Goal: Task Accomplishment & Management: Manage account settings

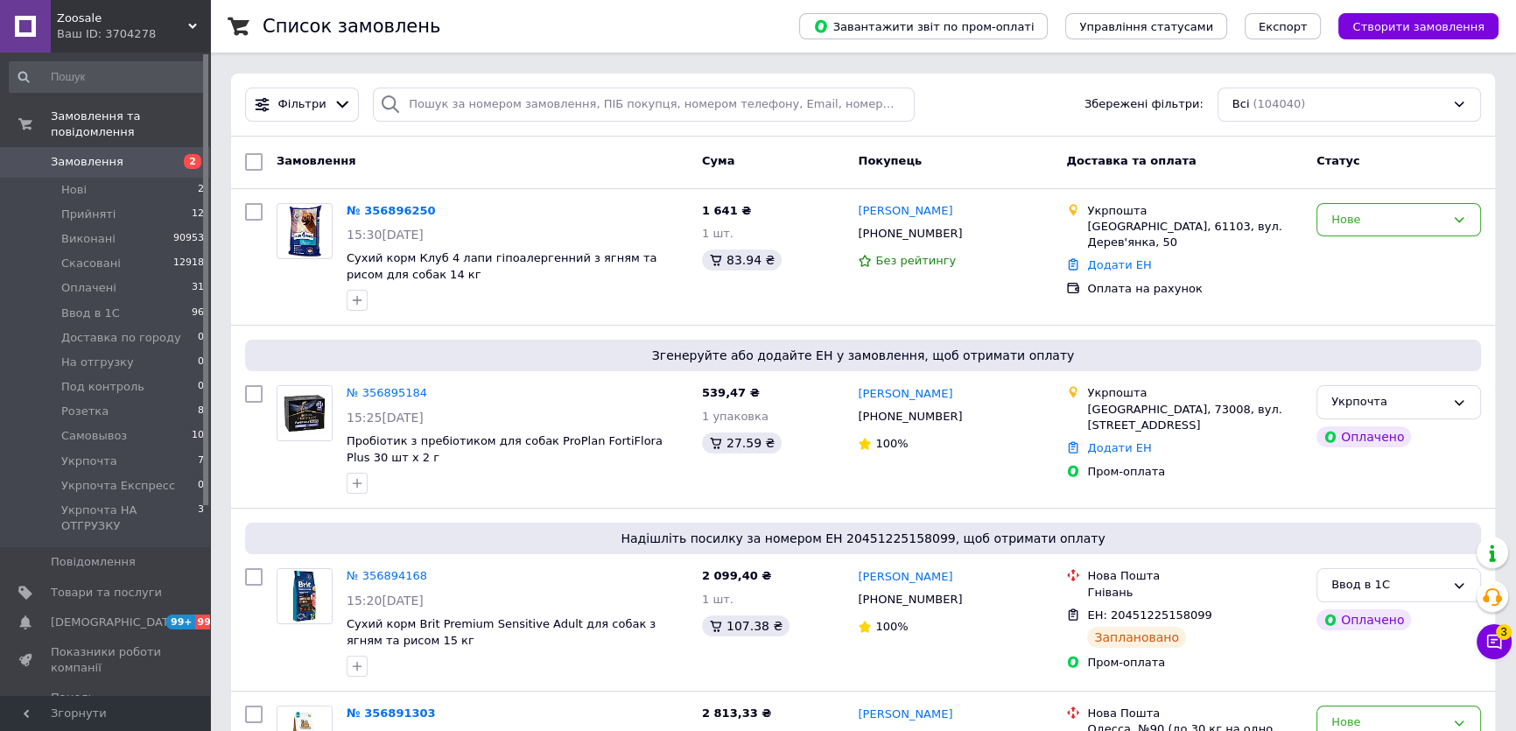
click at [256, 156] on input "checkbox" at bounding box center [254, 162] width 18 height 18
checkbox input "true"
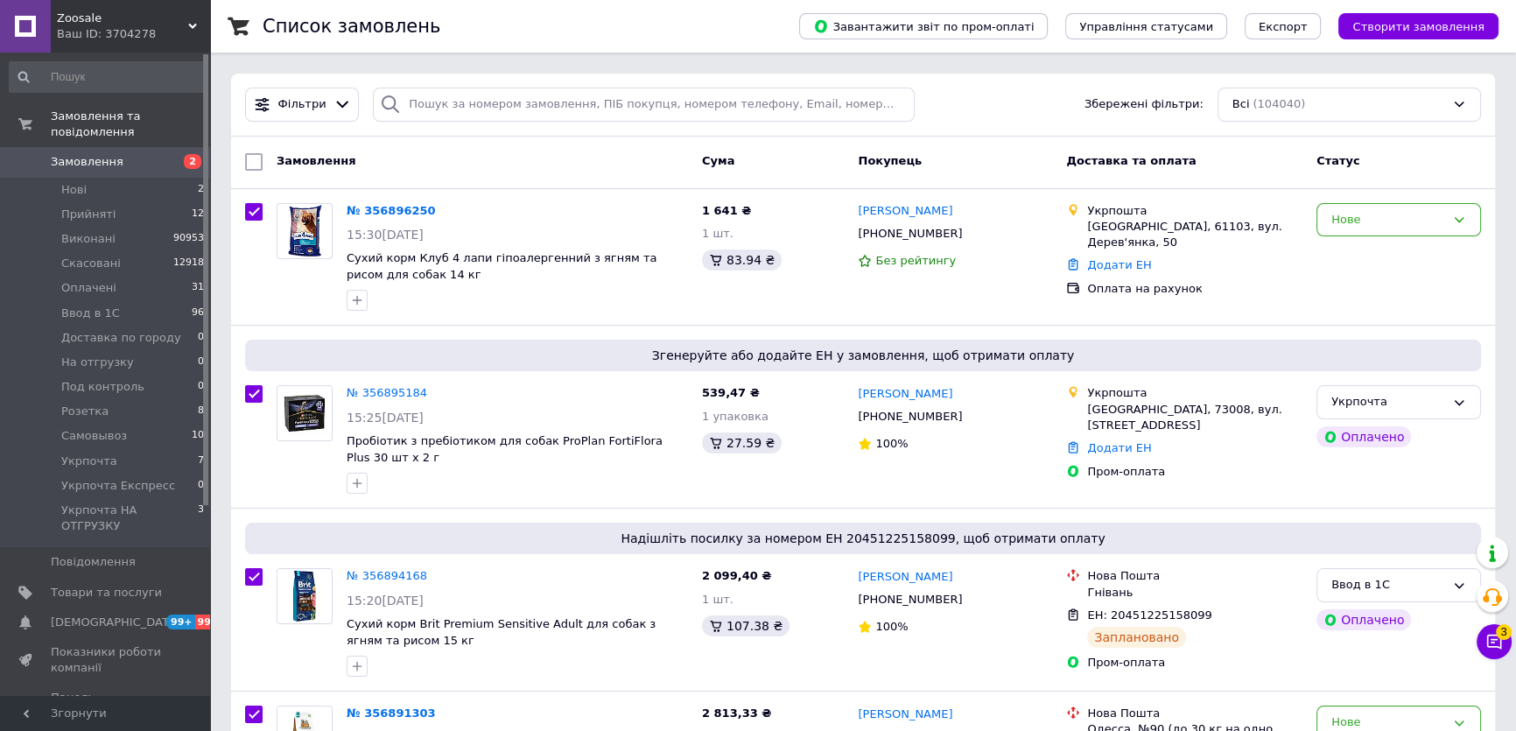
checkbox input "true"
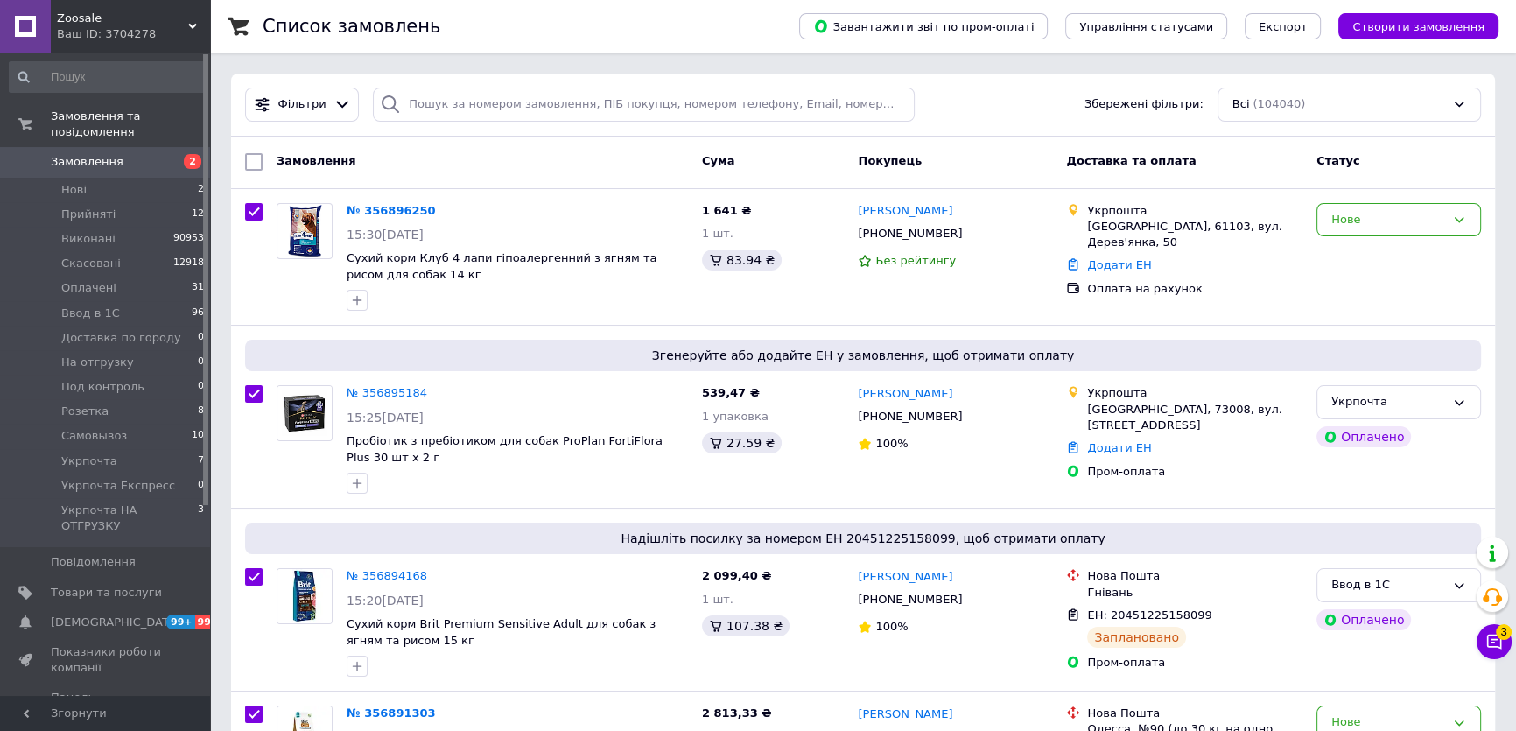
checkbox input "true"
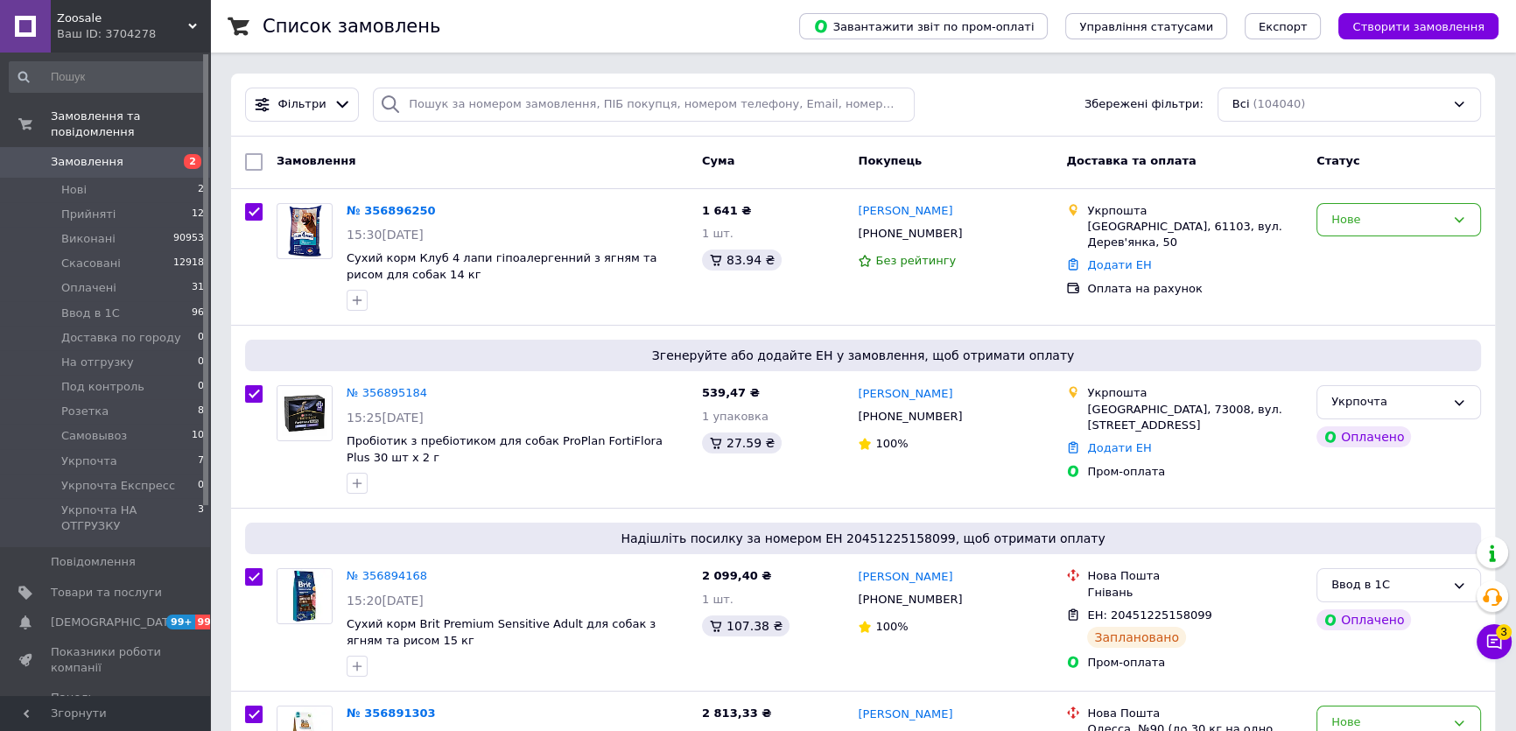
checkbox input "true"
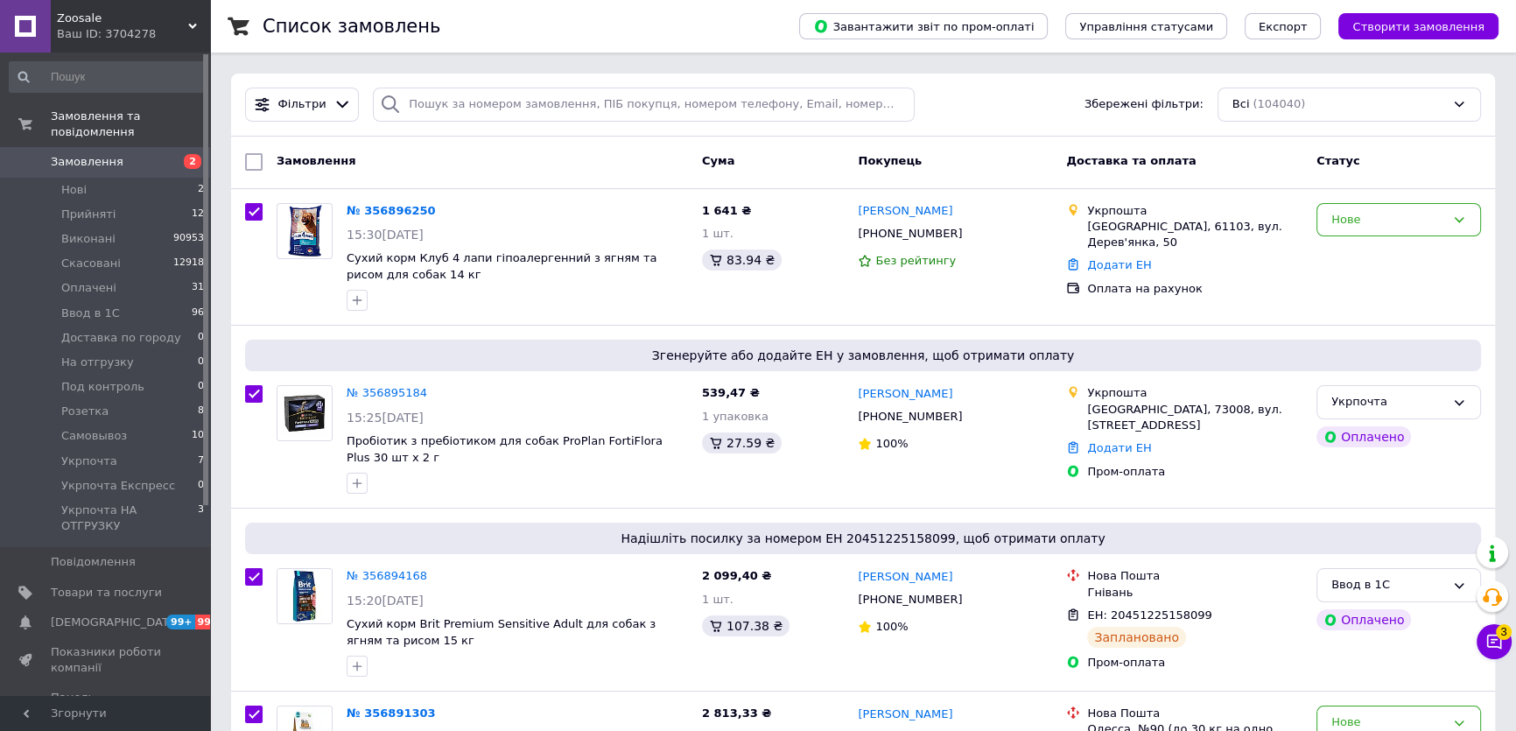
checkbox input "true"
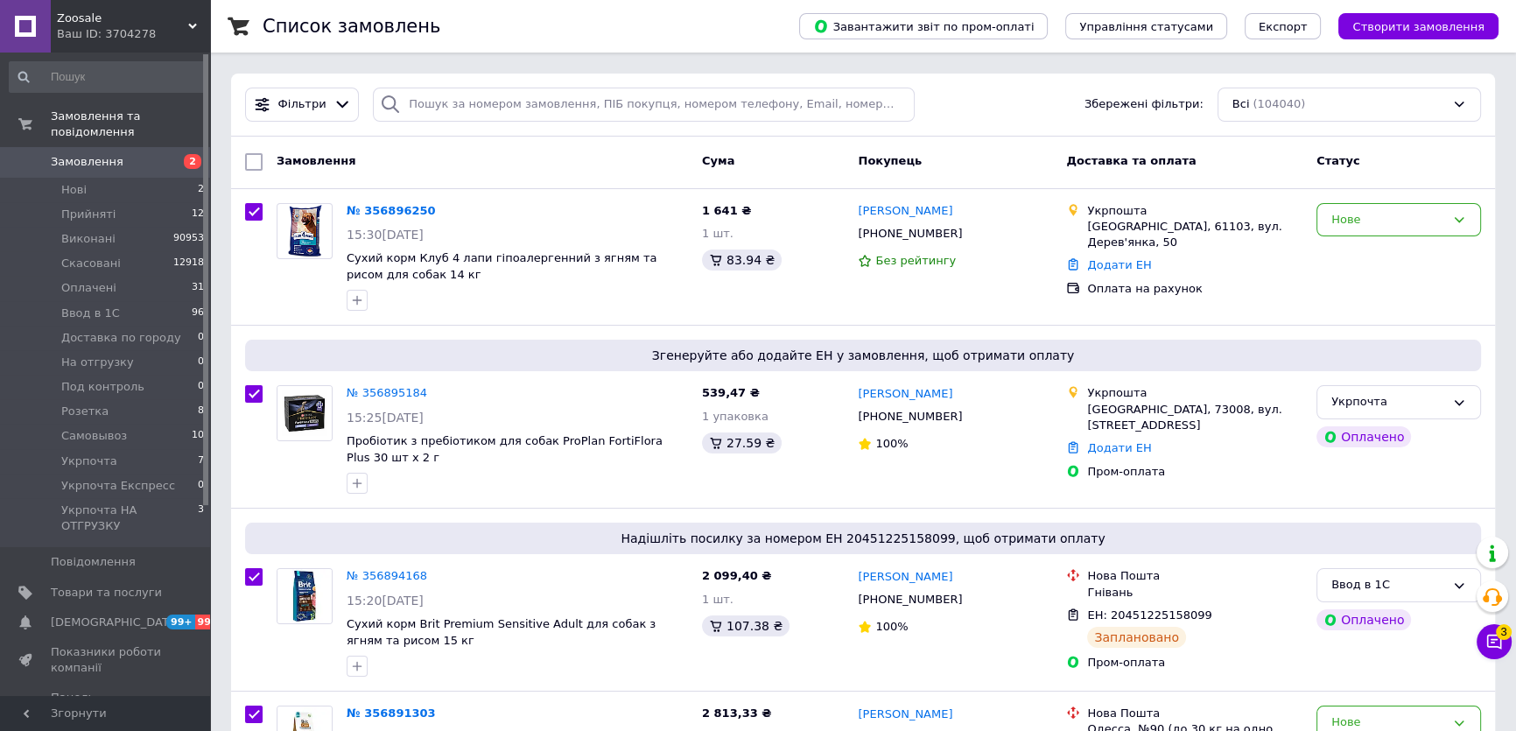
checkbox input "true"
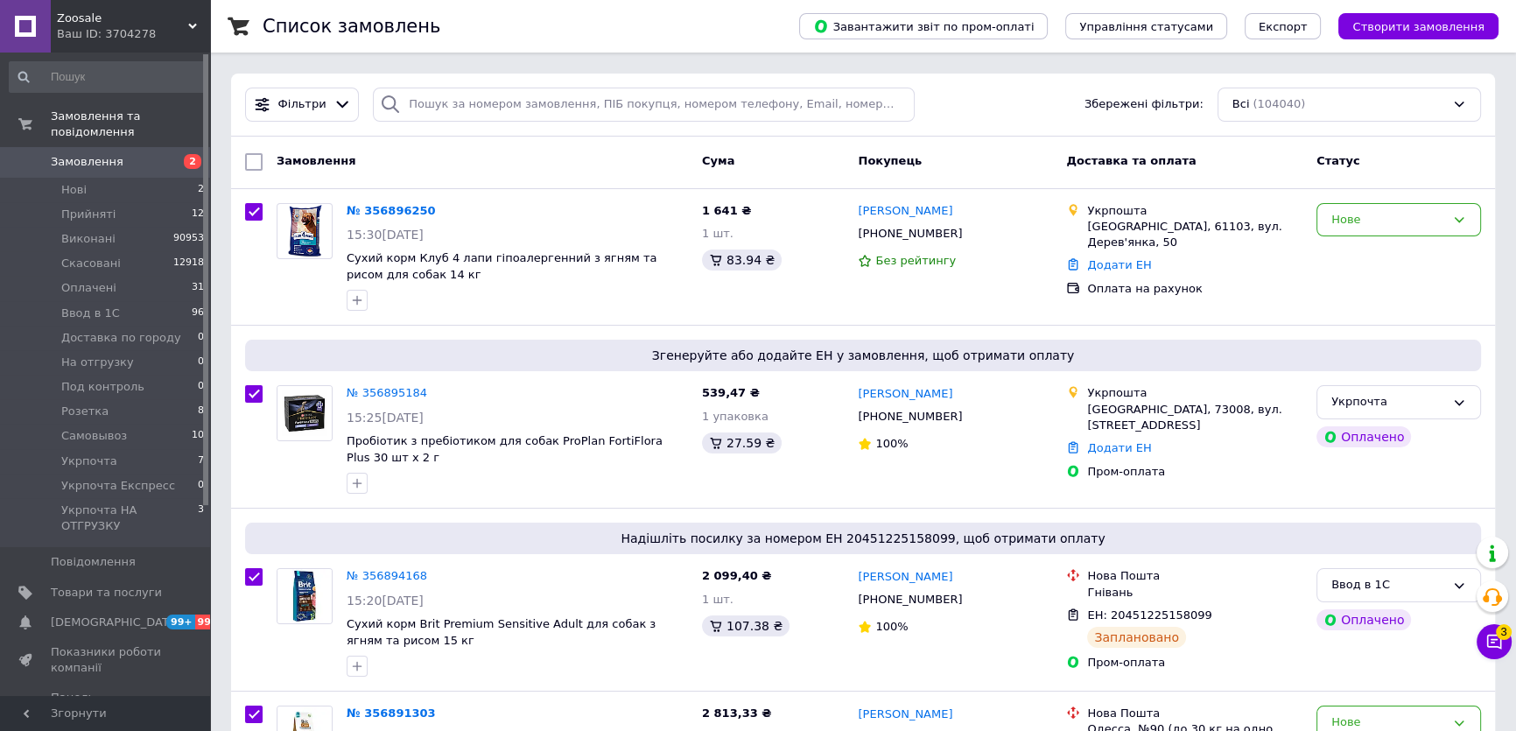
checkbox input "true"
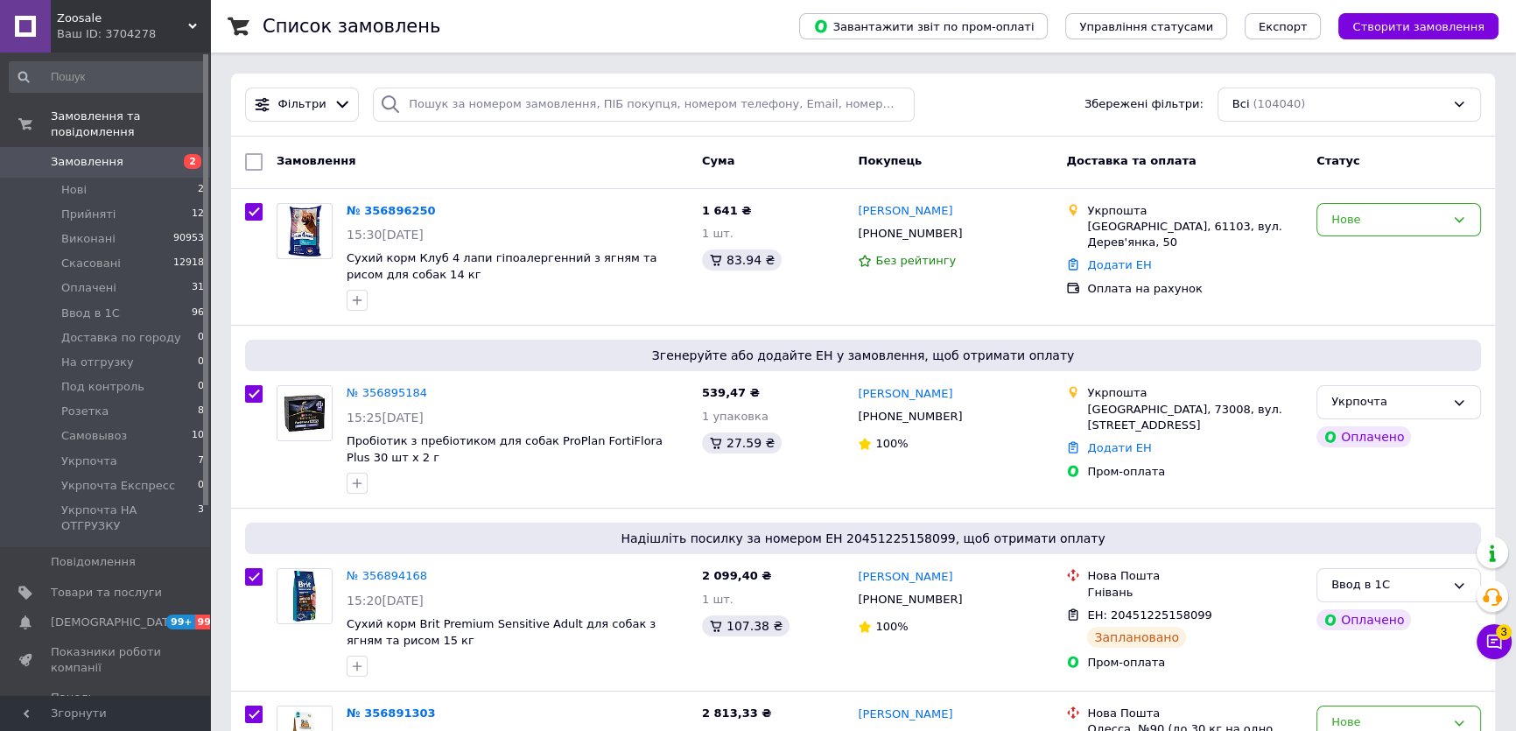
checkbox input "true"
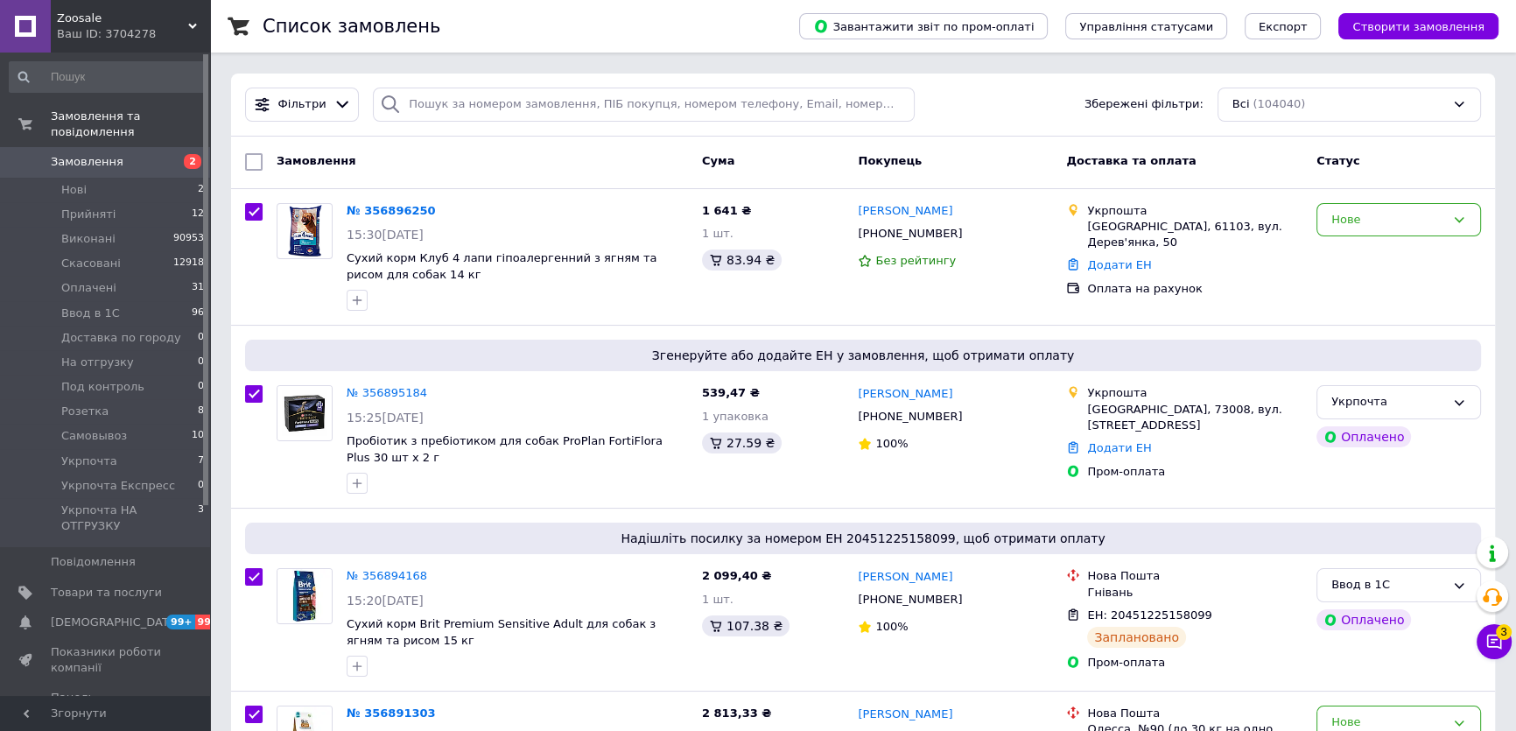
checkbox input "true"
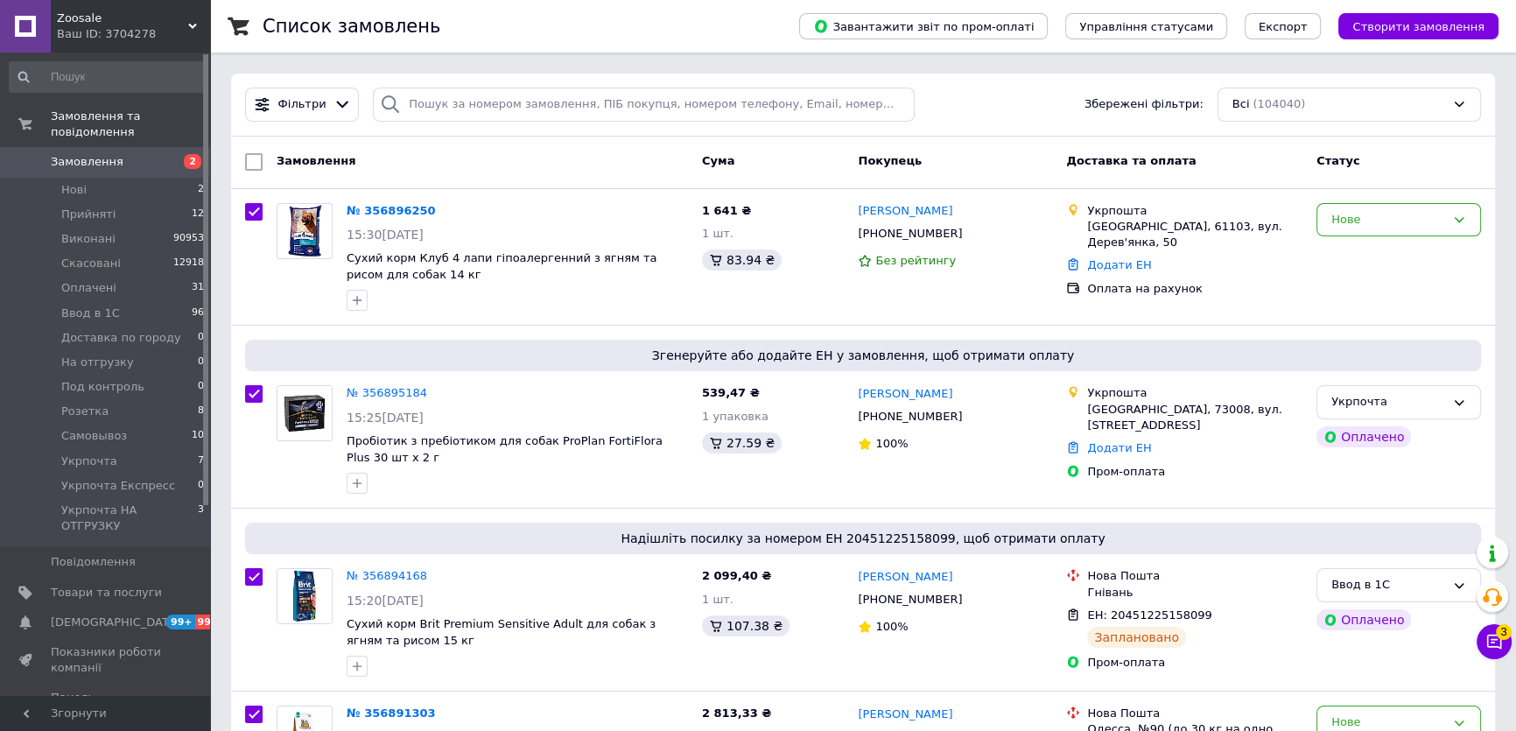
checkbox input "true"
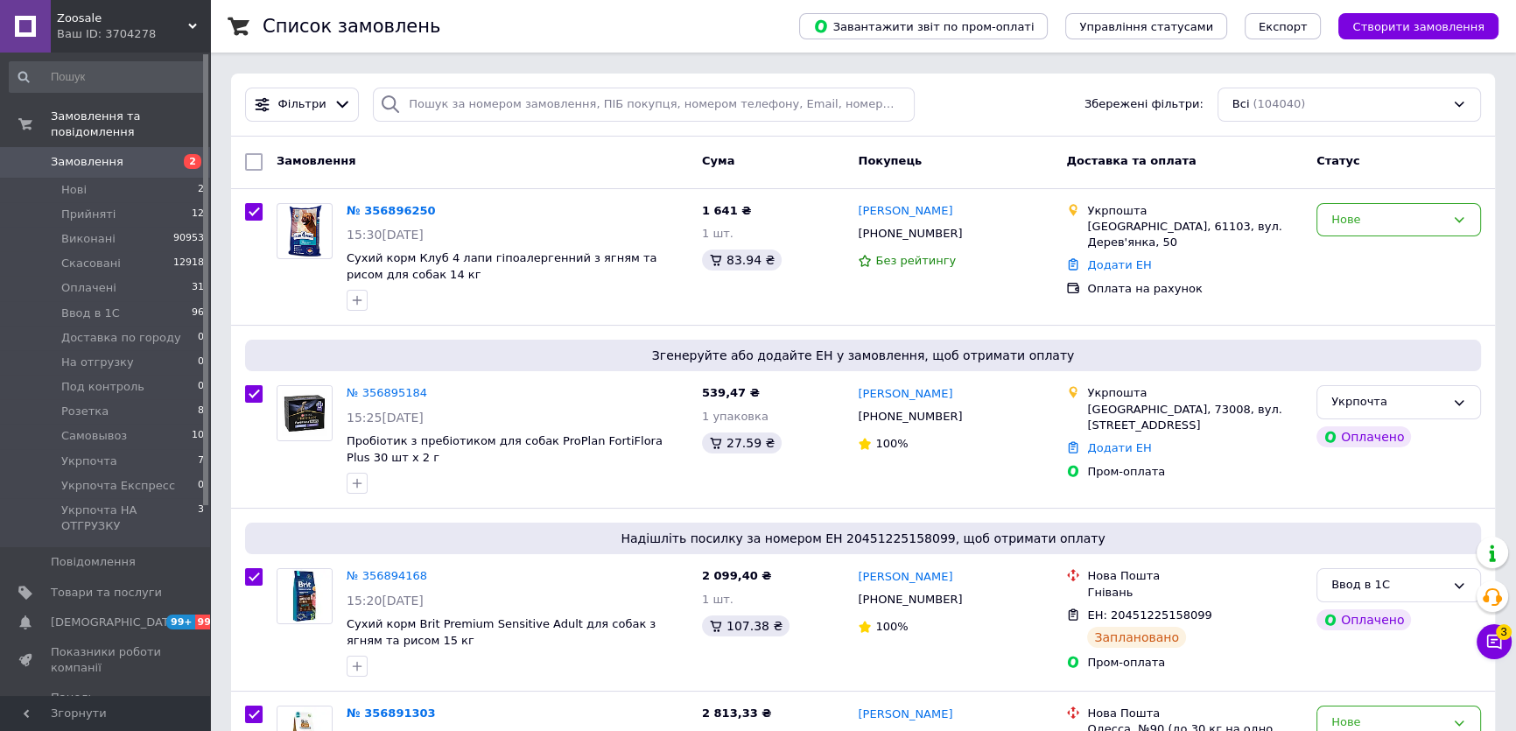
checkbox input "true"
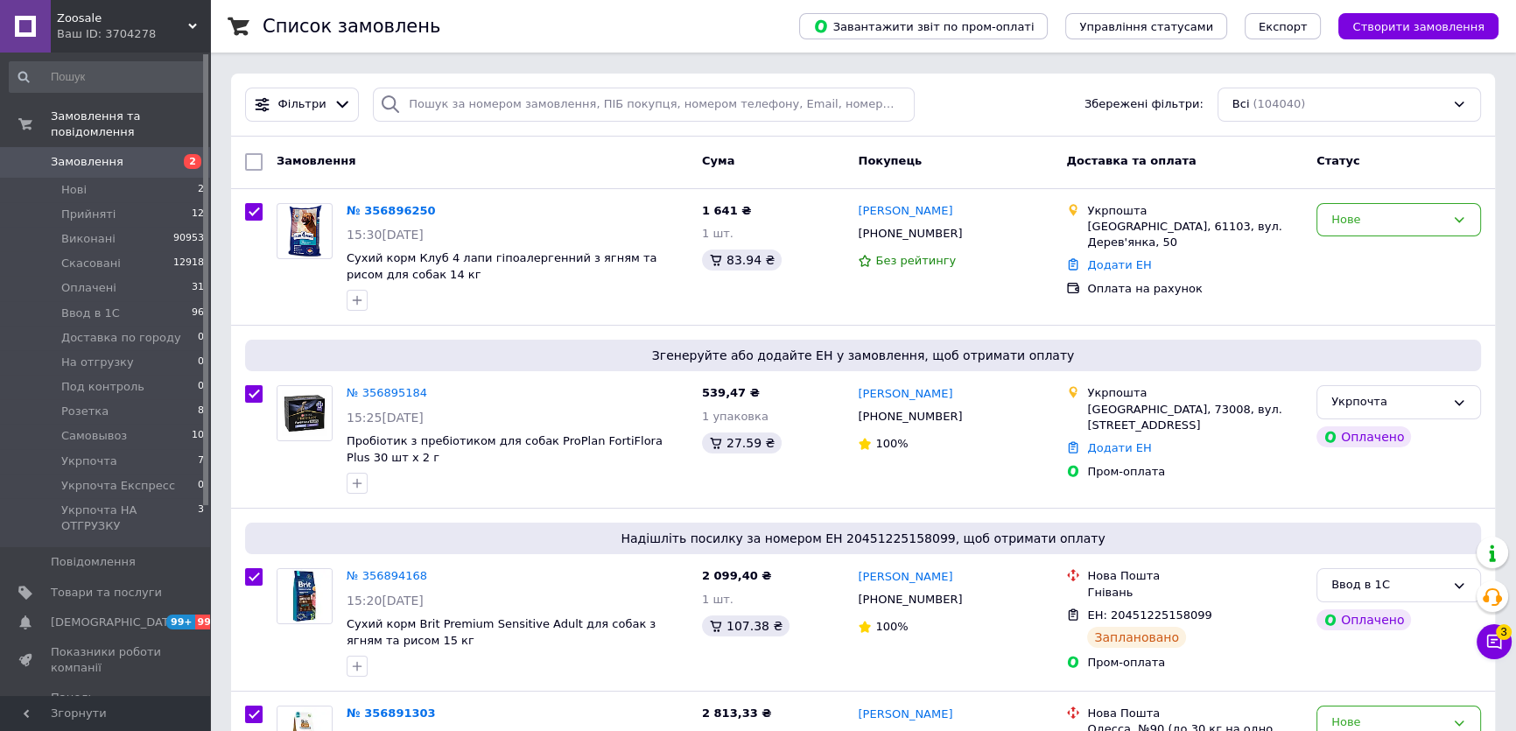
checkbox input "true"
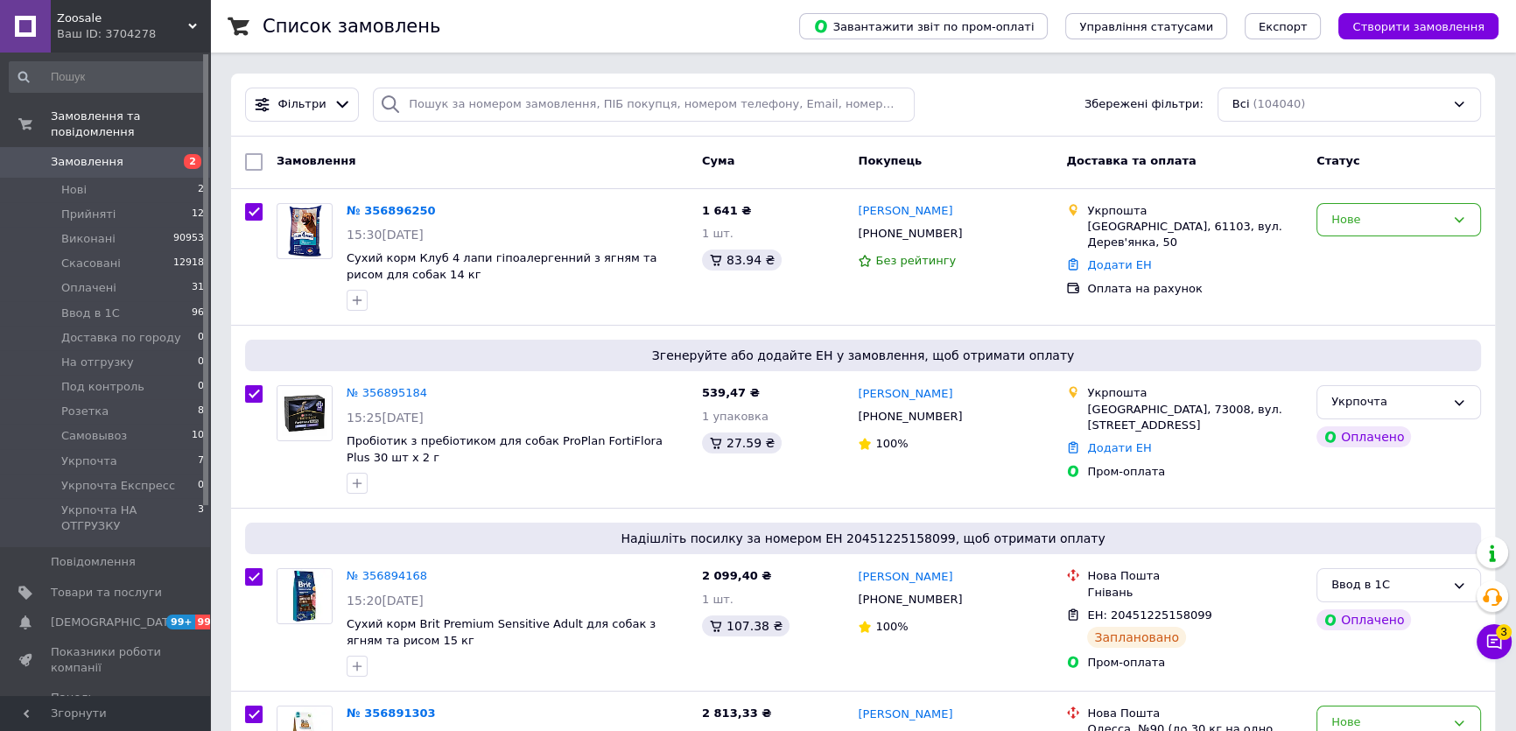
checkbox input "true"
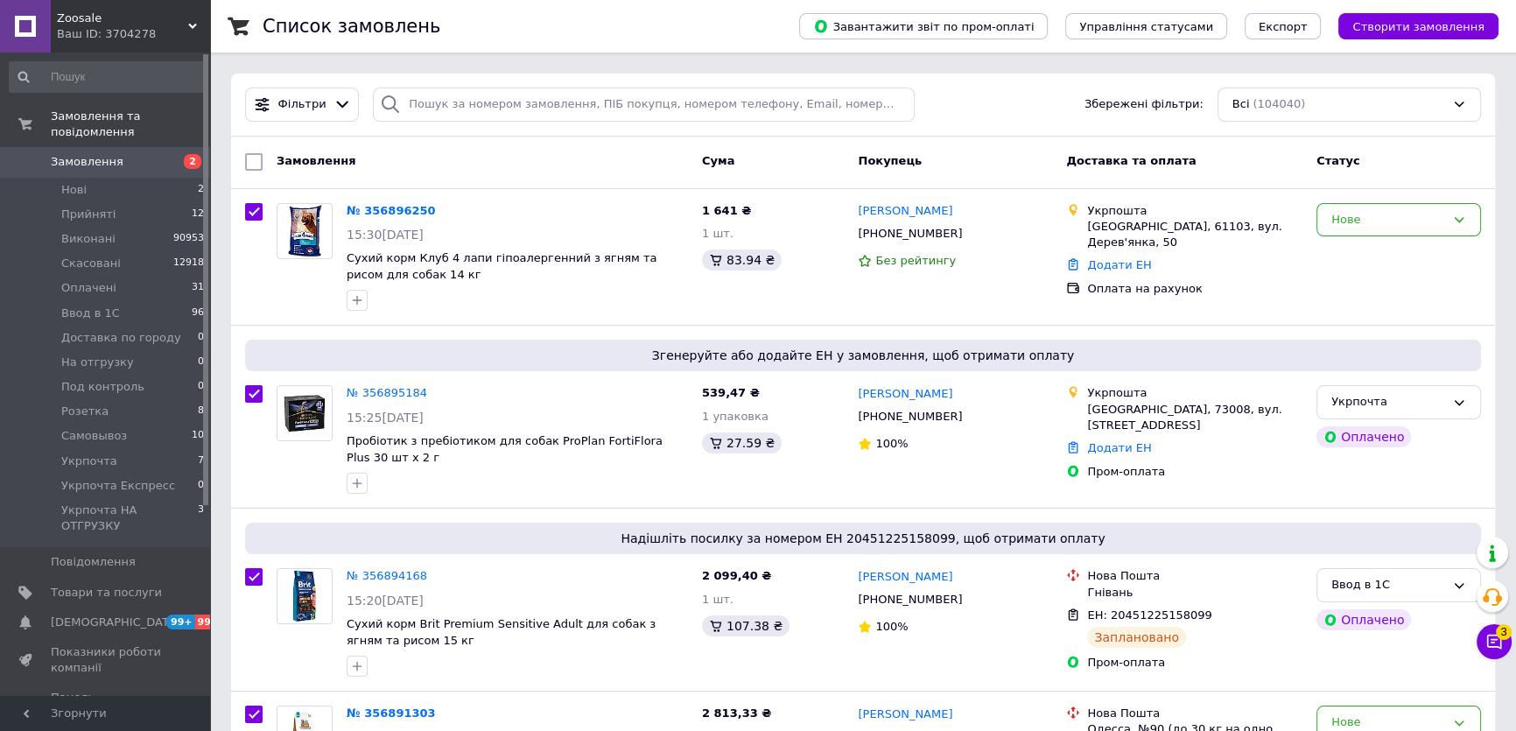
checkbox input "true"
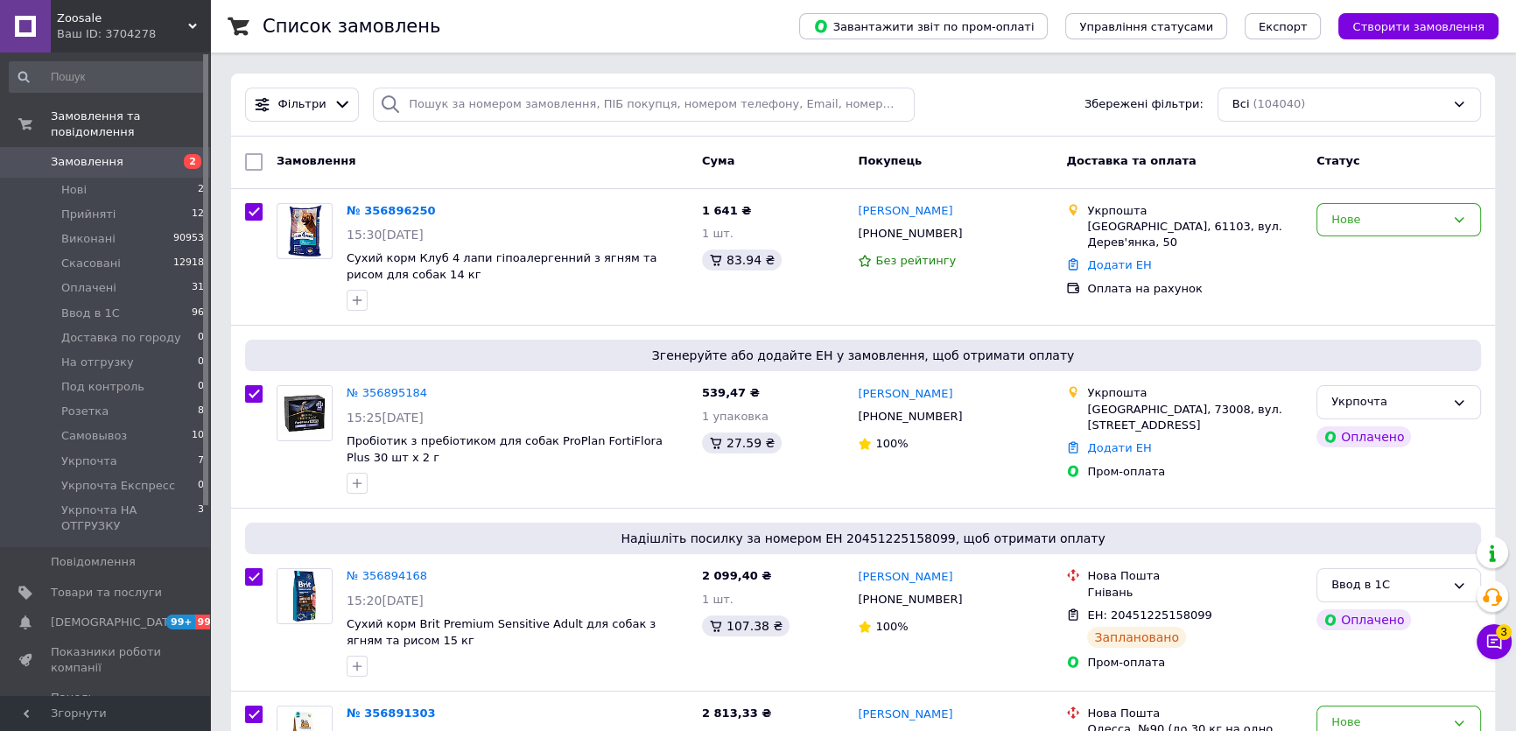
checkbox input "true"
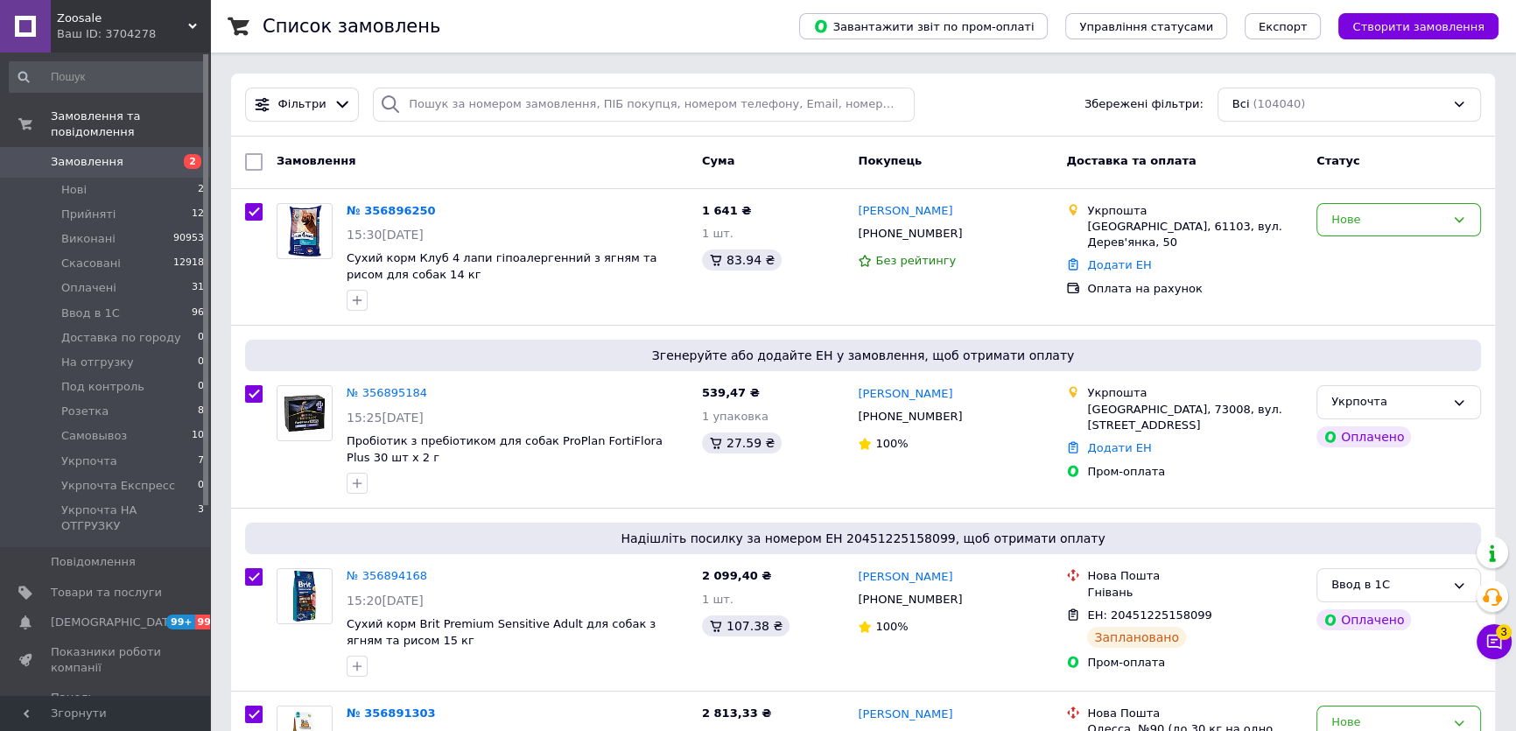
checkbox input "true"
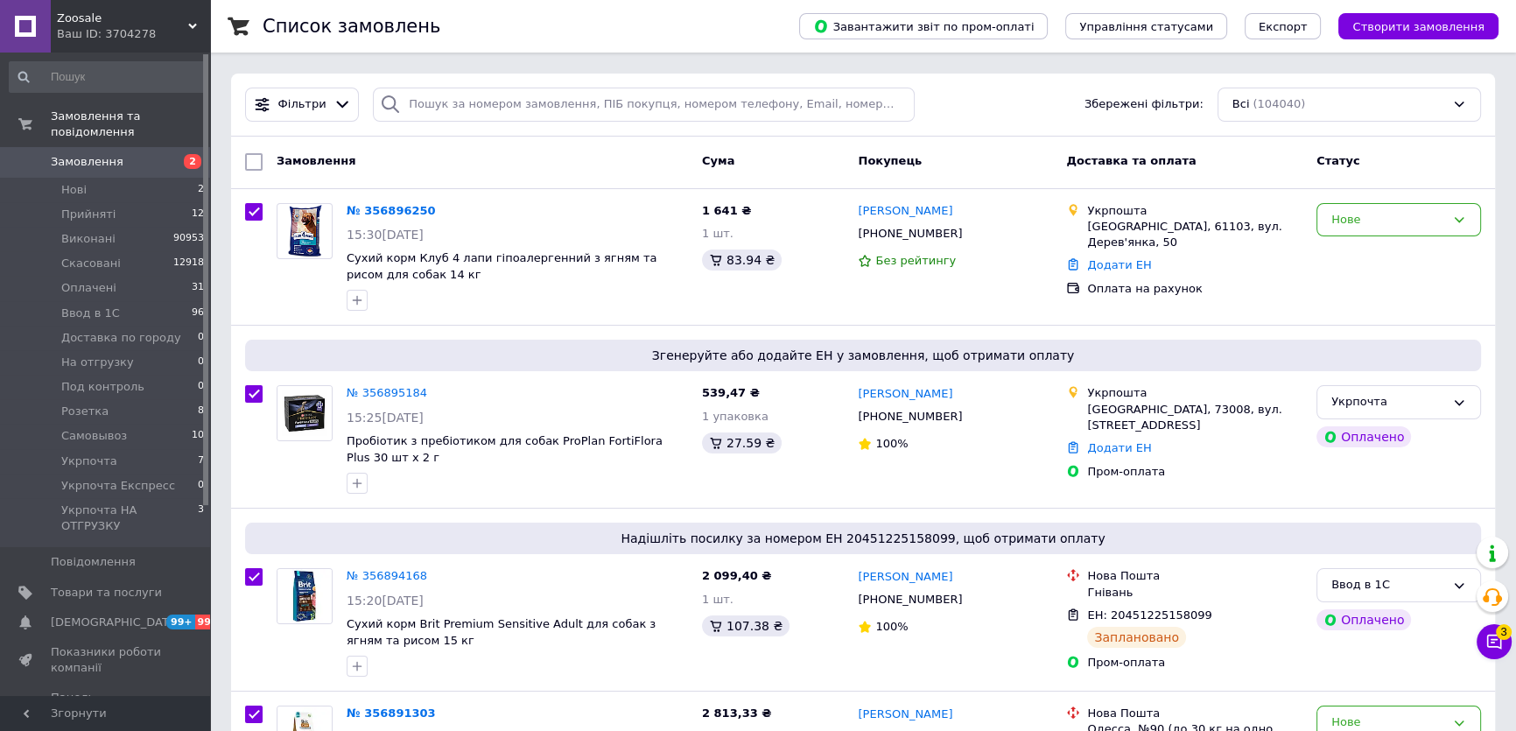
checkbox input "true"
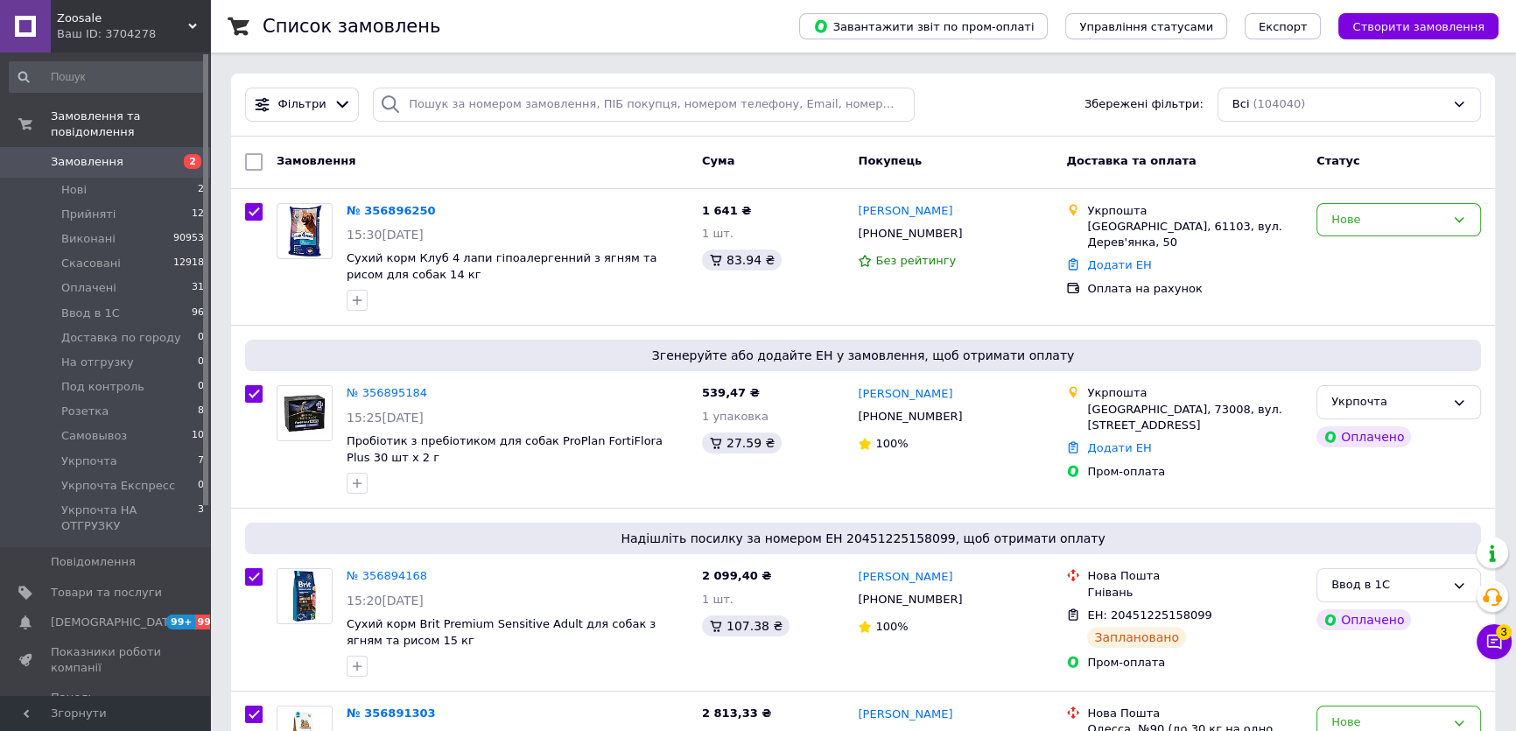
checkbox input "true"
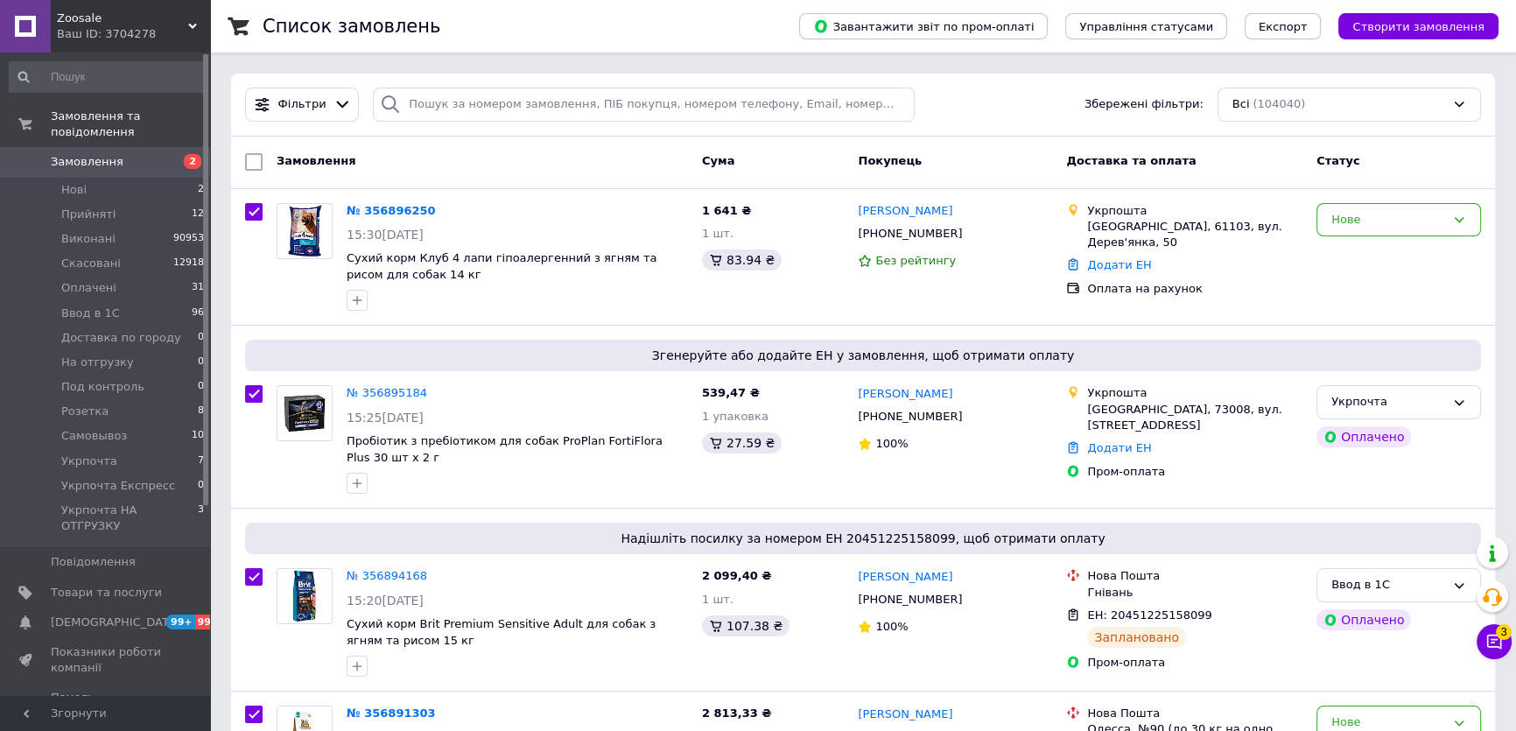
checkbox input "true"
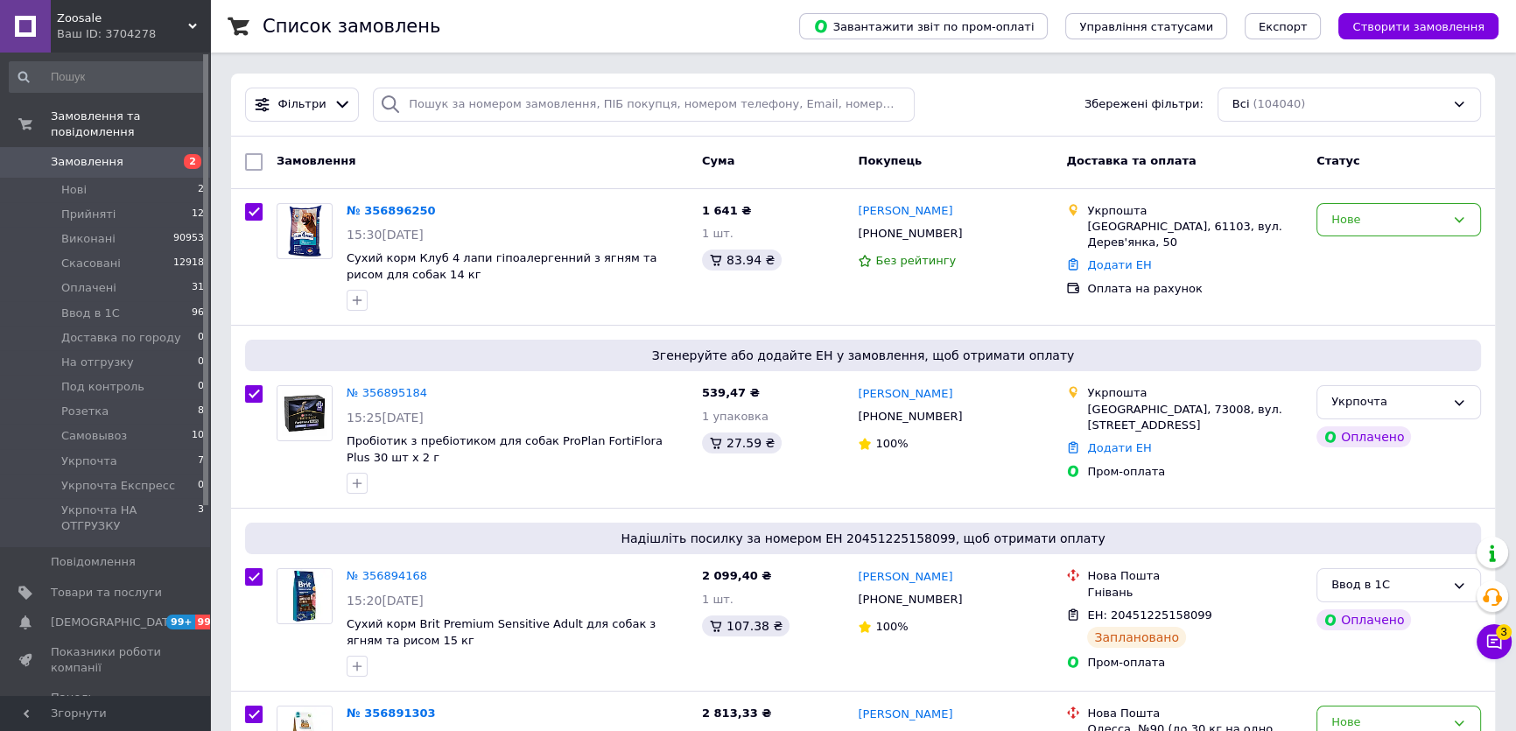
checkbox input "true"
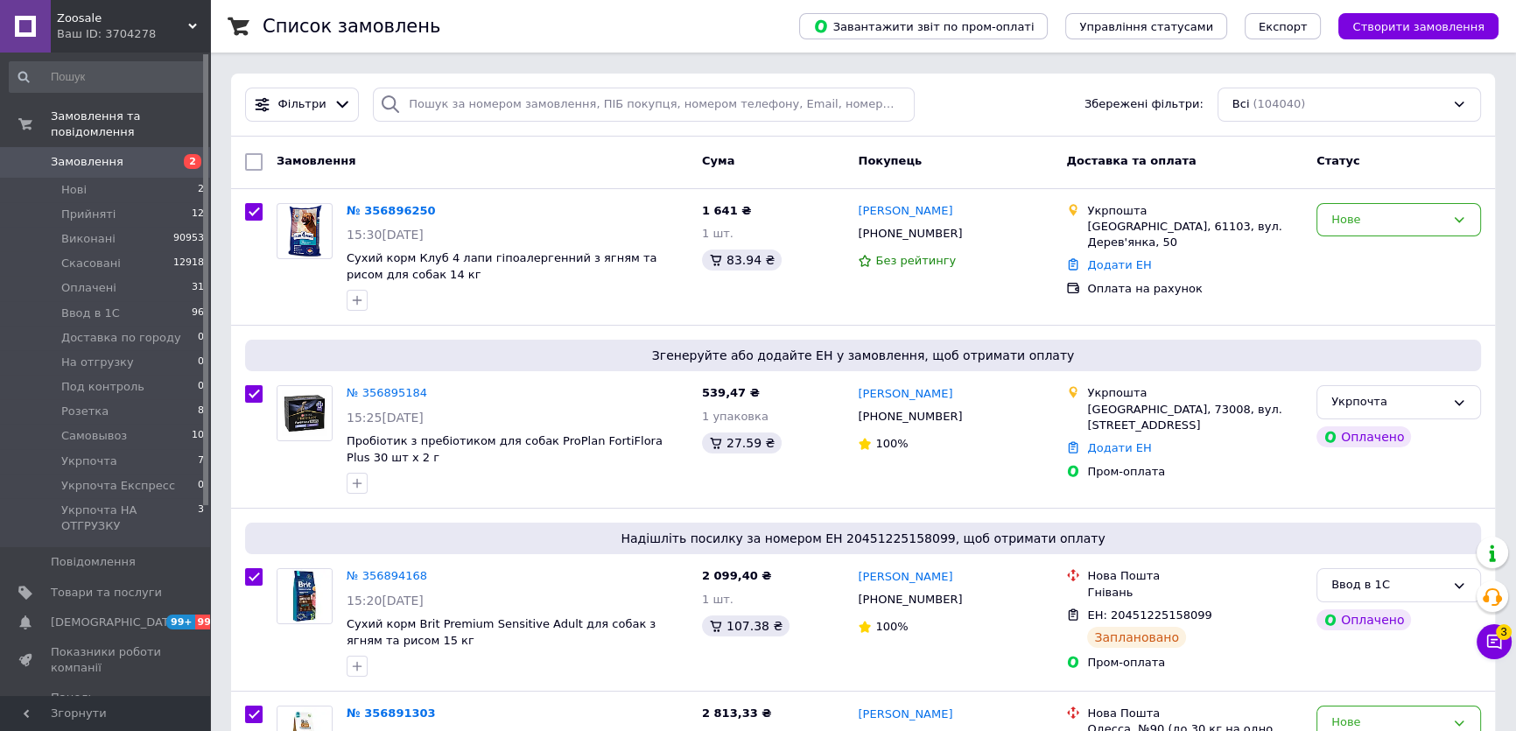
checkbox input "true"
click at [256, 157] on input "checkbox" at bounding box center [256, 162] width 11 height 11
checkbox input "true"
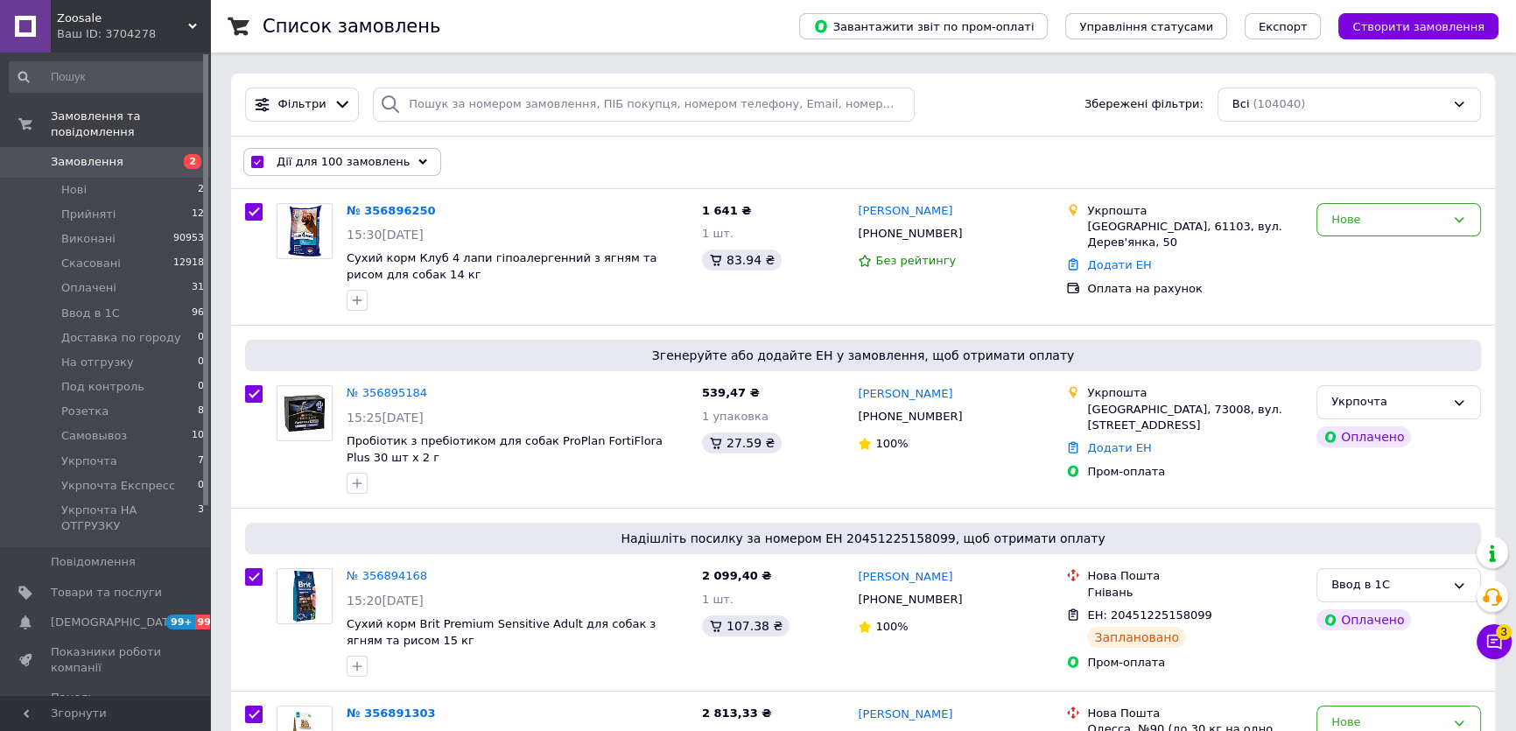
checkbox input "true"
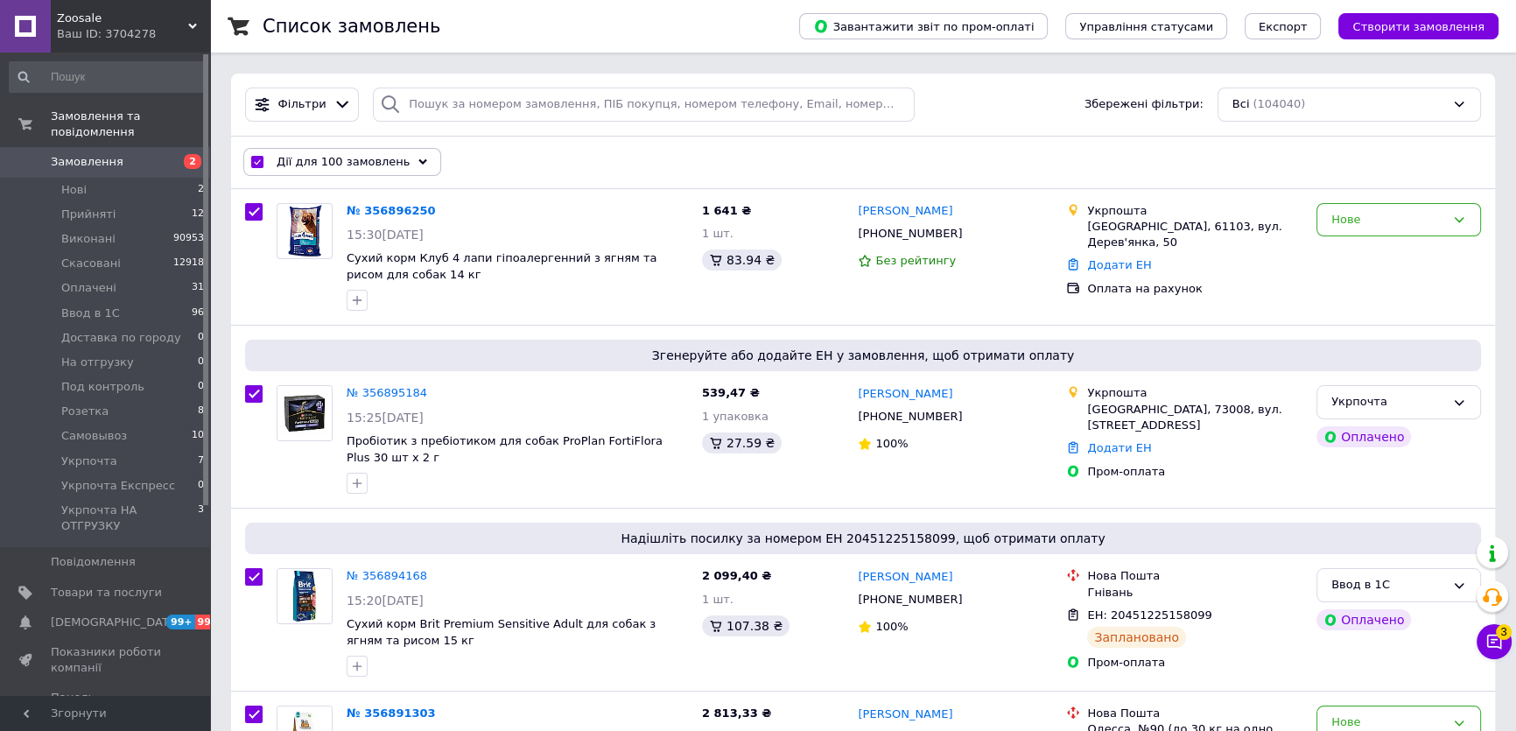
checkbox input "true"
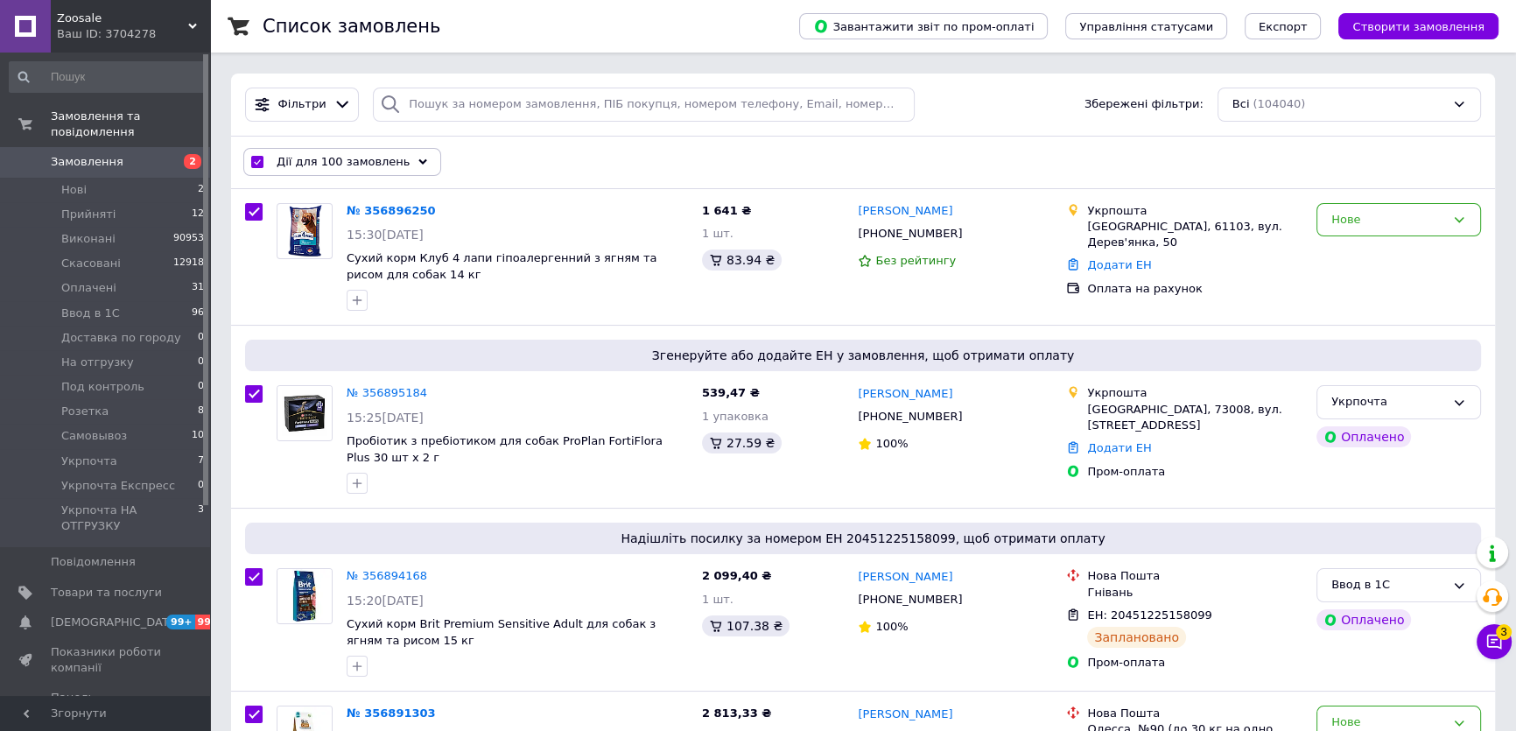
checkbox input "true"
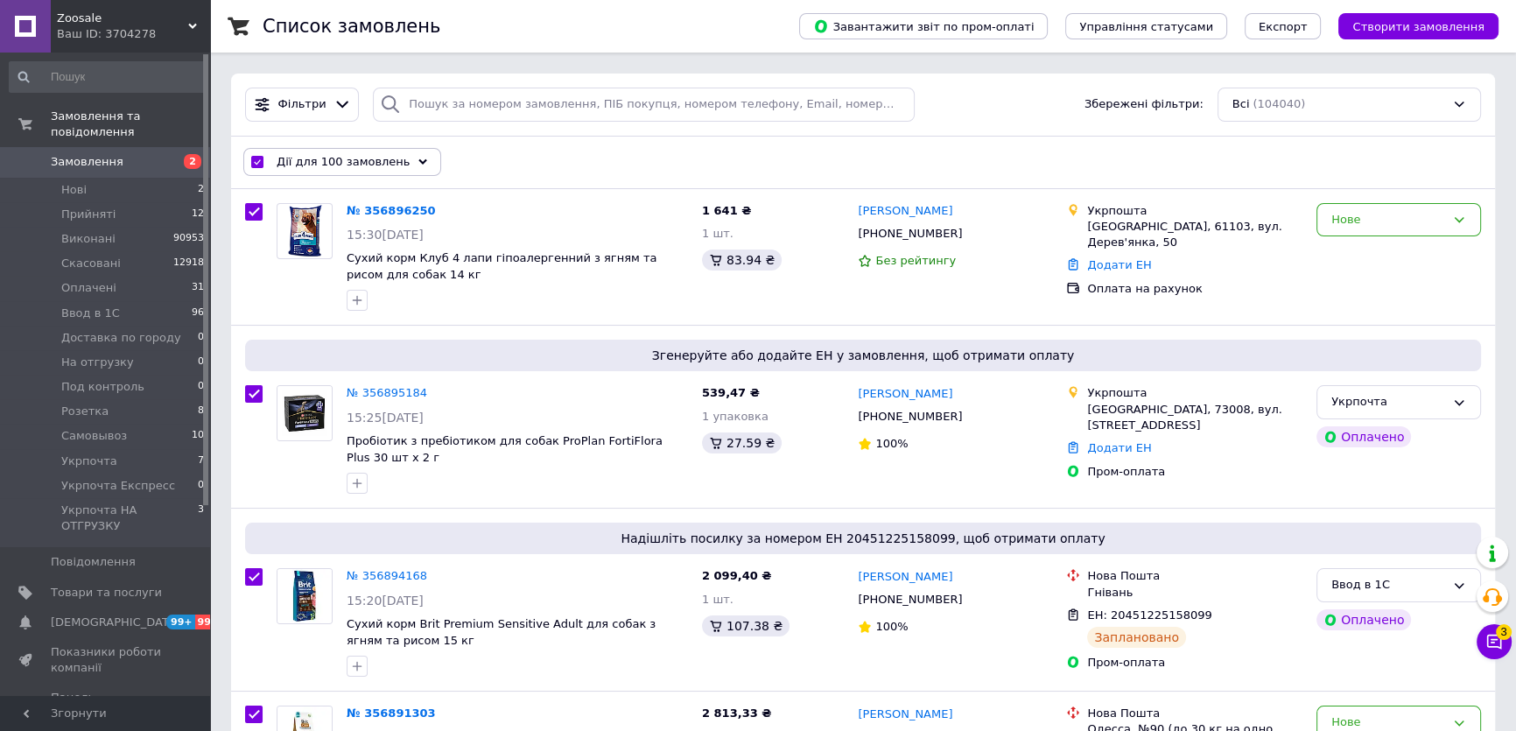
checkbox input "true"
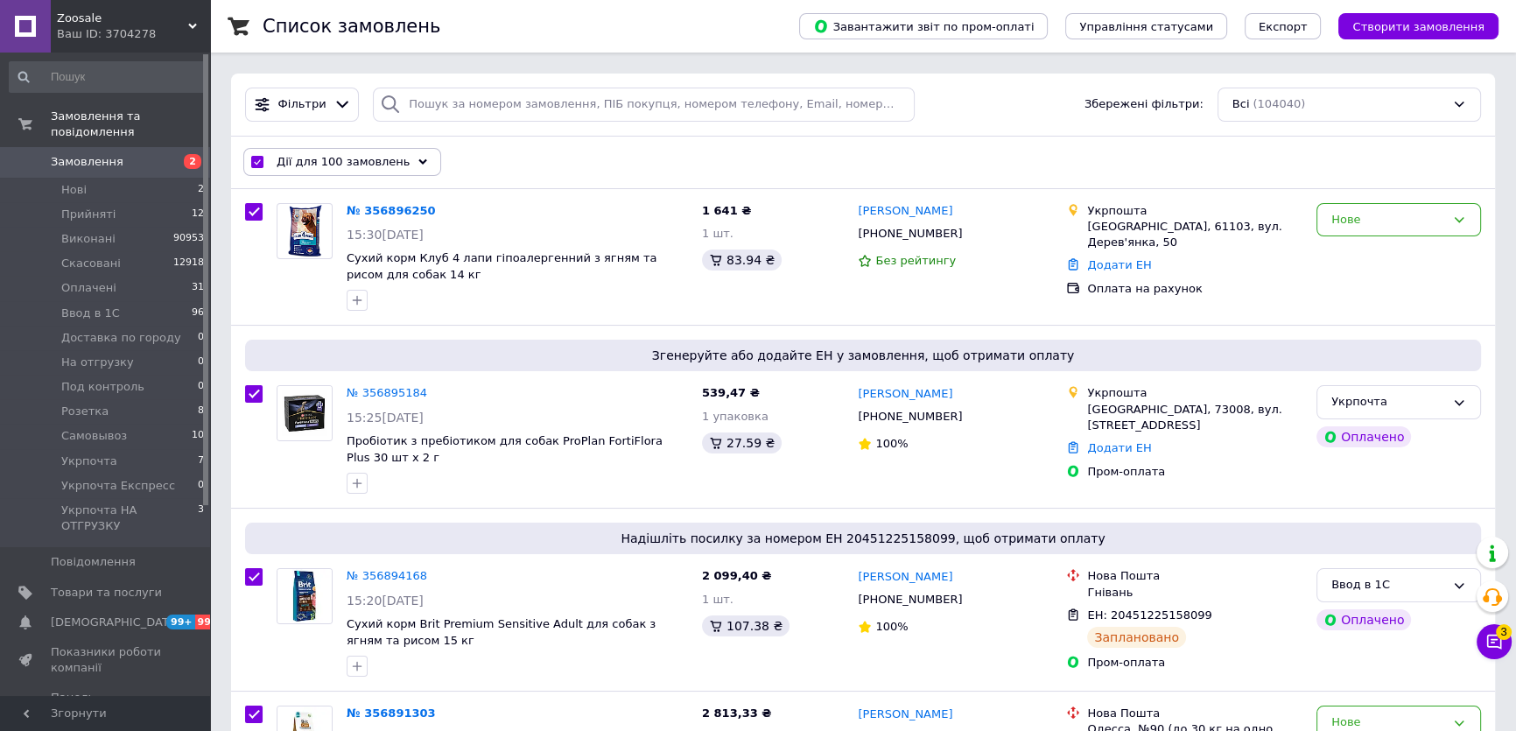
checkbox input "true"
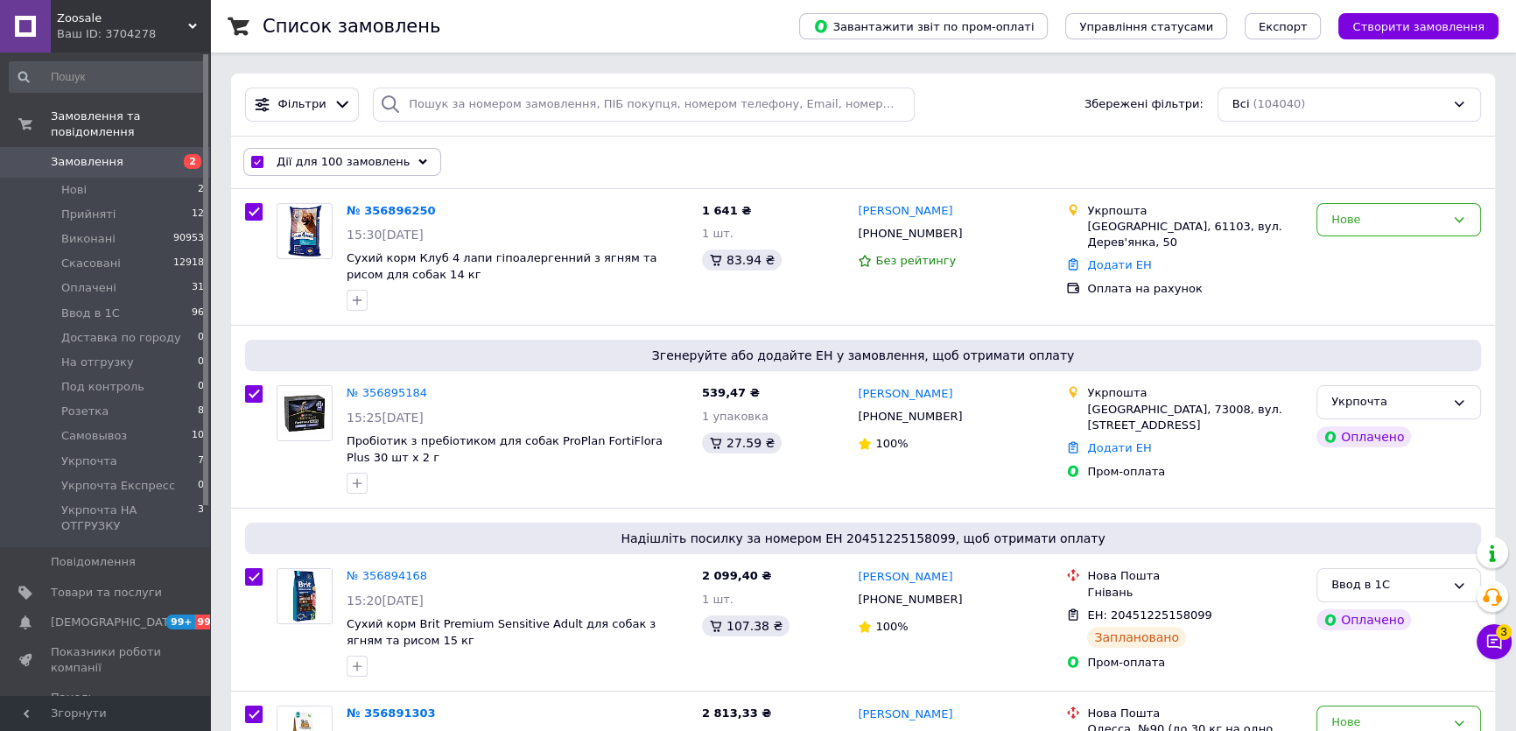
checkbox input "true"
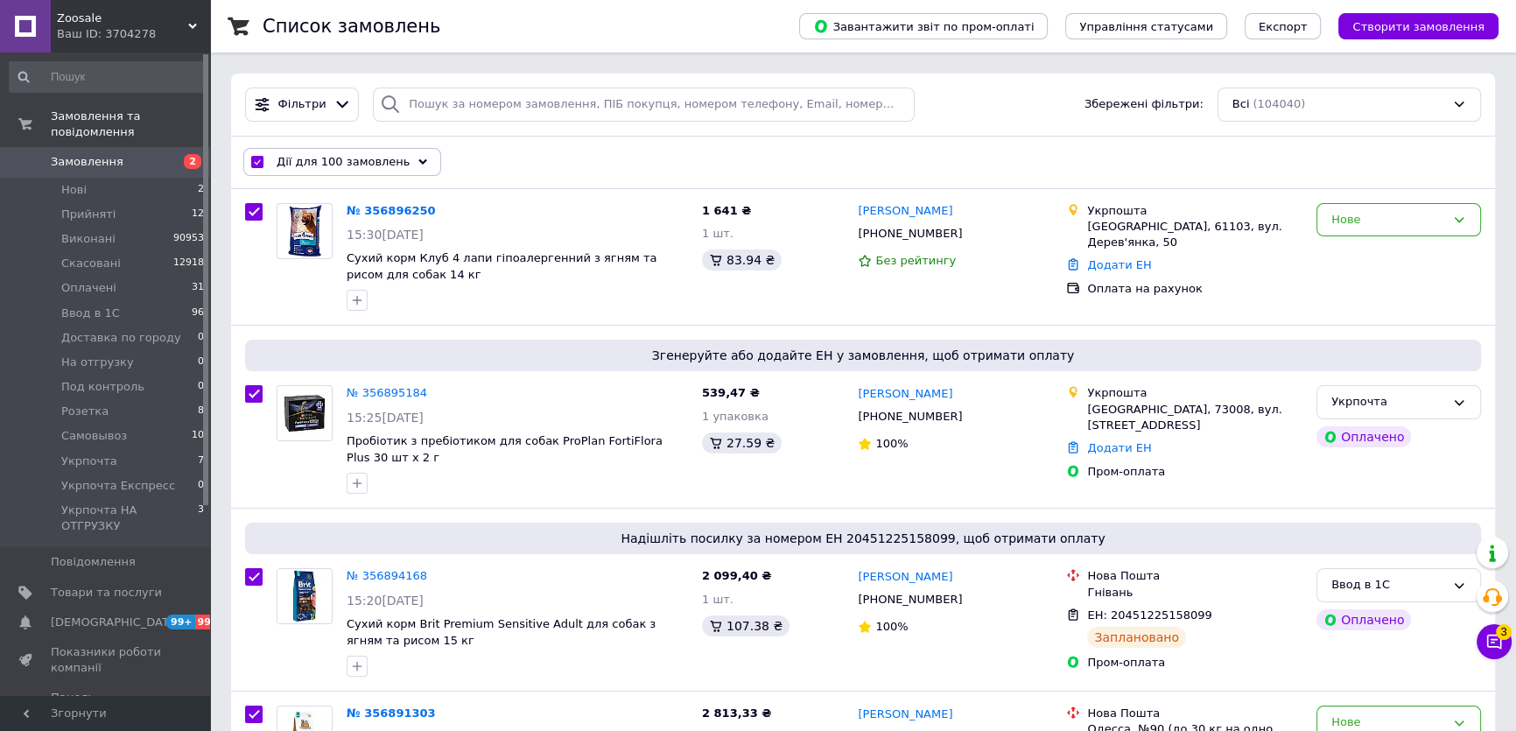
checkbox input "true"
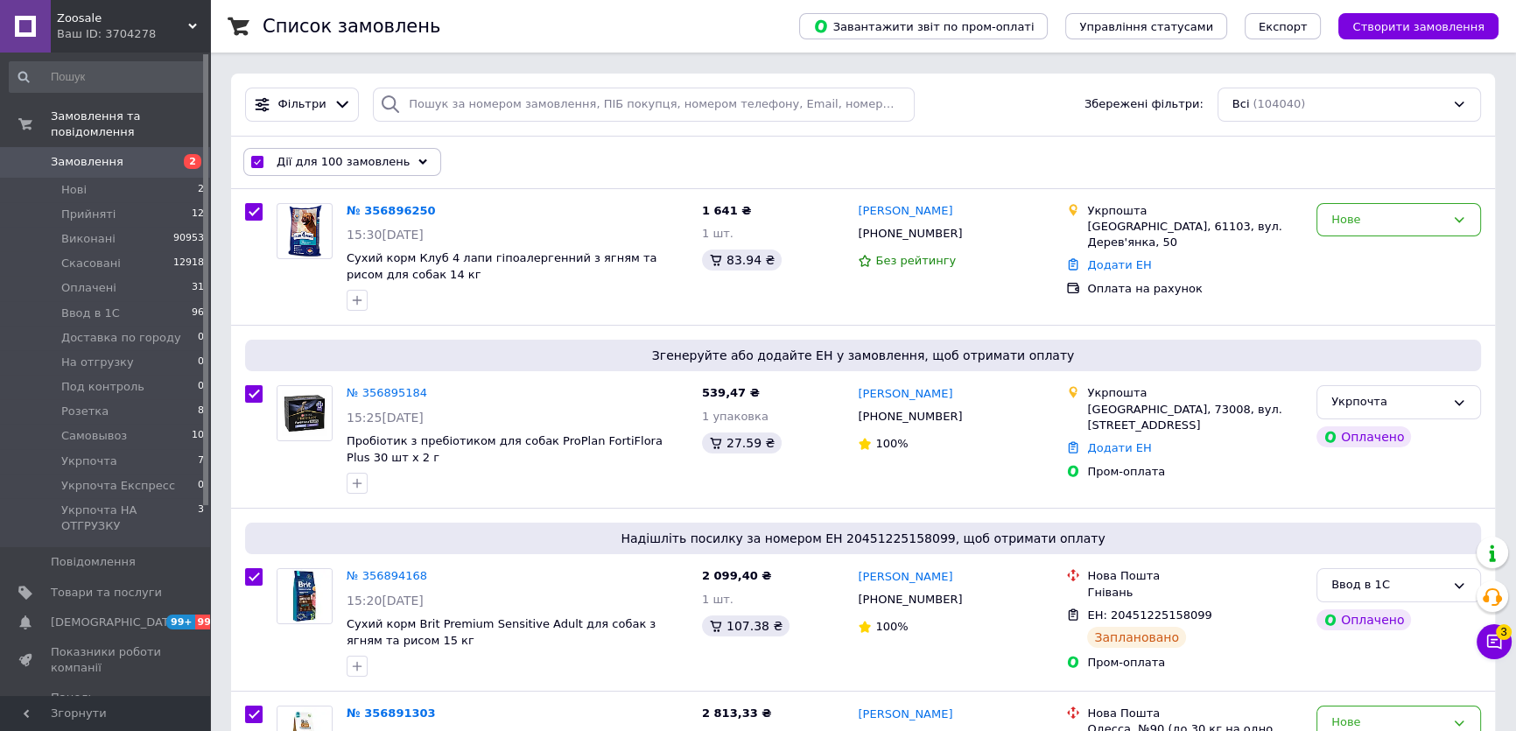
checkbox input "true"
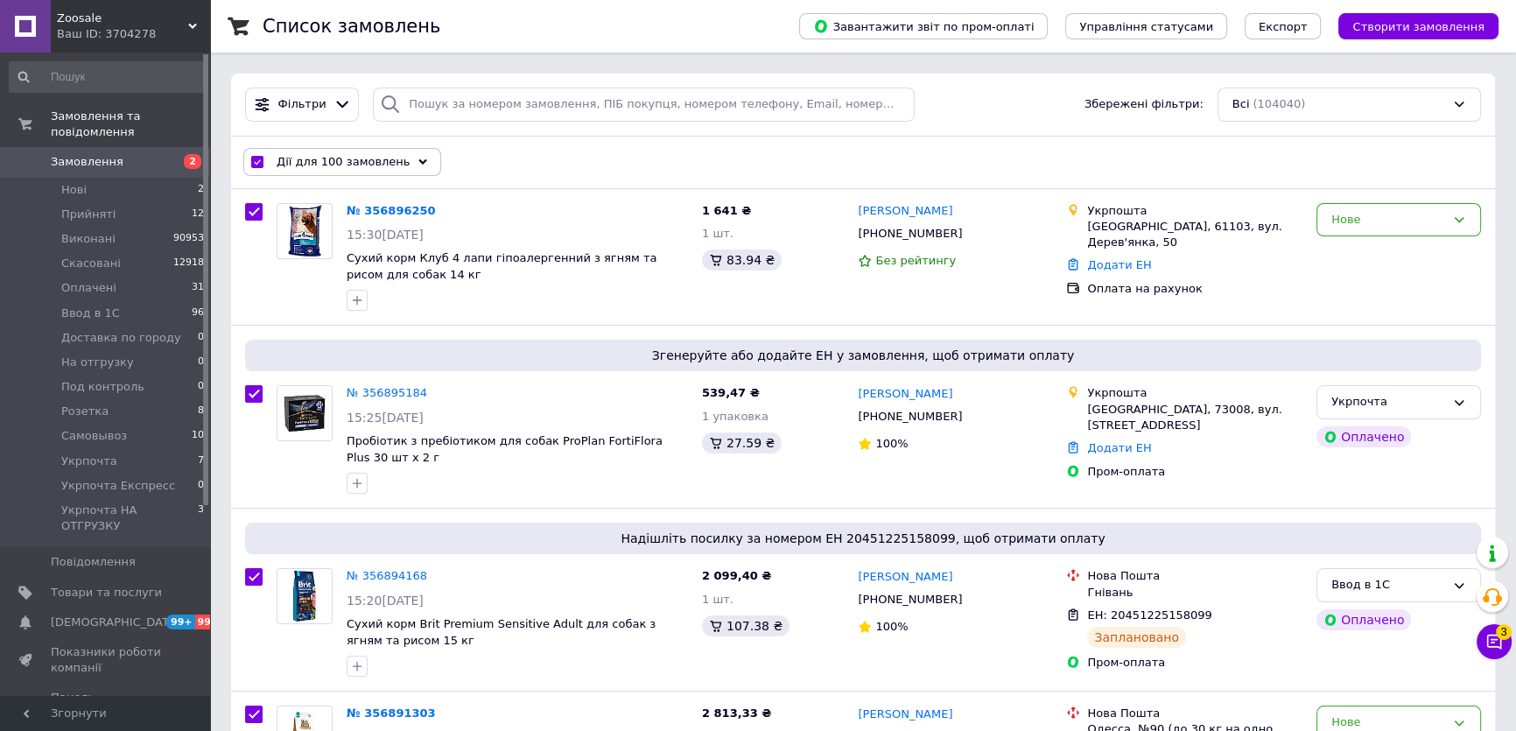
checkbox input "true"
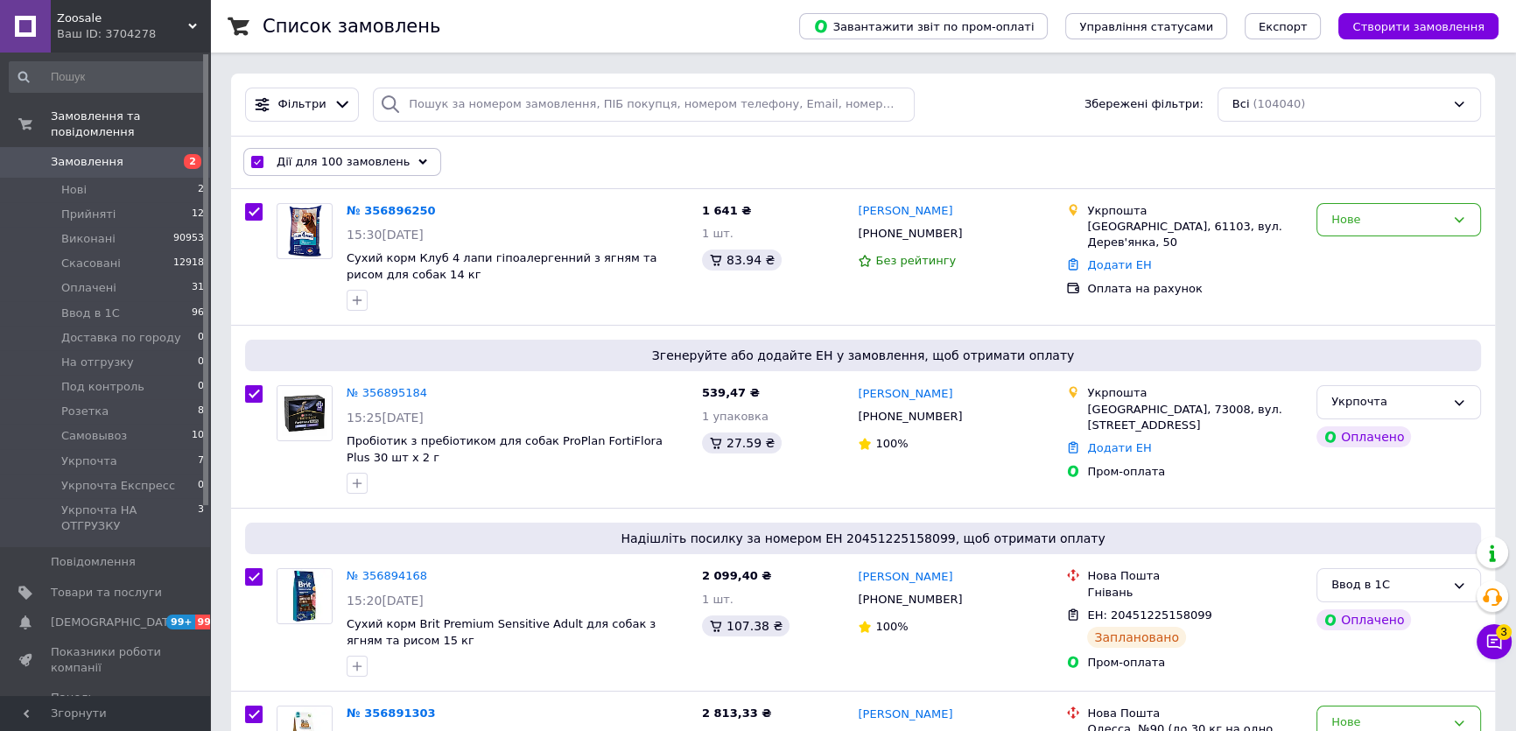
checkbox input "true"
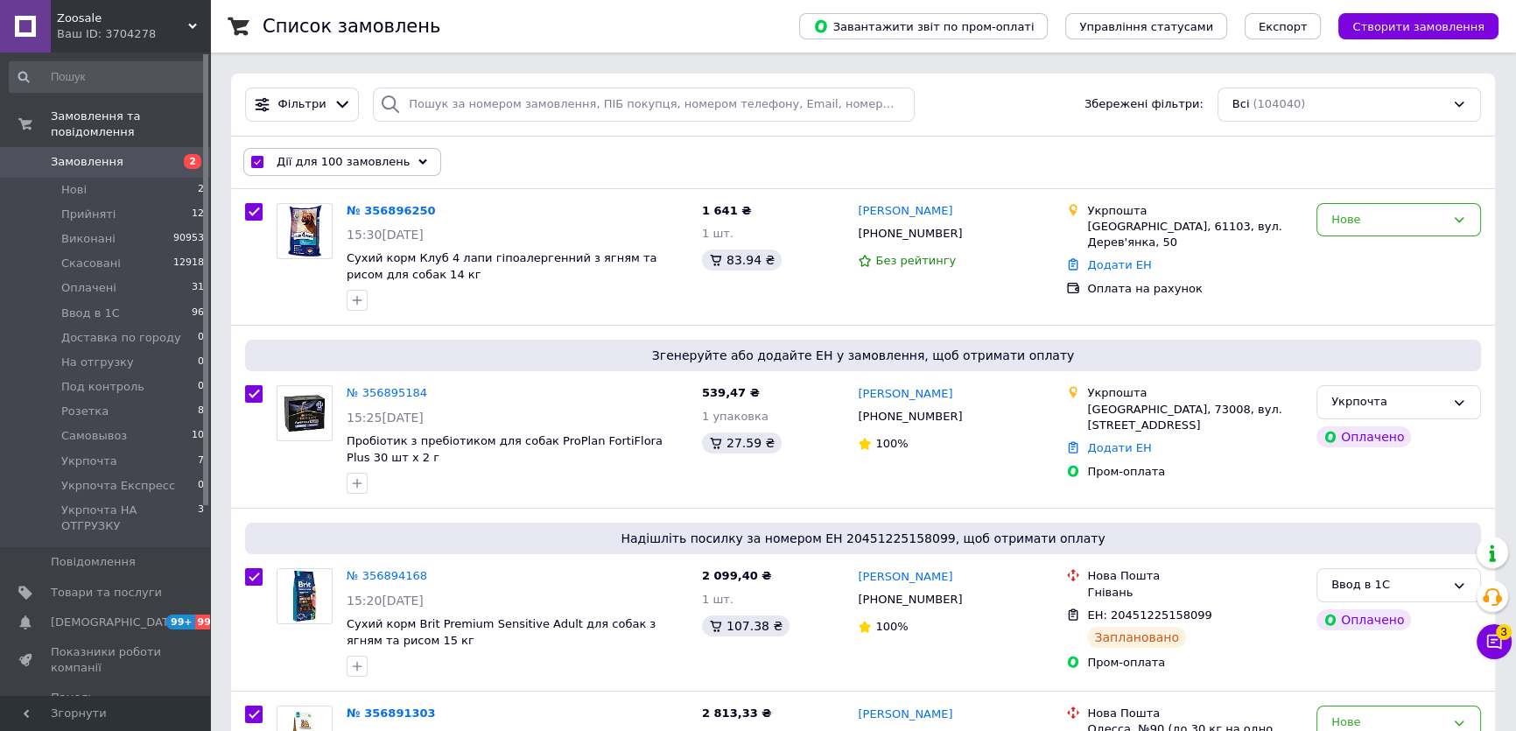
checkbox input "true"
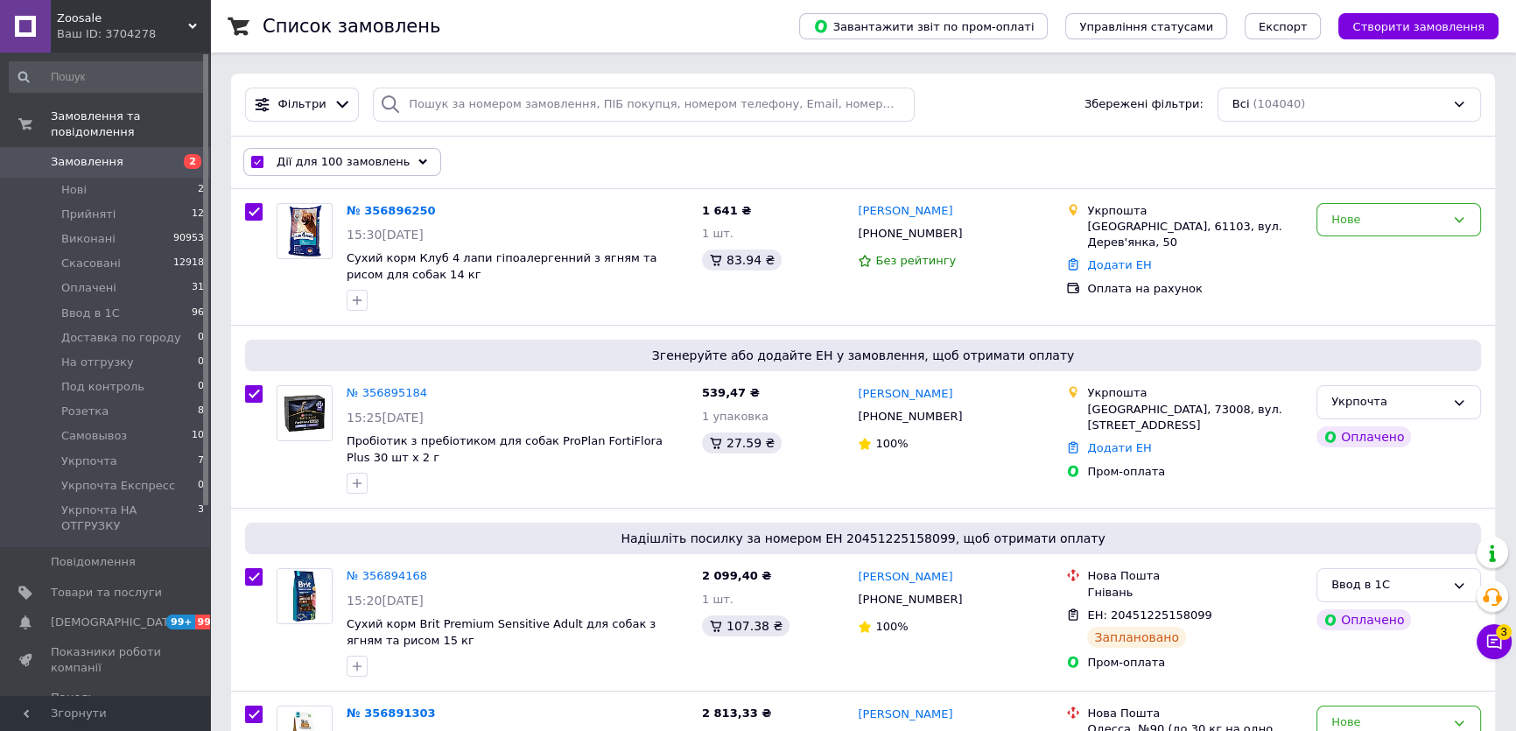
checkbox input "true"
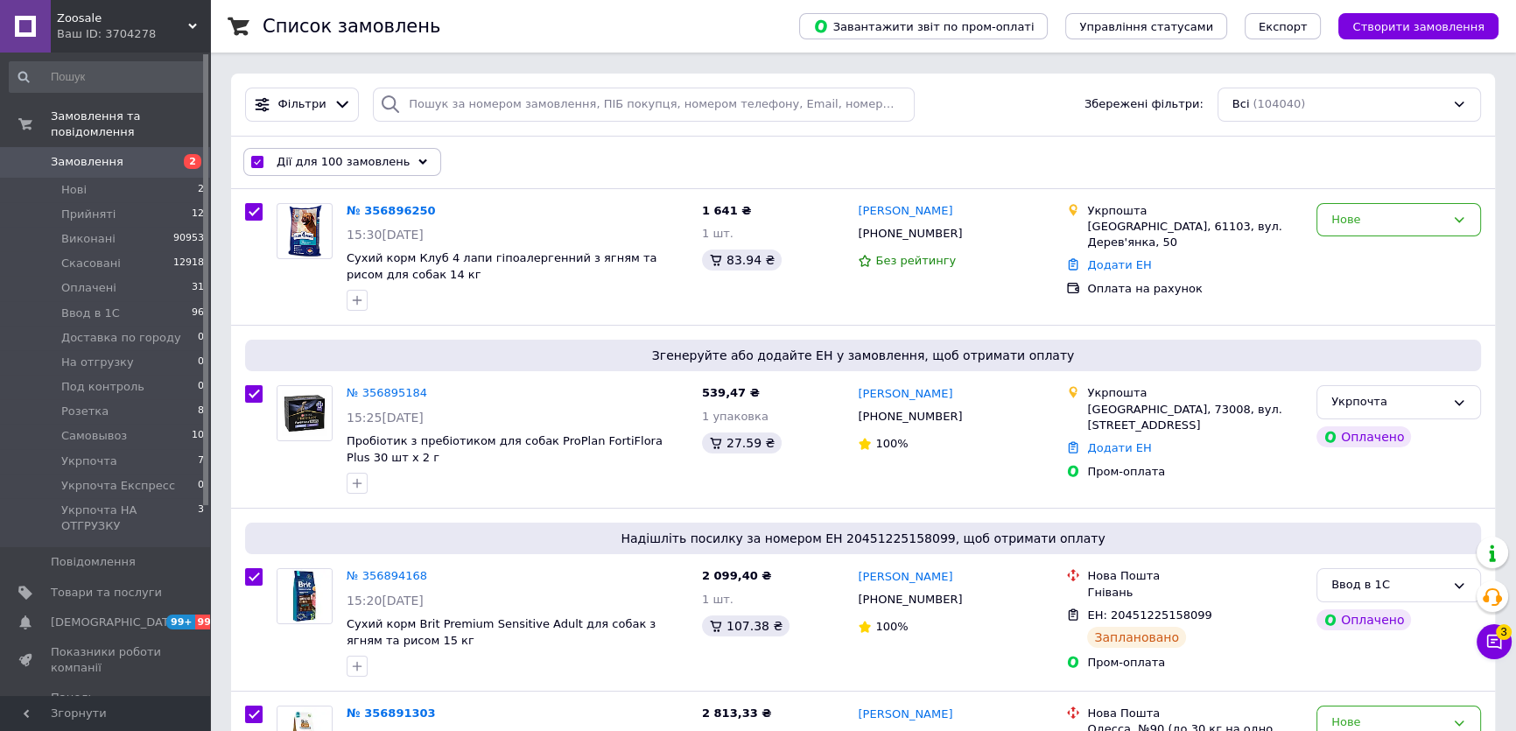
checkbox input "true"
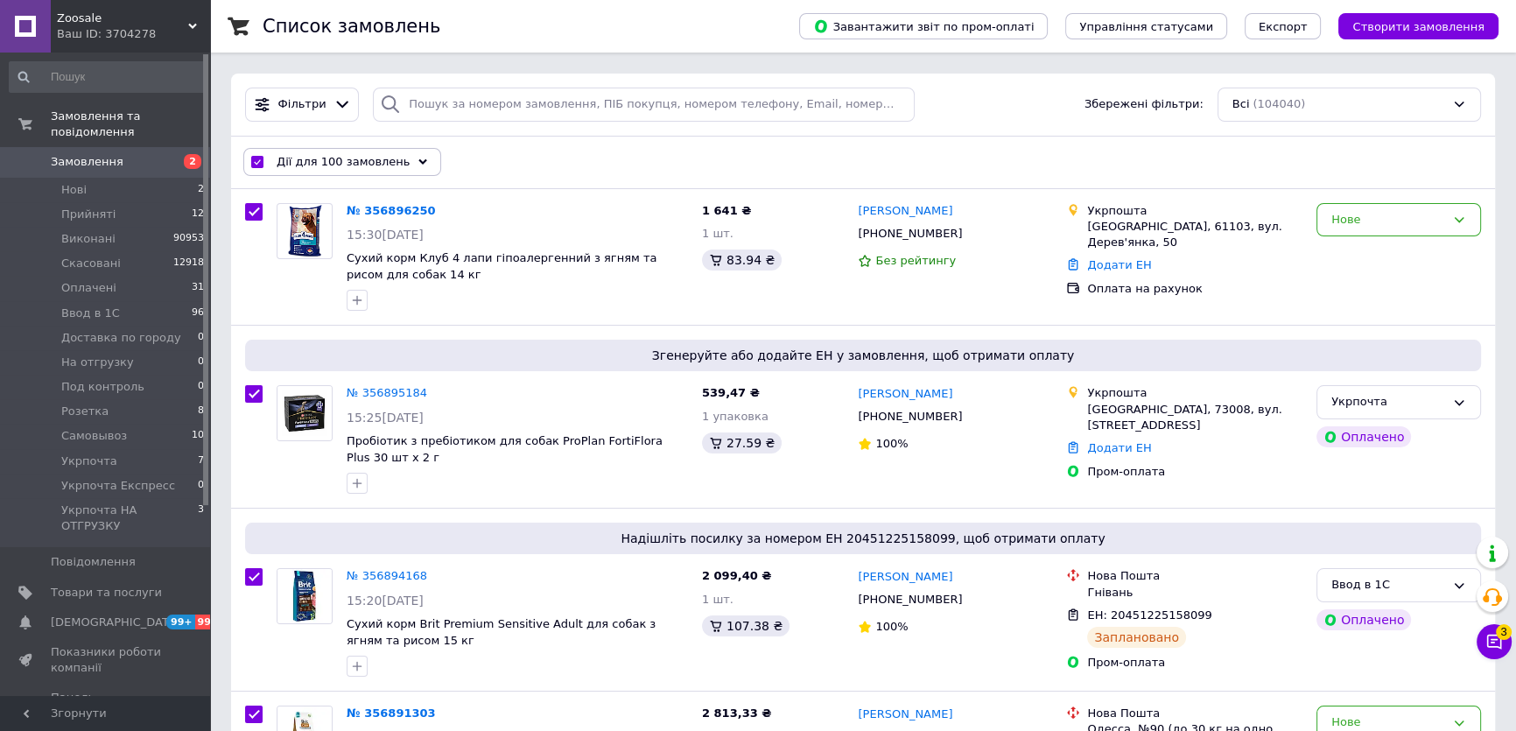
checkbox input "true"
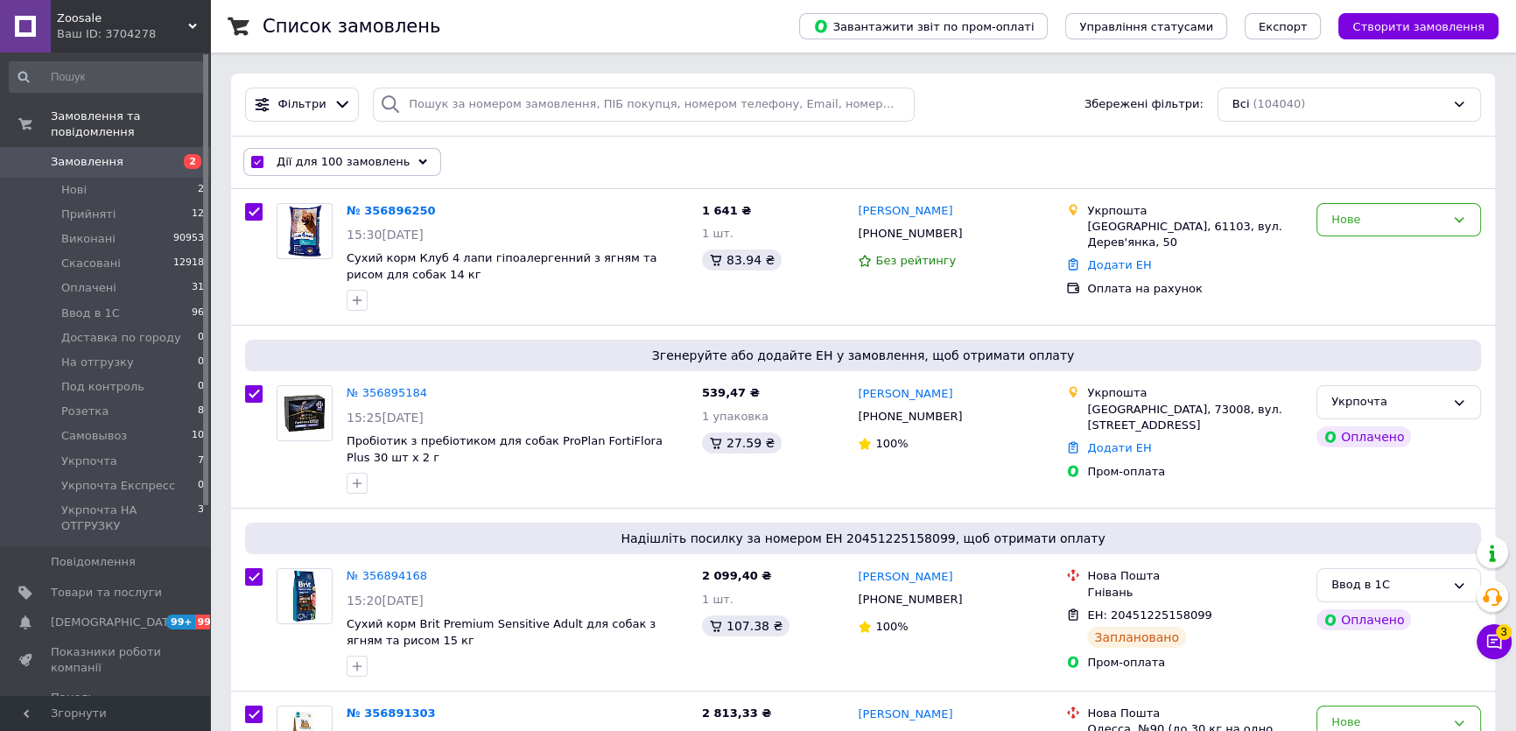
checkbox input "true"
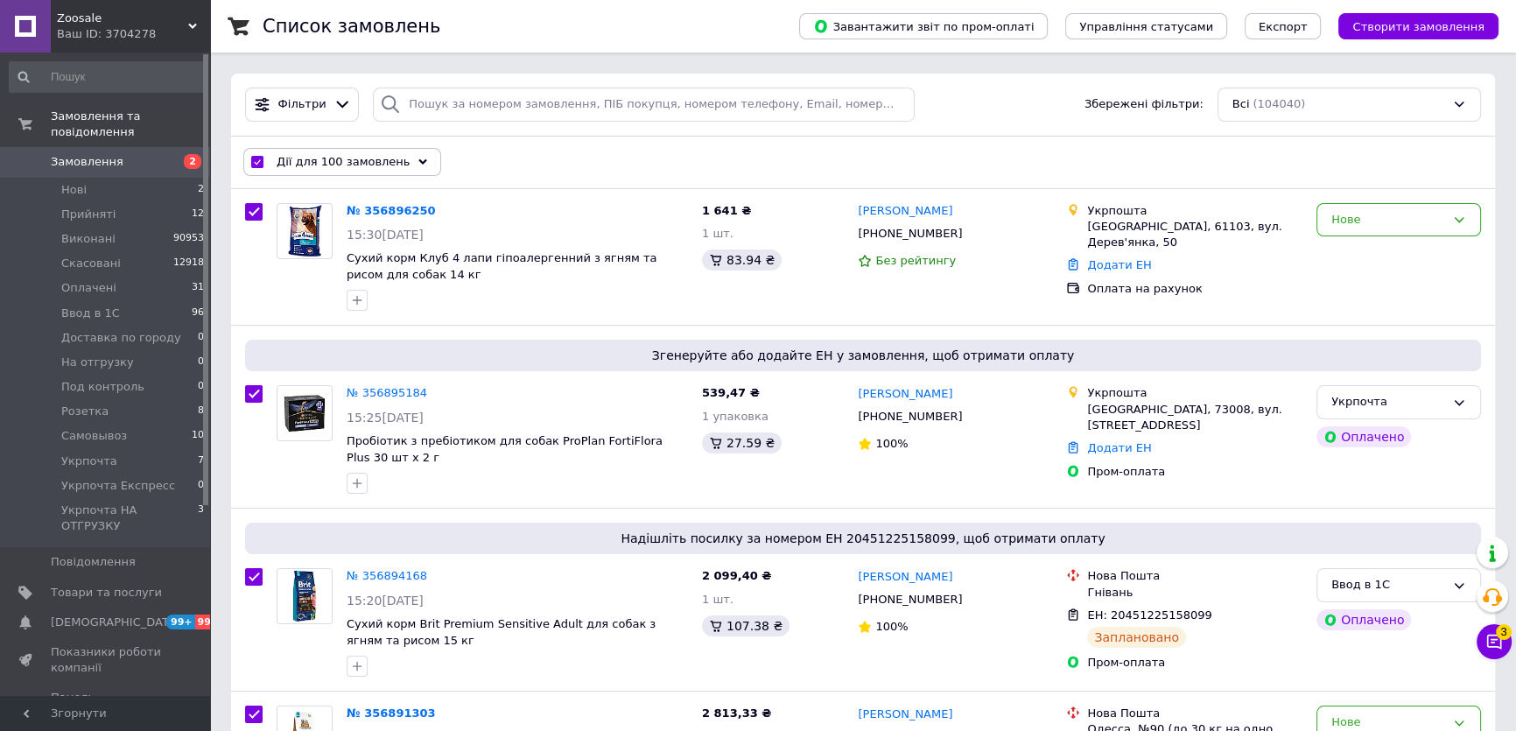
checkbox input "true"
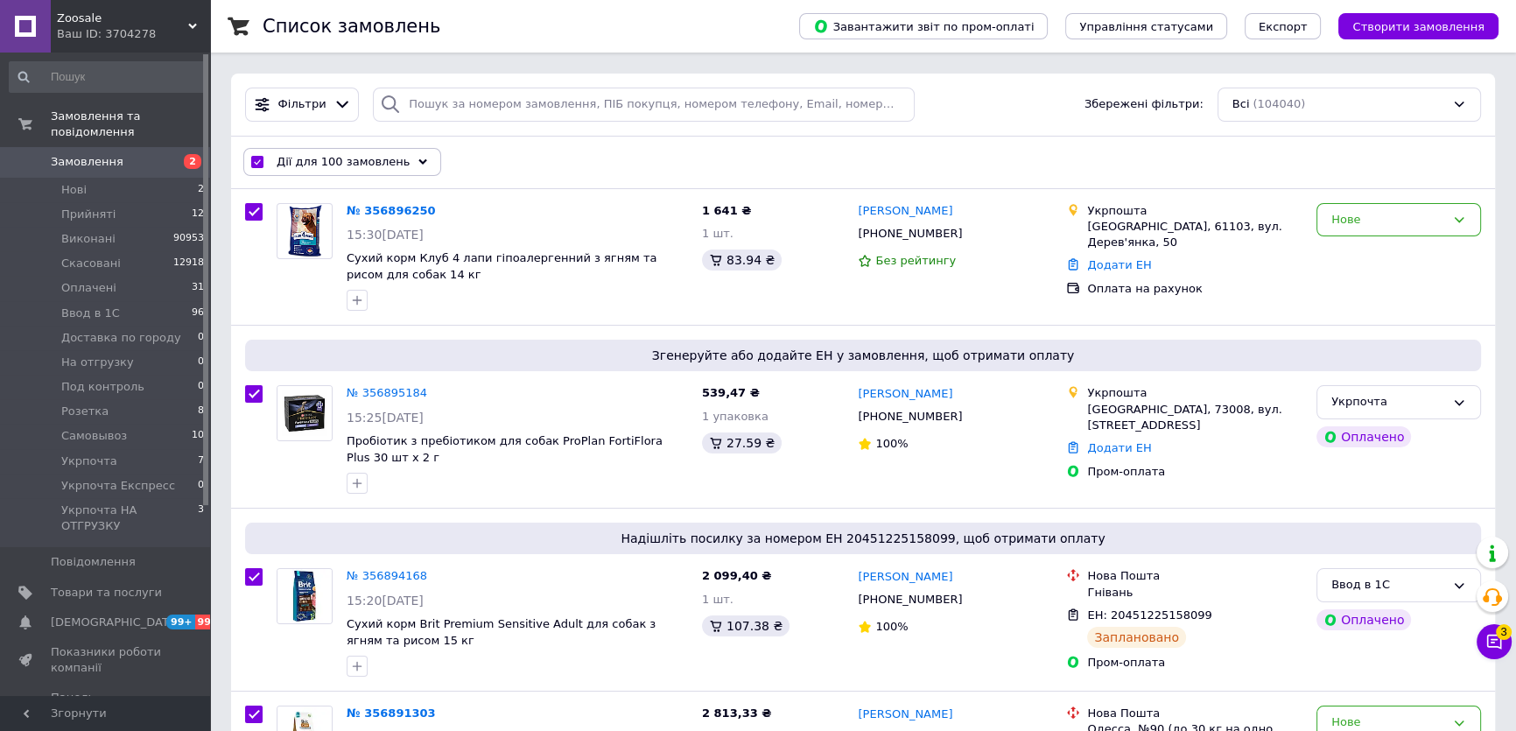
checkbox input "true"
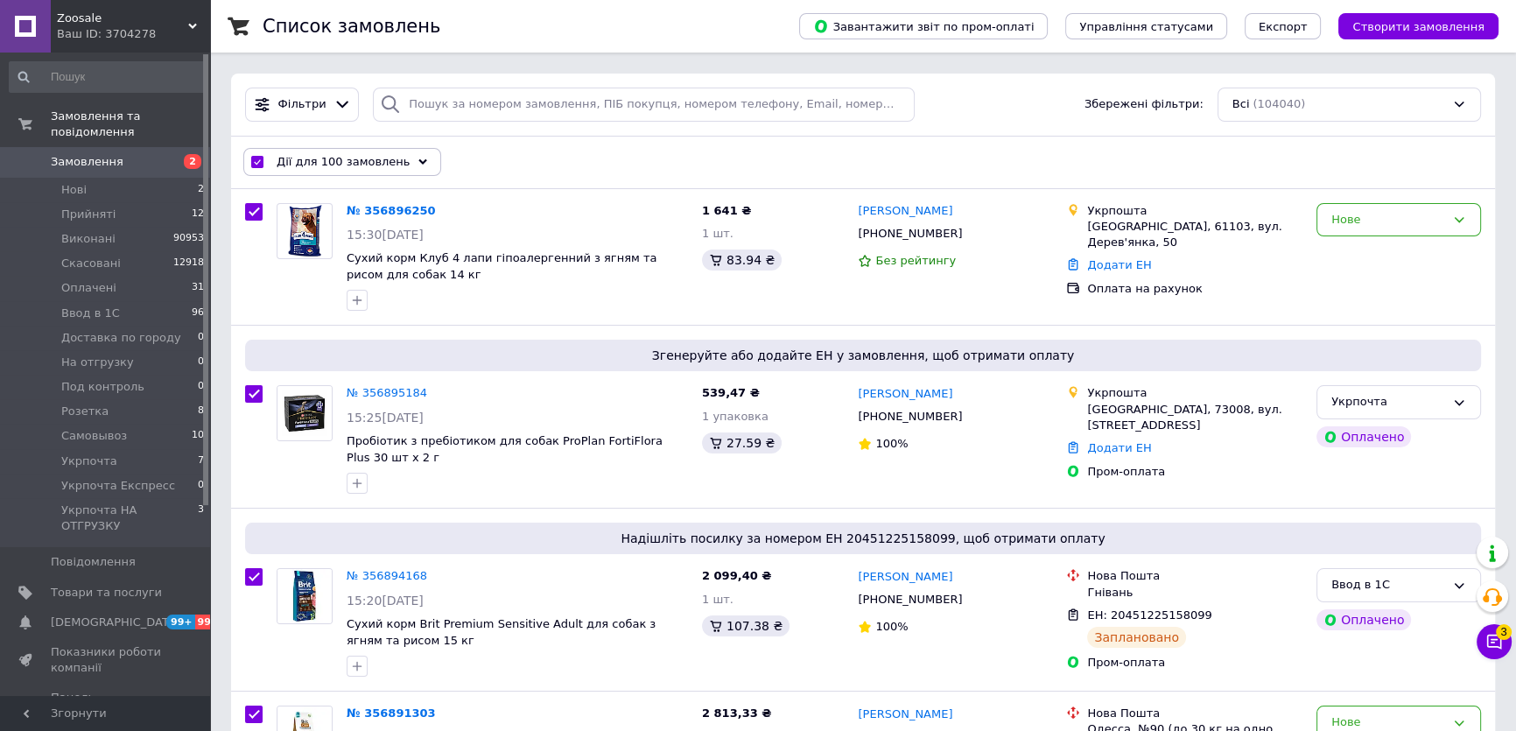
checkbox input "true"
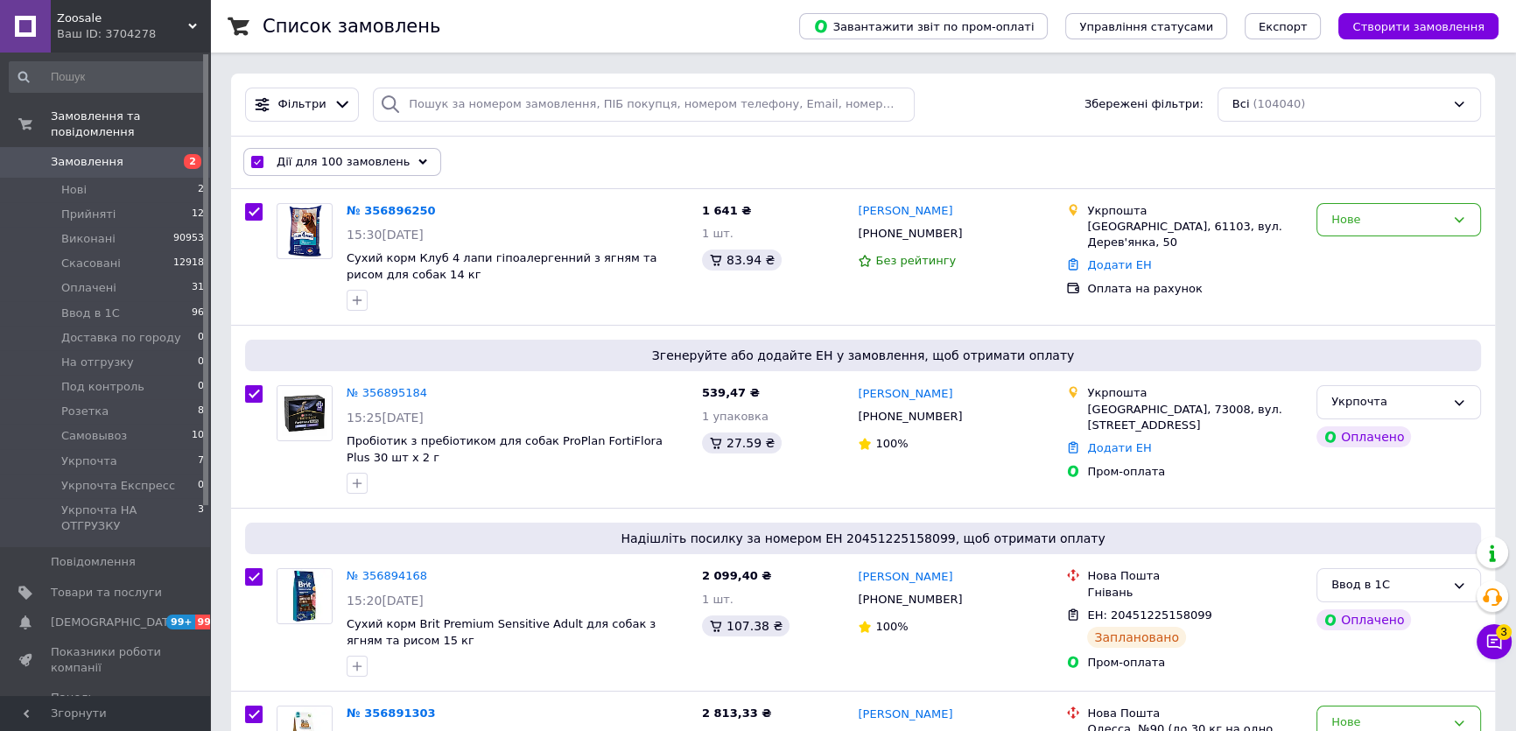
checkbox input "true"
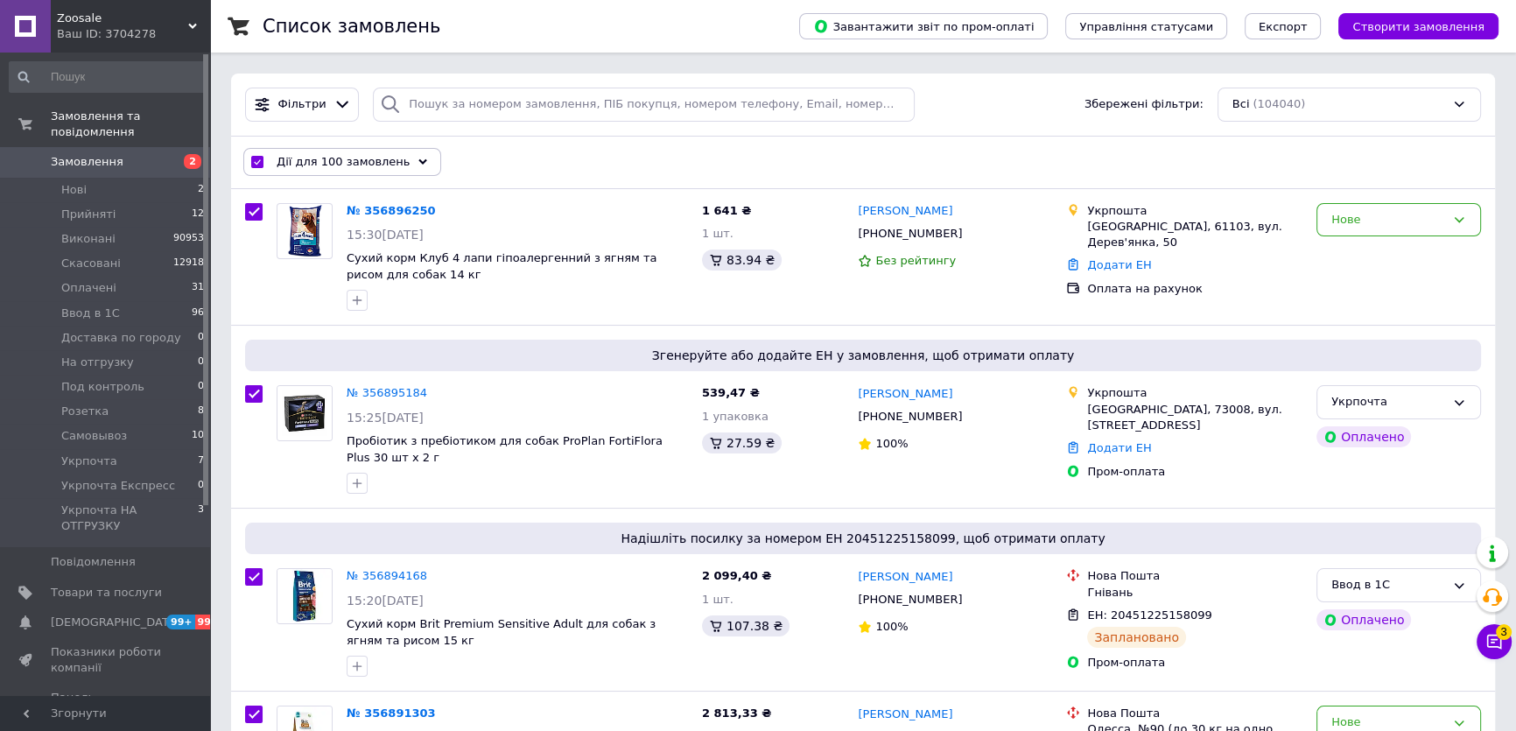
checkbox input "true"
click at [263, 152] on div "Дії для 100 замовлень" at bounding box center [342, 162] width 198 height 28
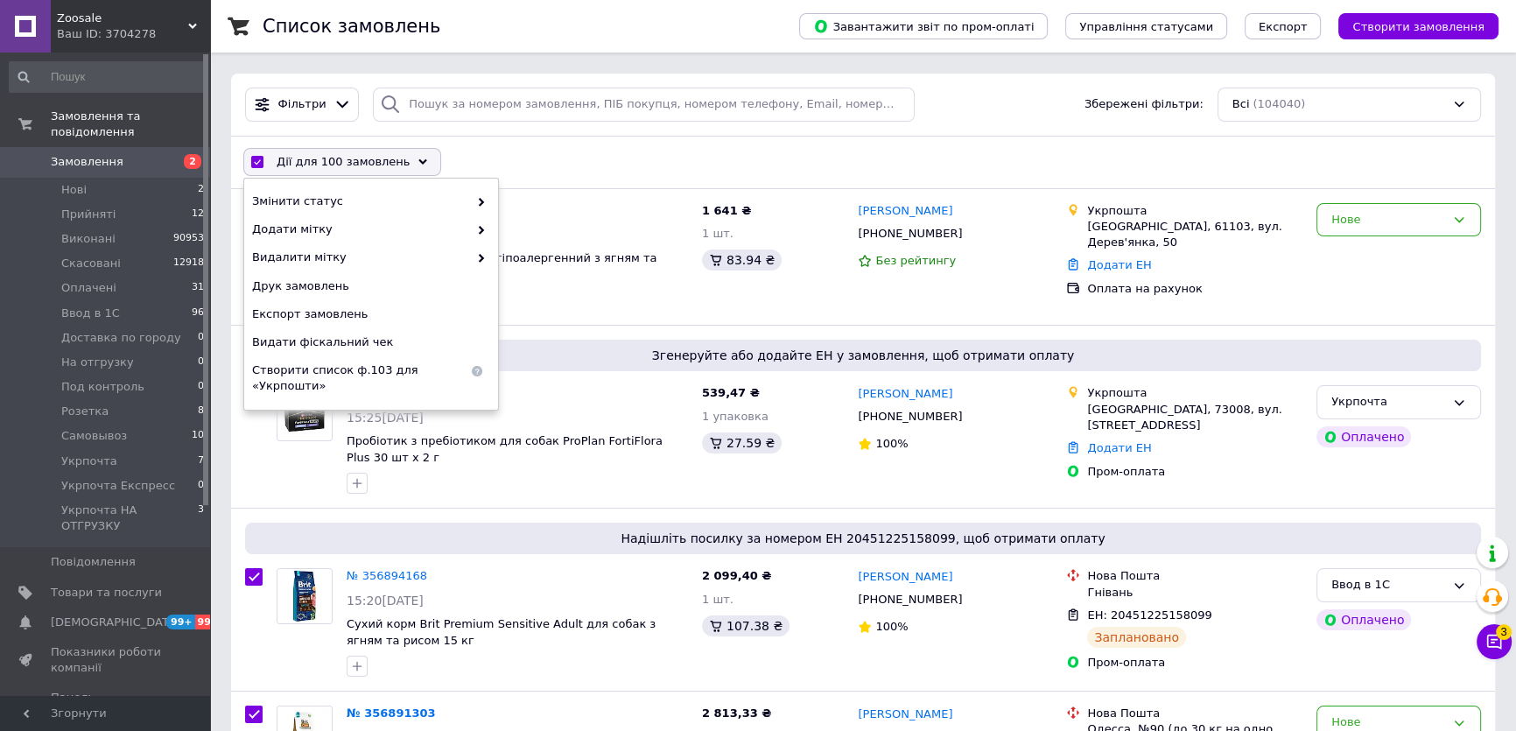
click at [494, 164] on div "Дії для 100 замовлень Вибрати все 104040 замовлень Вибрані всі 104040 замовлень…" at bounding box center [863, 162] width 1257 height 46
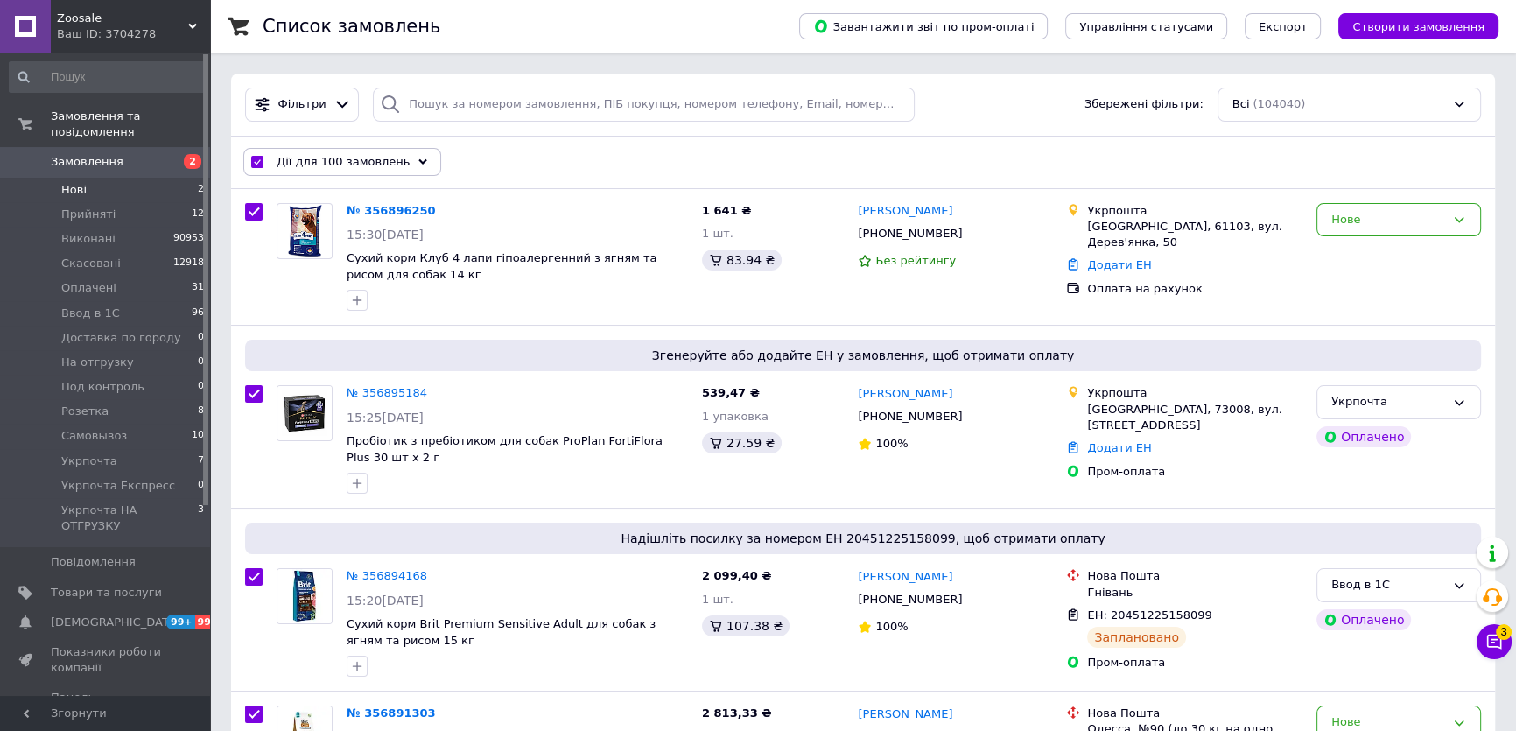
click at [120, 179] on li "Нові 2" at bounding box center [107, 190] width 214 height 25
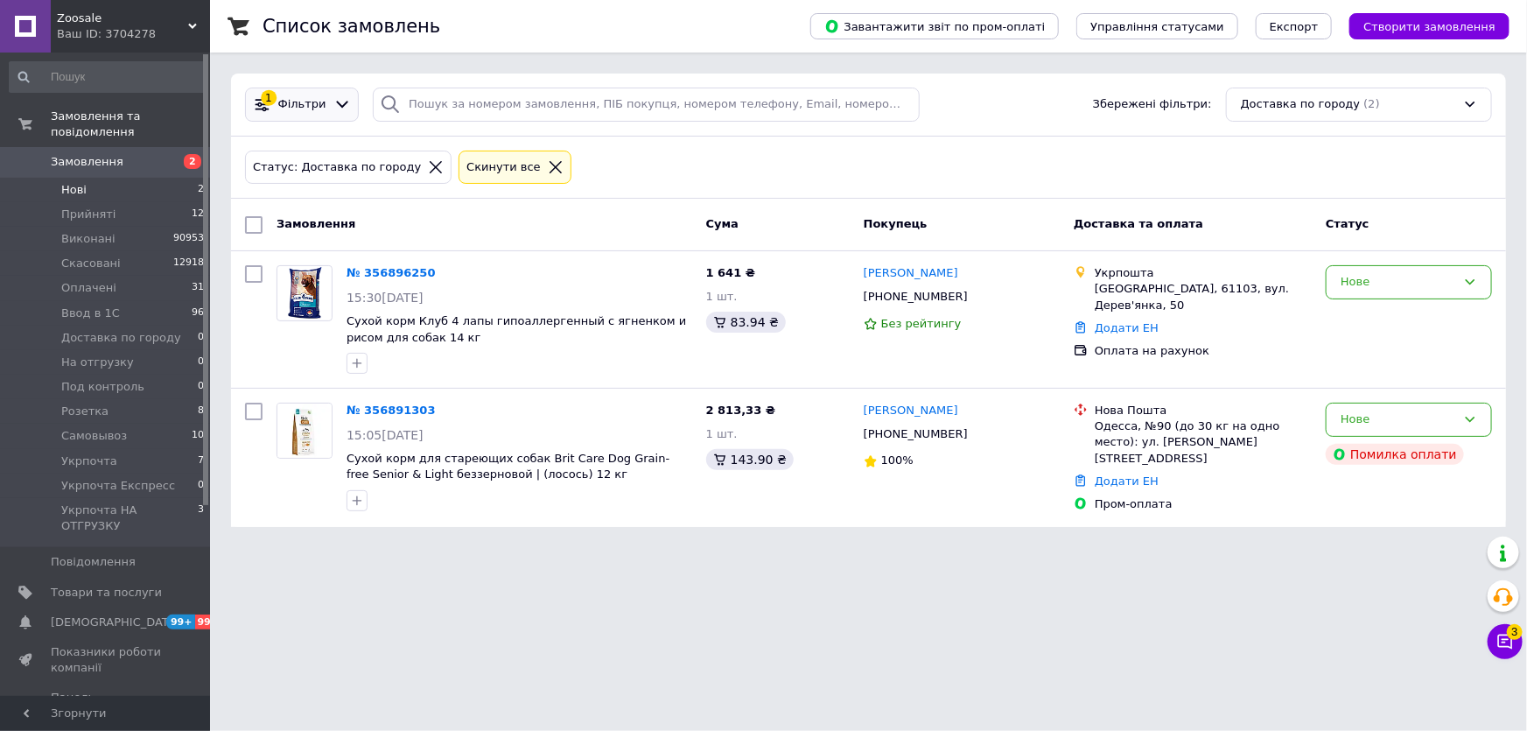
click at [336, 106] on icon at bounding box center [343, 104] width 18 height 18
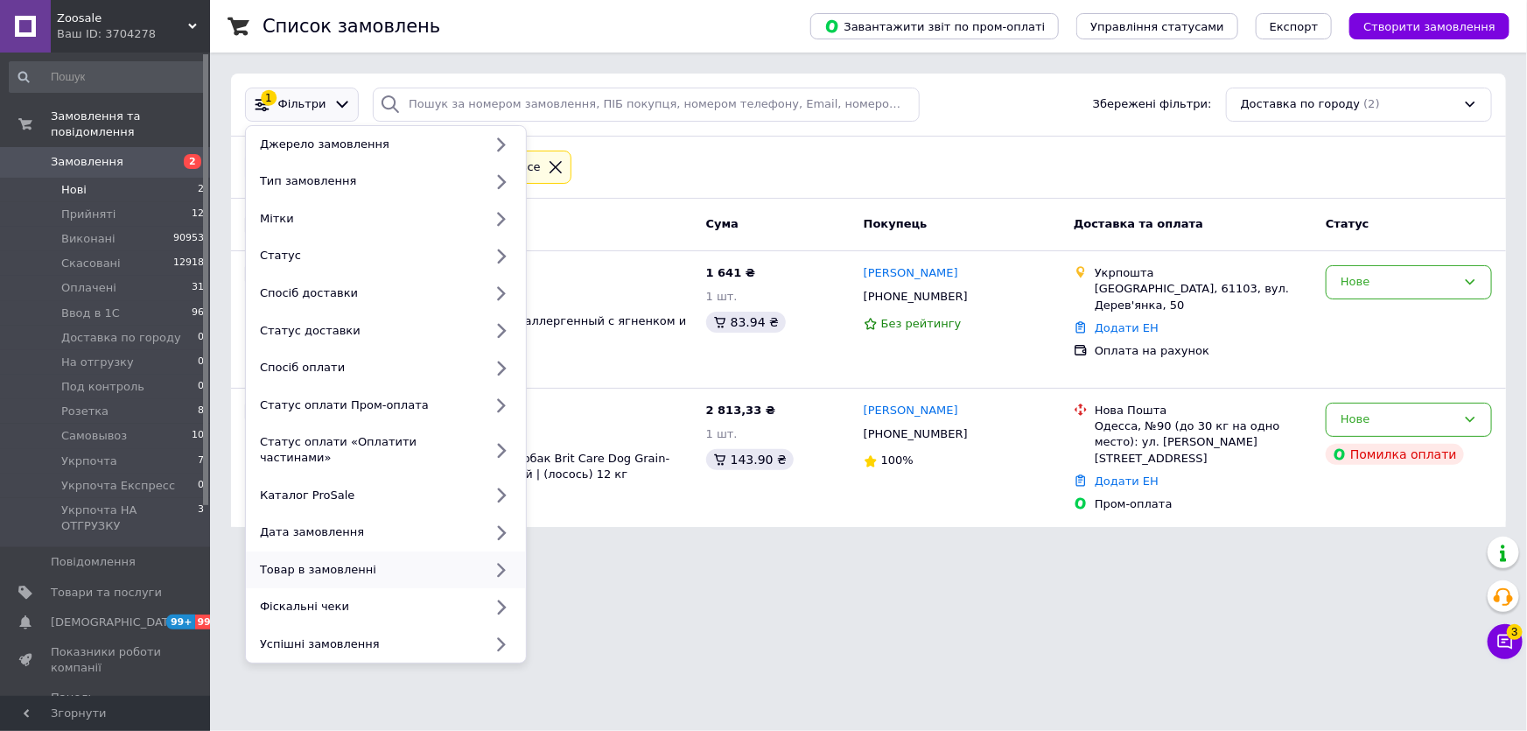
click at [502, 559] on icon at bounding box center [501, 570] width 22 height 22
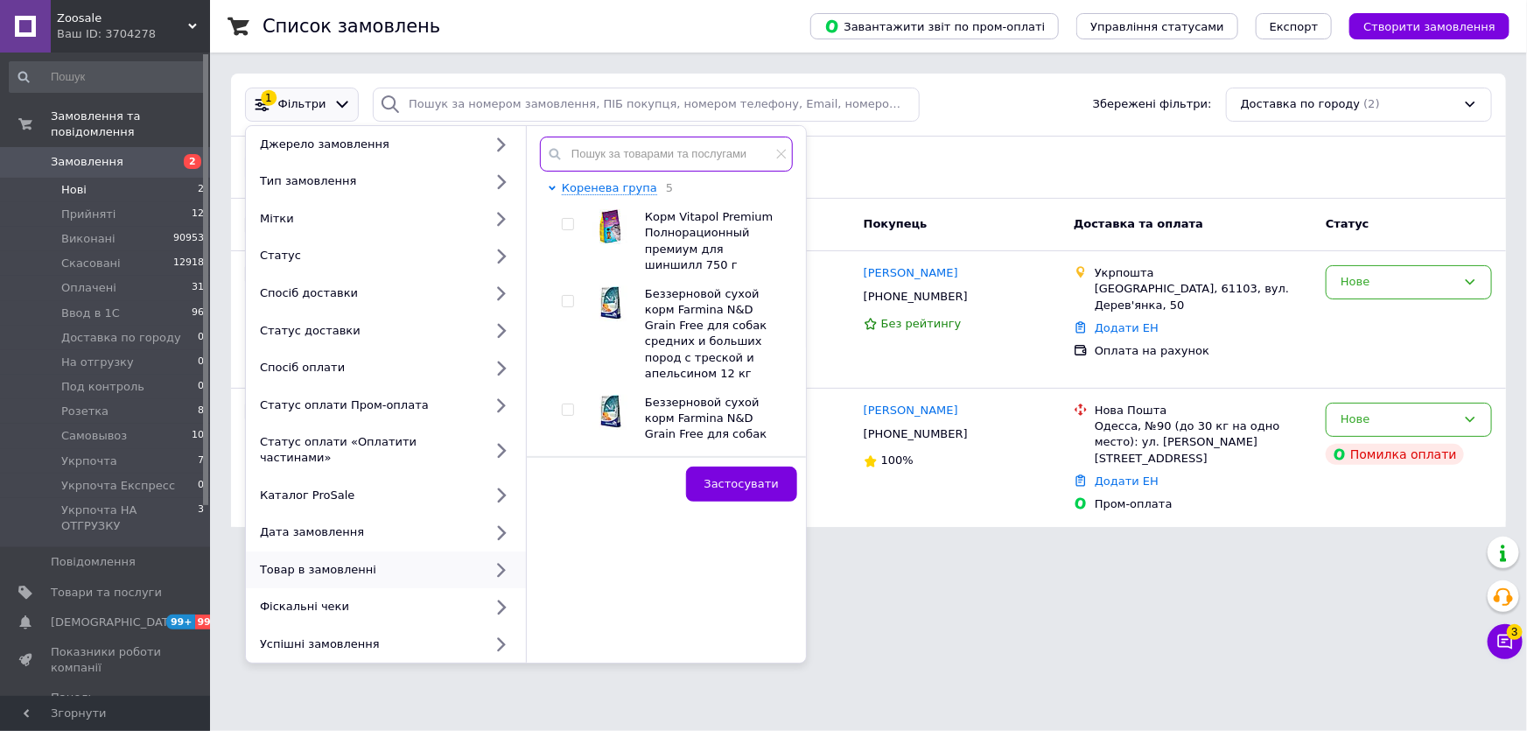
click at [631, 163] on input "text" at bounding box center [666, 154] width 253 height 35
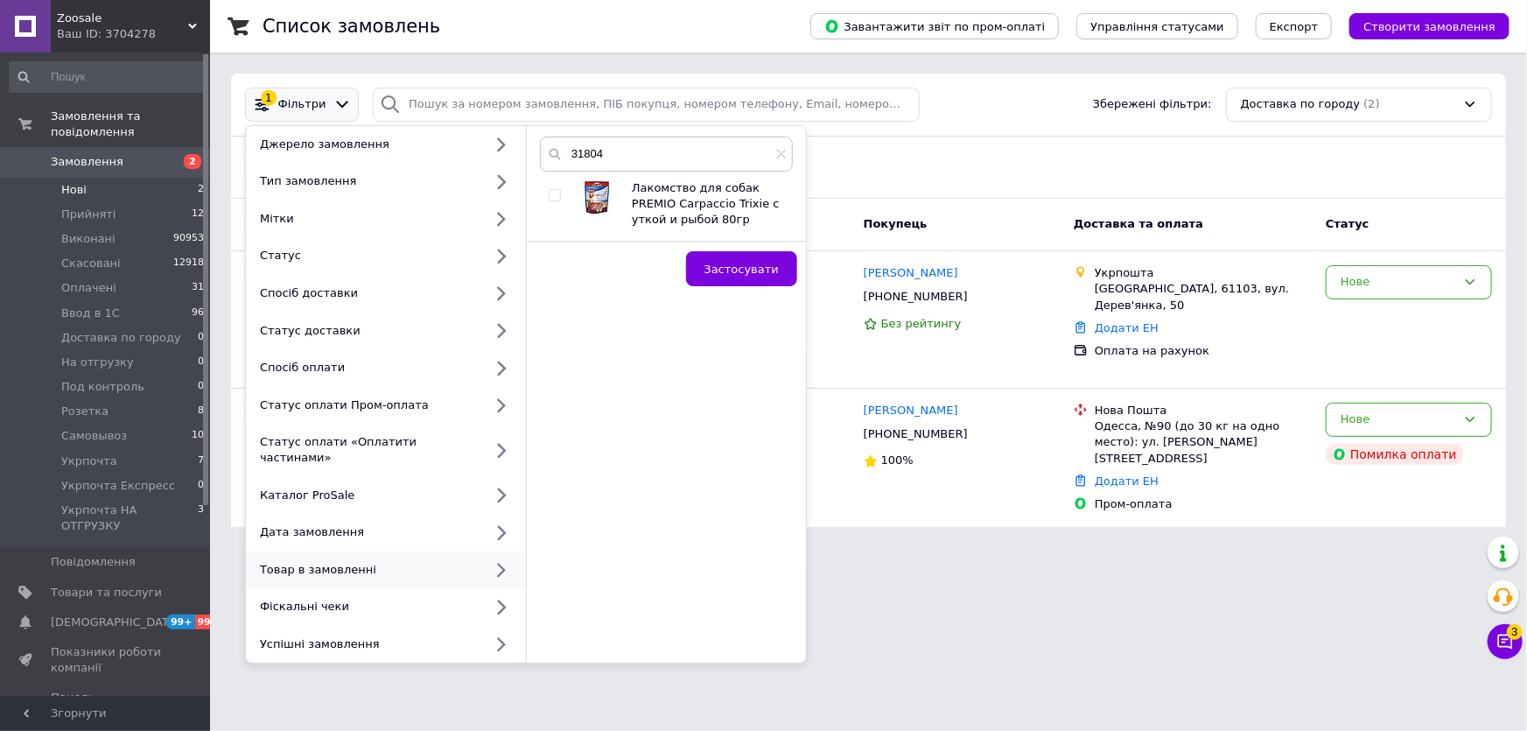
click at [553, 194] on input "checkbox" at bounding box center [554, 195] width 11 height 11
click at [747, 263] on span "Застосувати" at bounding box center [742, 269] width 74 height 13
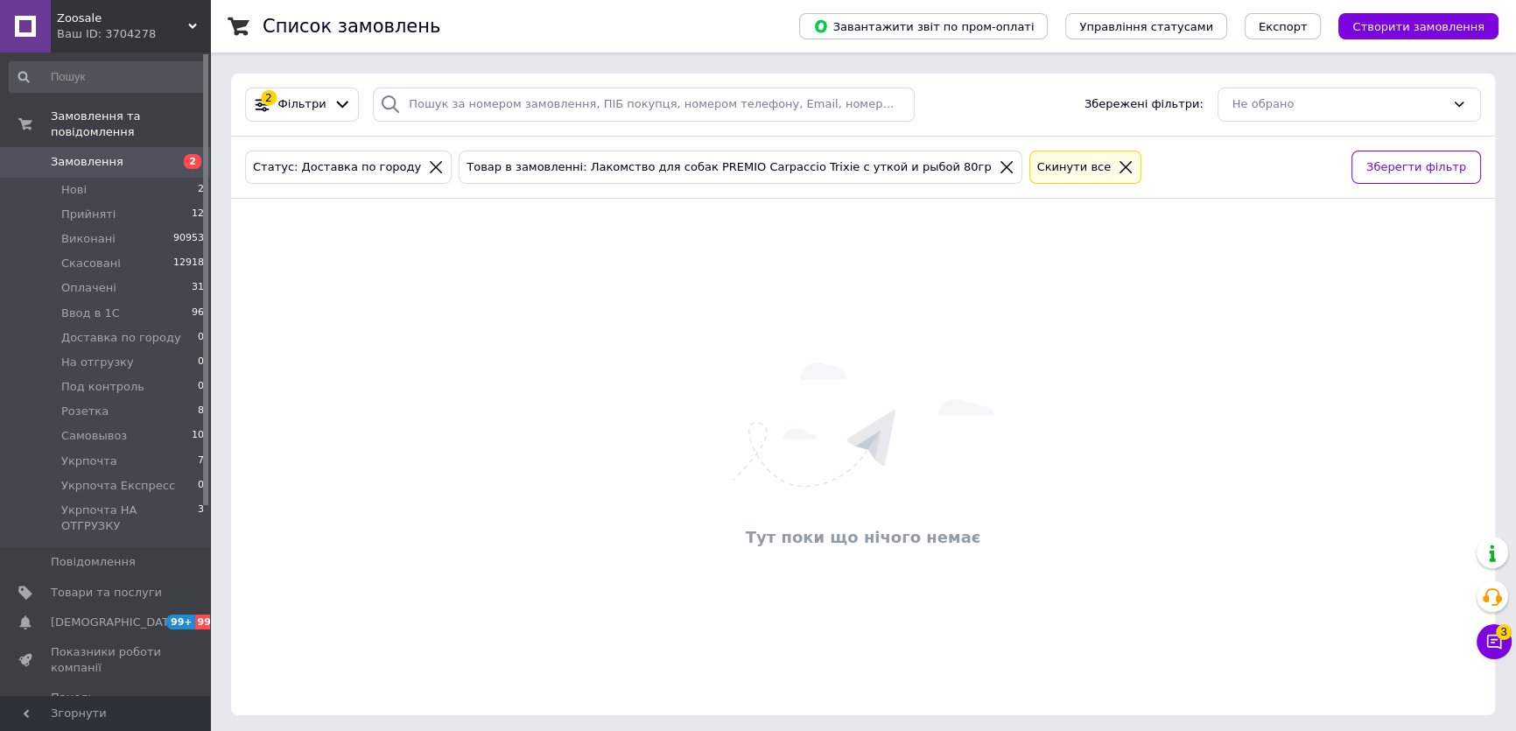
click at [430, 167] on icon at bounding box center [436, 167] width 12 height 12
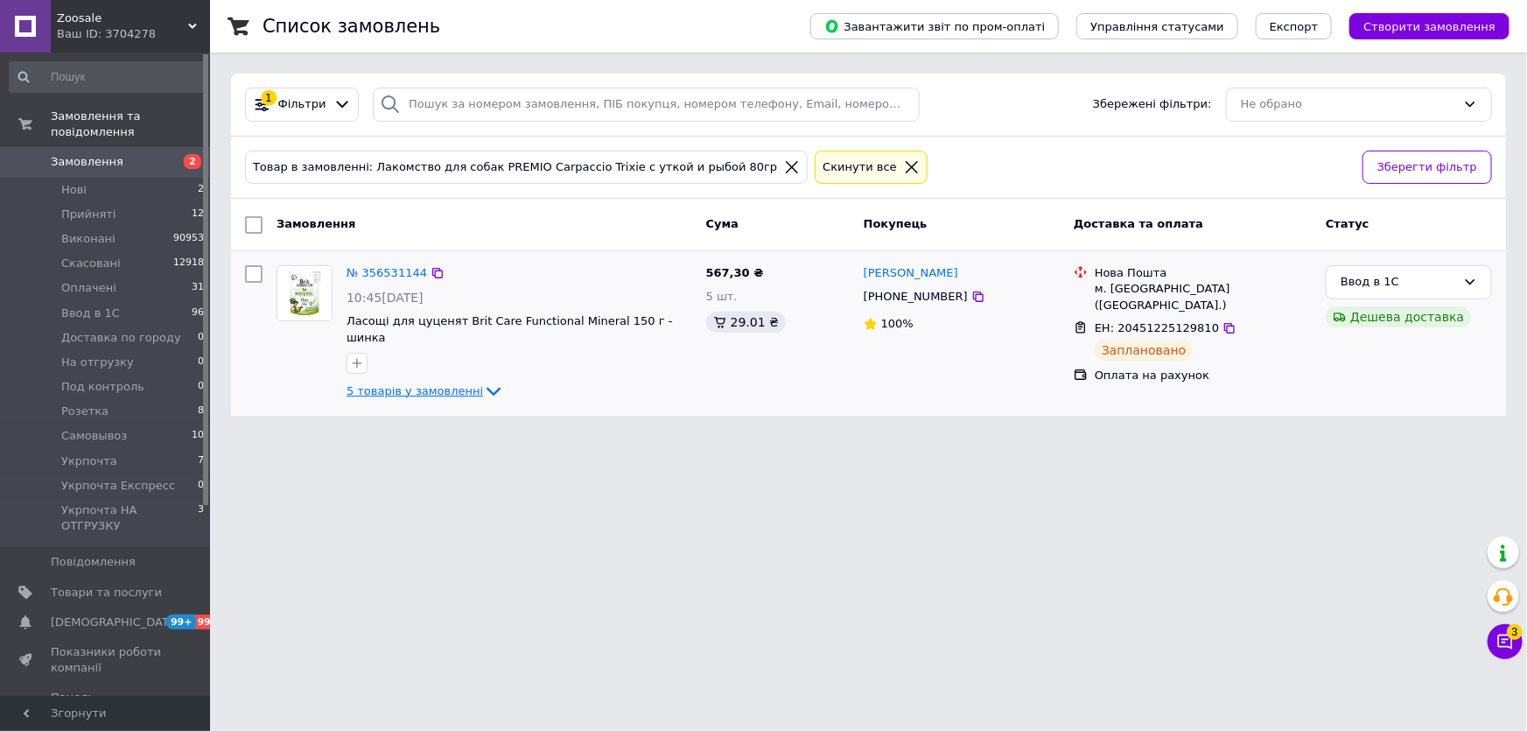
click at [431, 384] on span "5 товарів у замовленні" at bounding box center [415, 390] width 137 height 13
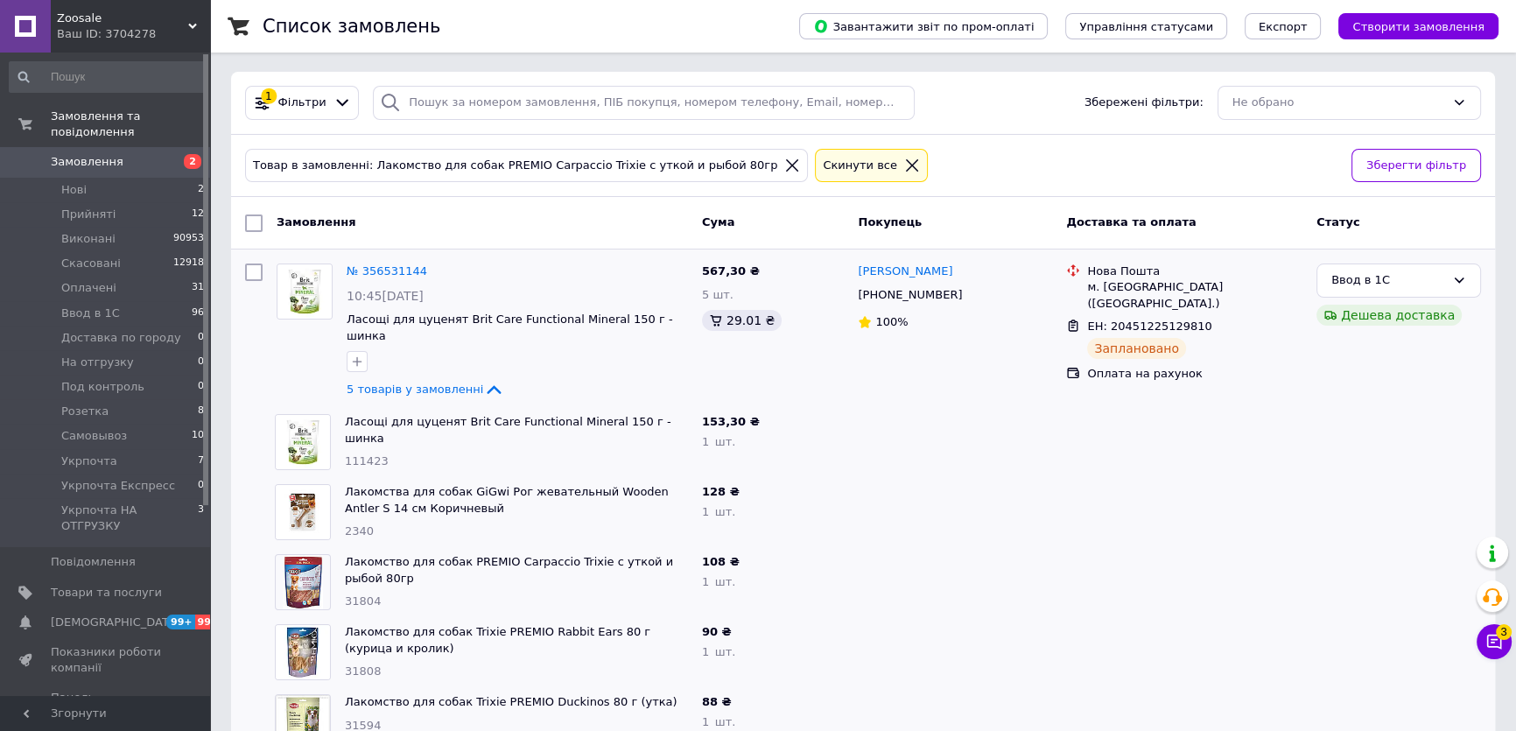
scroll to position [39, 0]
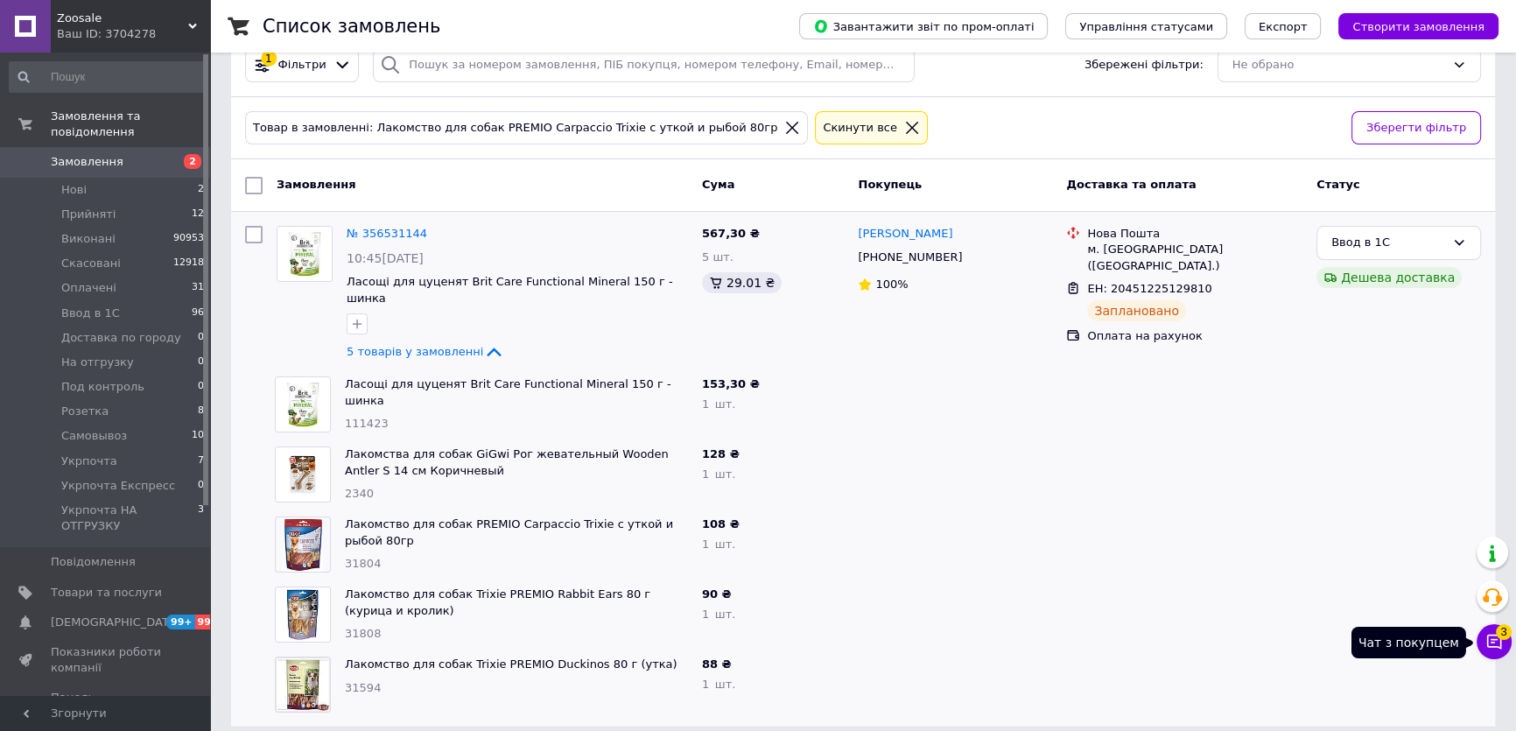
click at [1493, 643] on icon at bounding box center [1494, 642] width 18 height 18
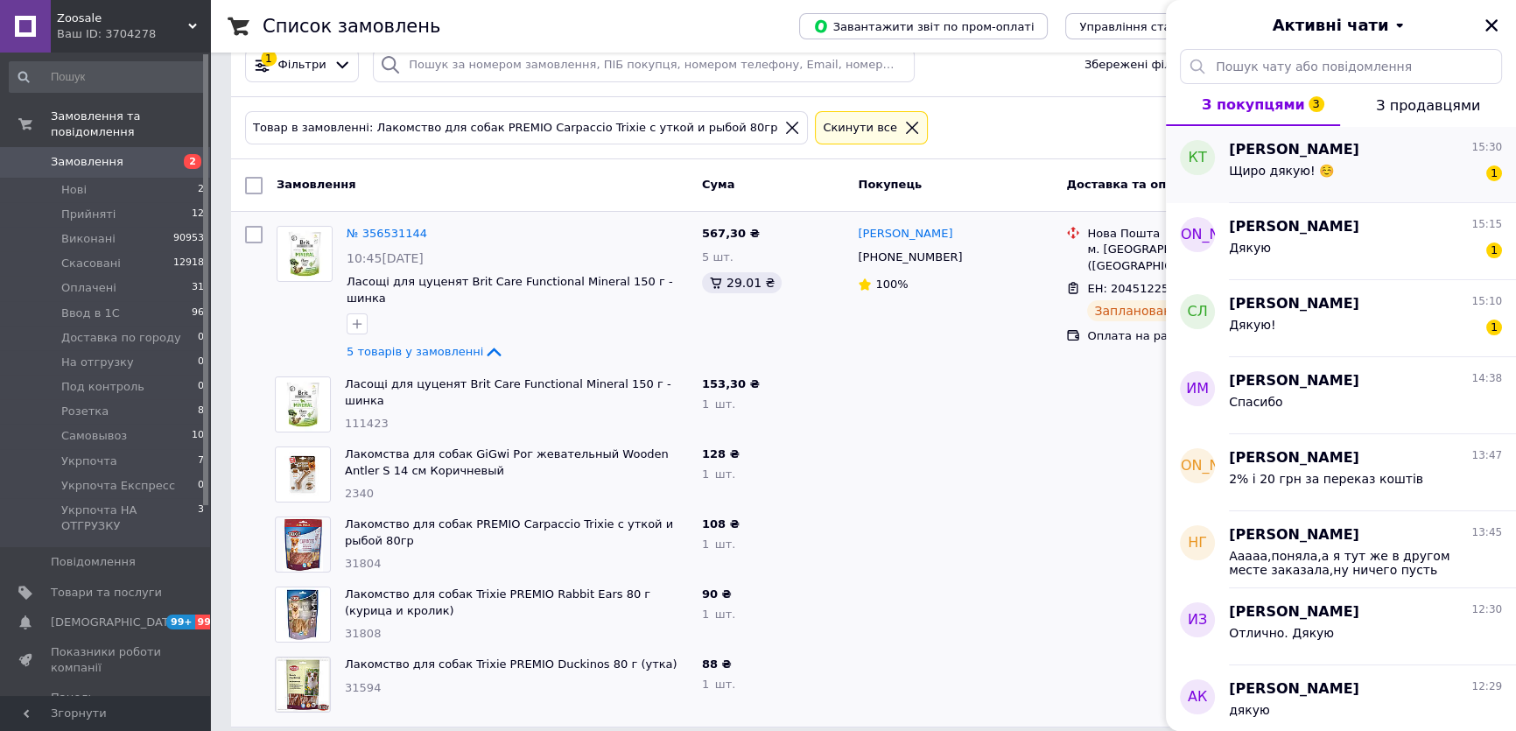
click at [1345, 195] on div "Кузьмич Тетяна 15:30 Щиро дякую! ☺️ 1" at bounding box center [1372, 164] width 287 height 77
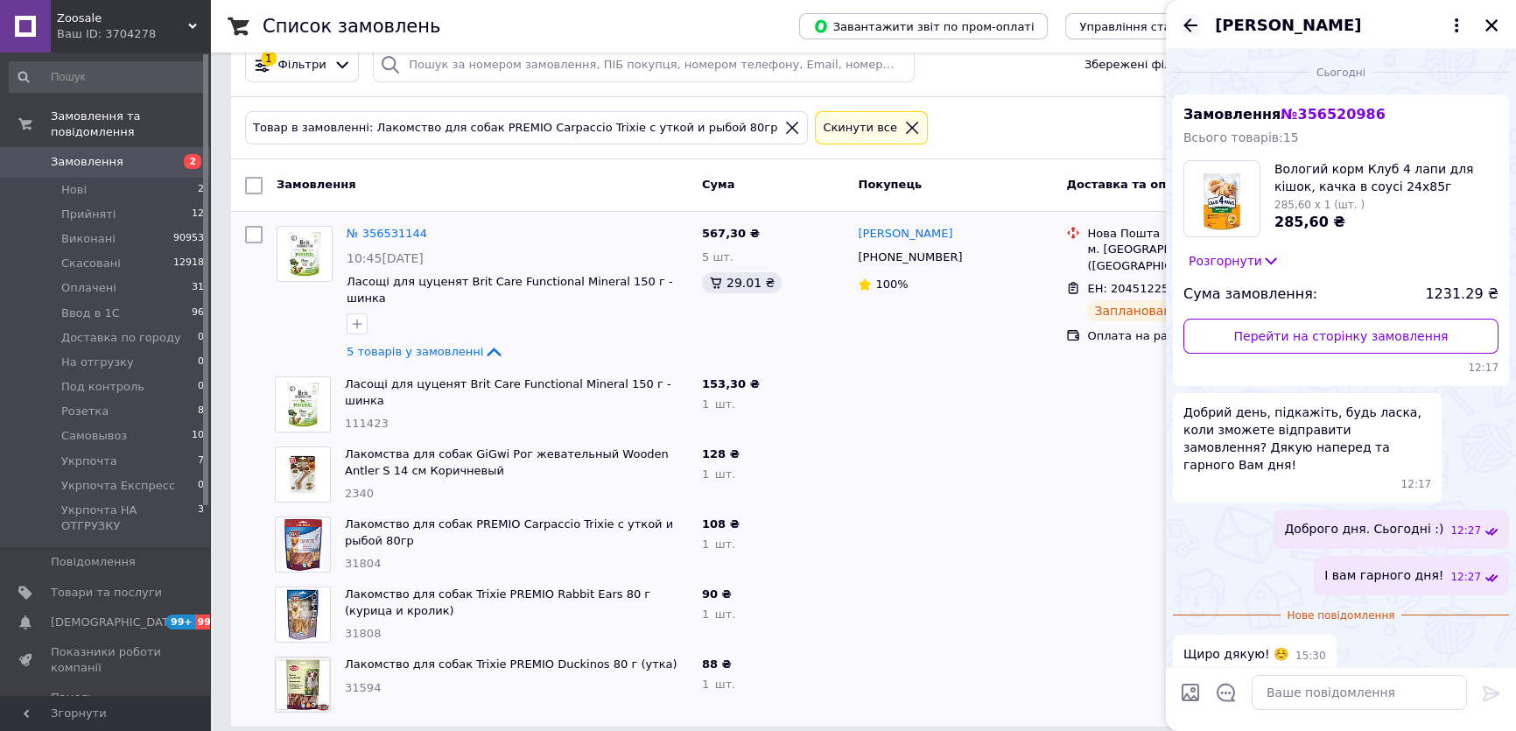
click at [1186, 32] on icon "Назад" at bounding box center [1190, 25] width 21 height 21
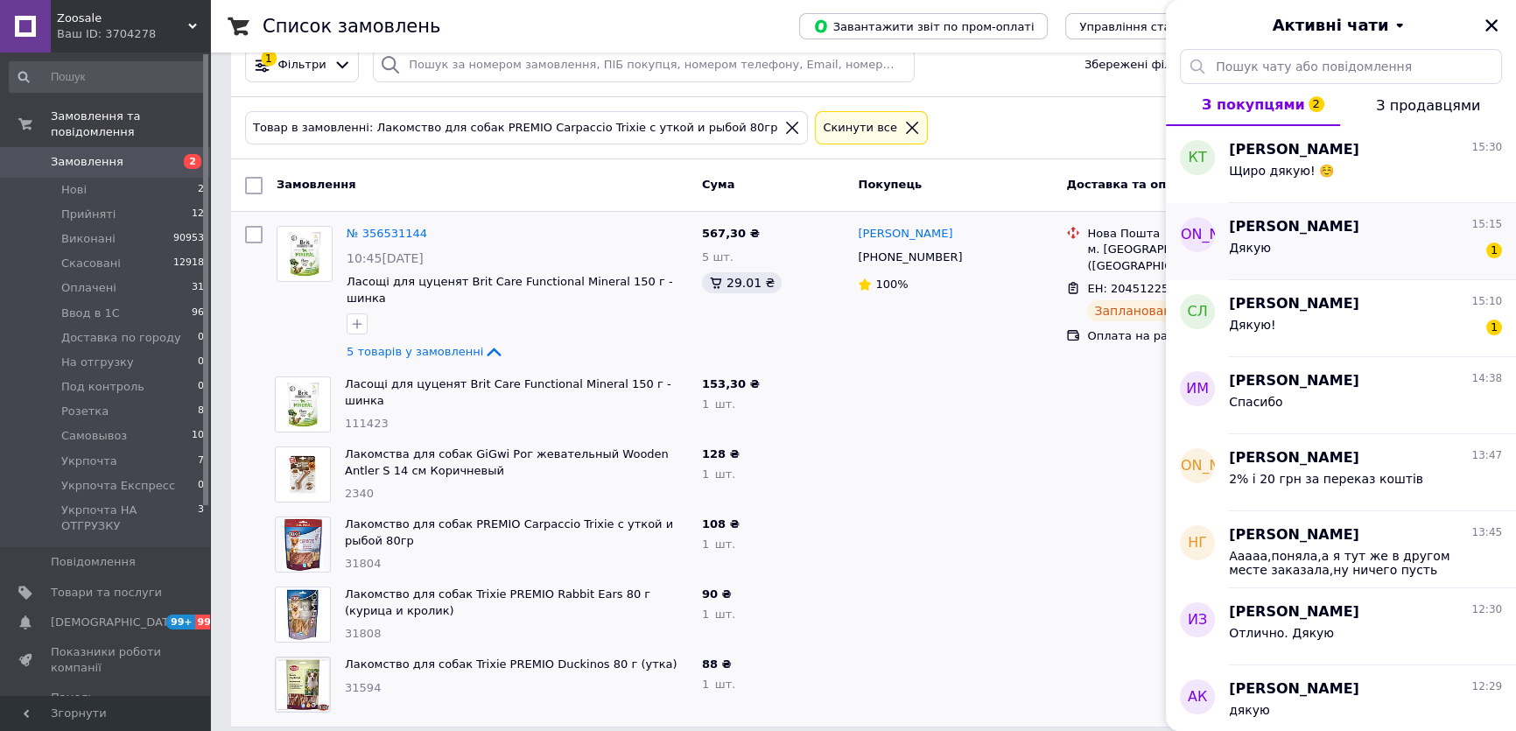
click at [1257, 263] on div "Дякую" at bounding box center [1250, 253] width 42 height 25
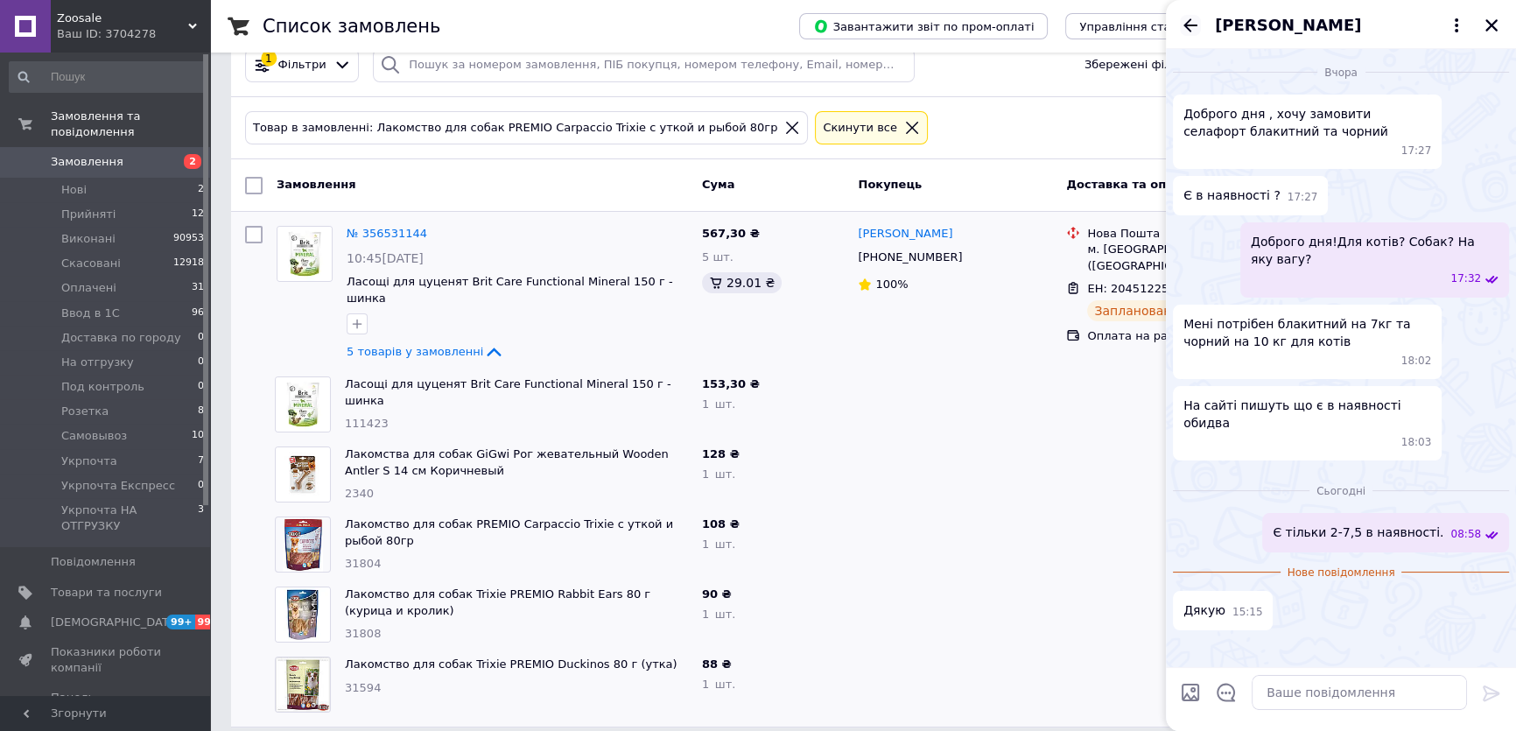
click at [1191, 31] on icon "Назад" at bounding box center [1190, 25] width 21 height 21
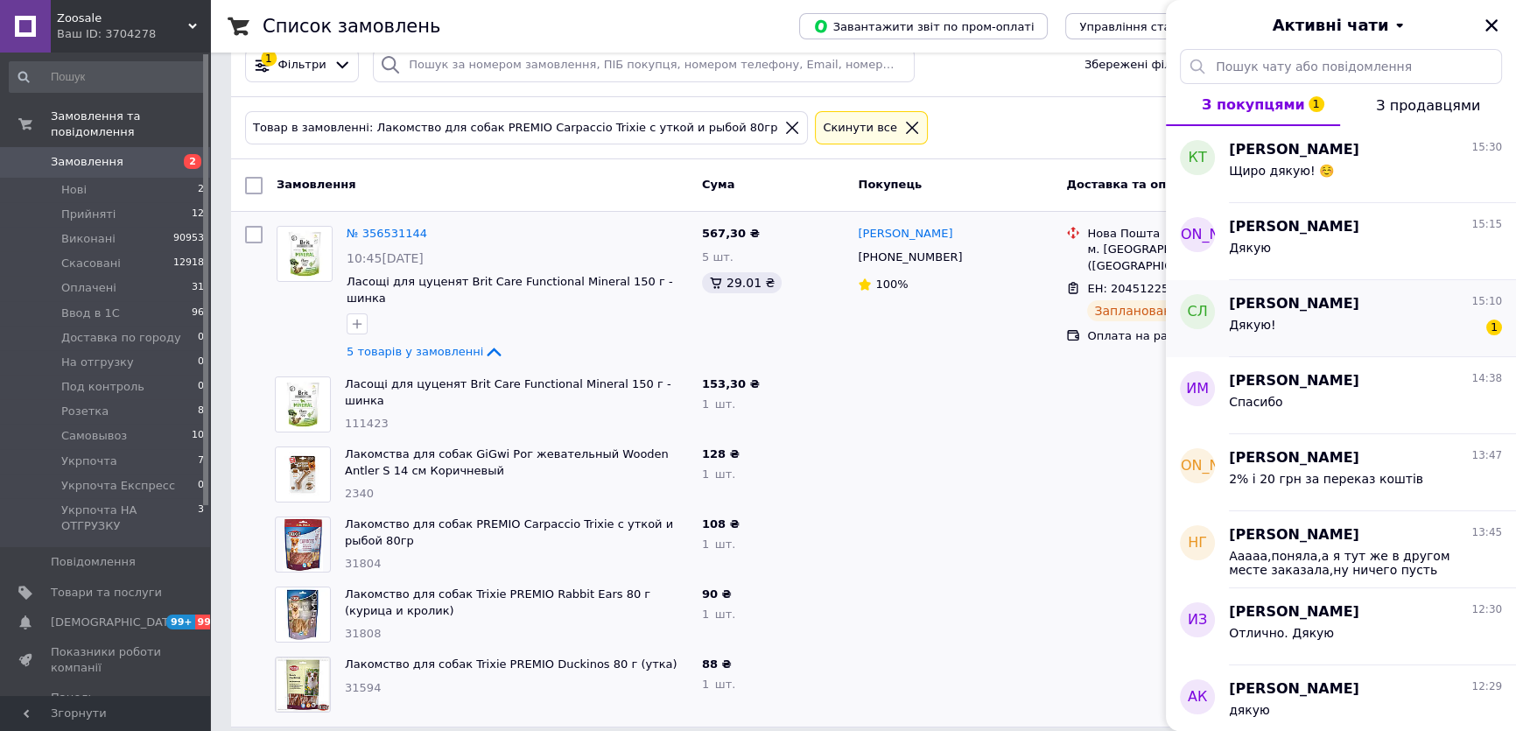
click at [1317, 317] on div "Дякую! 1" at bounding box center [1365, 328] width 273 height 28
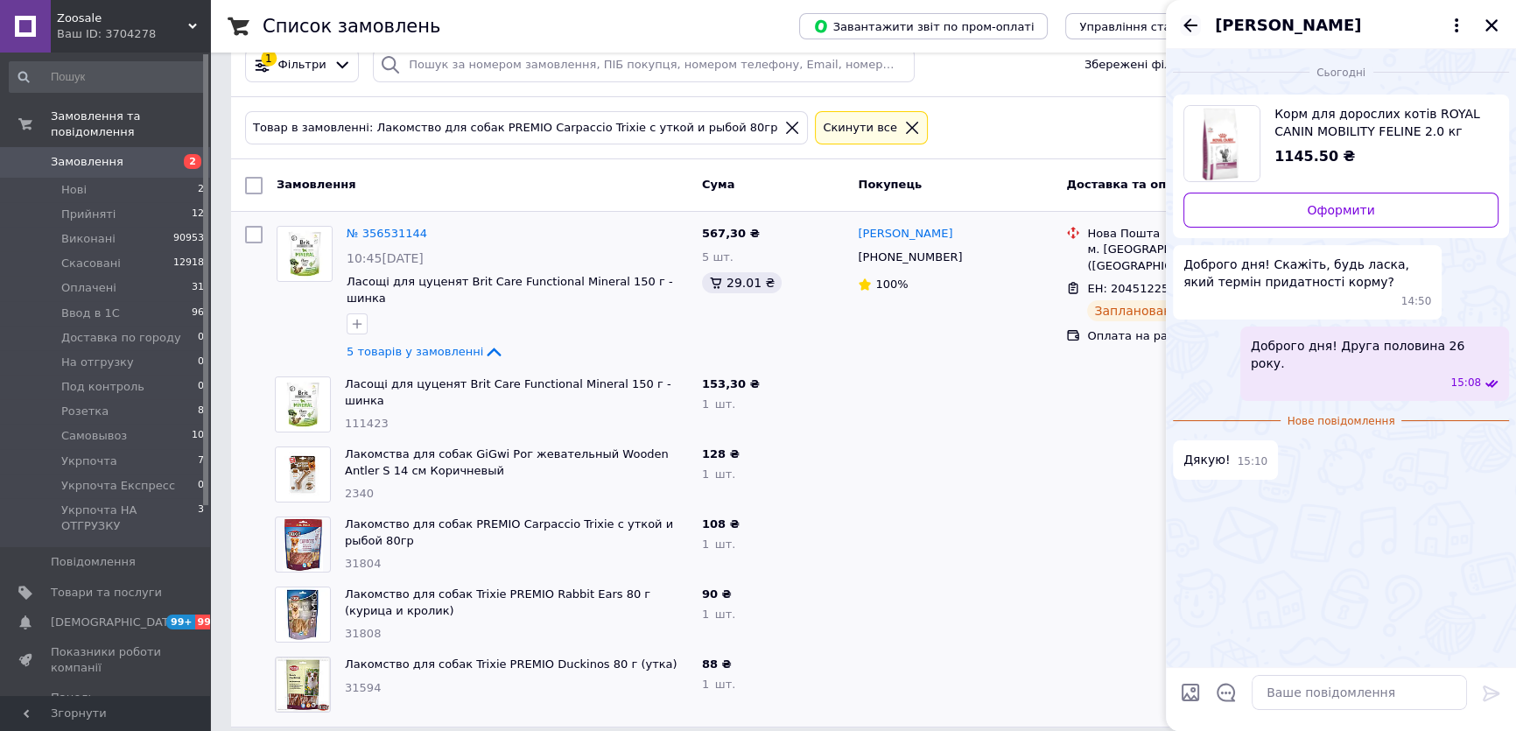
click at [1193, 33] on icon "Назад" at bounding box center [1190, 25] width 21 height 21
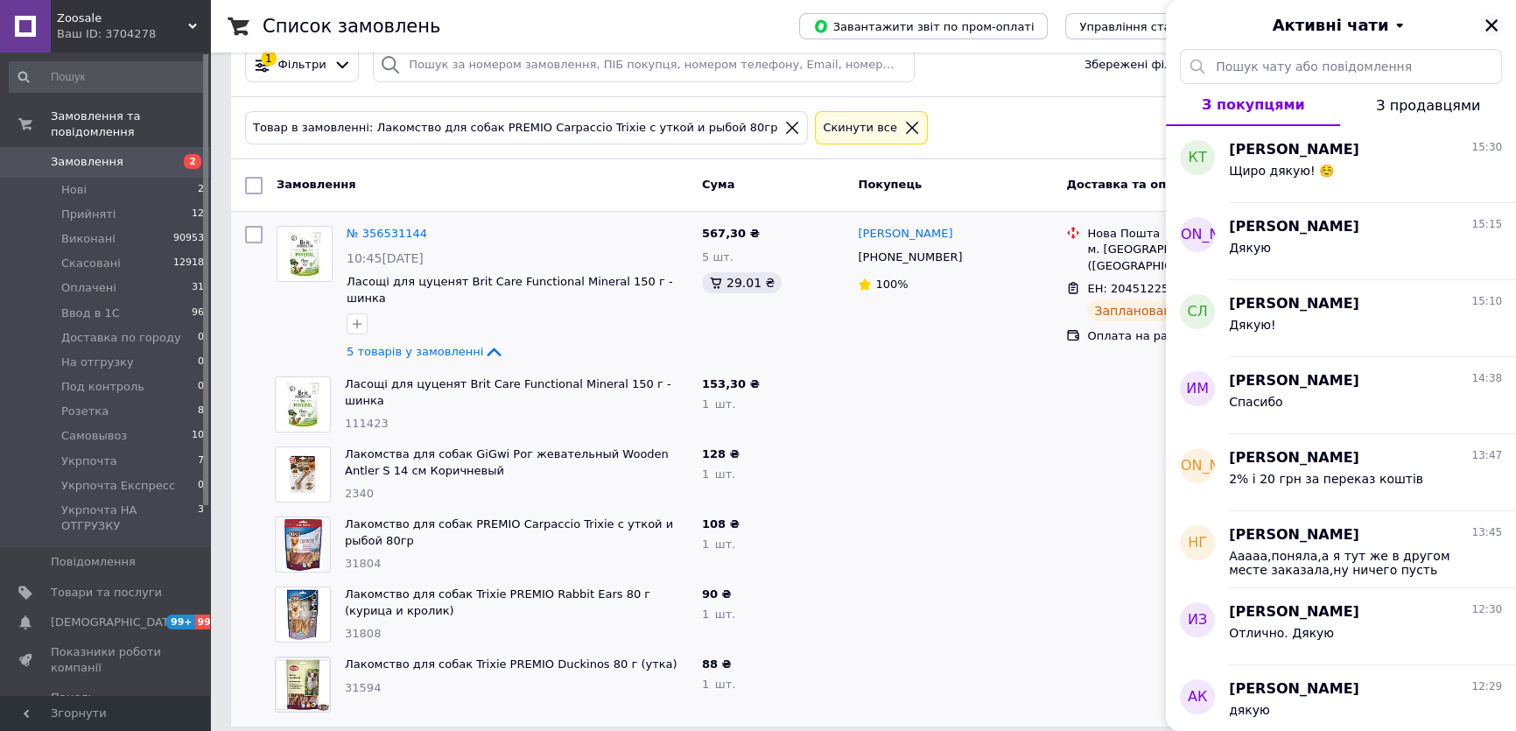
click at [1484, 26] on icon "Закрити" at bounding box center [1492, 26] width 16 height 16
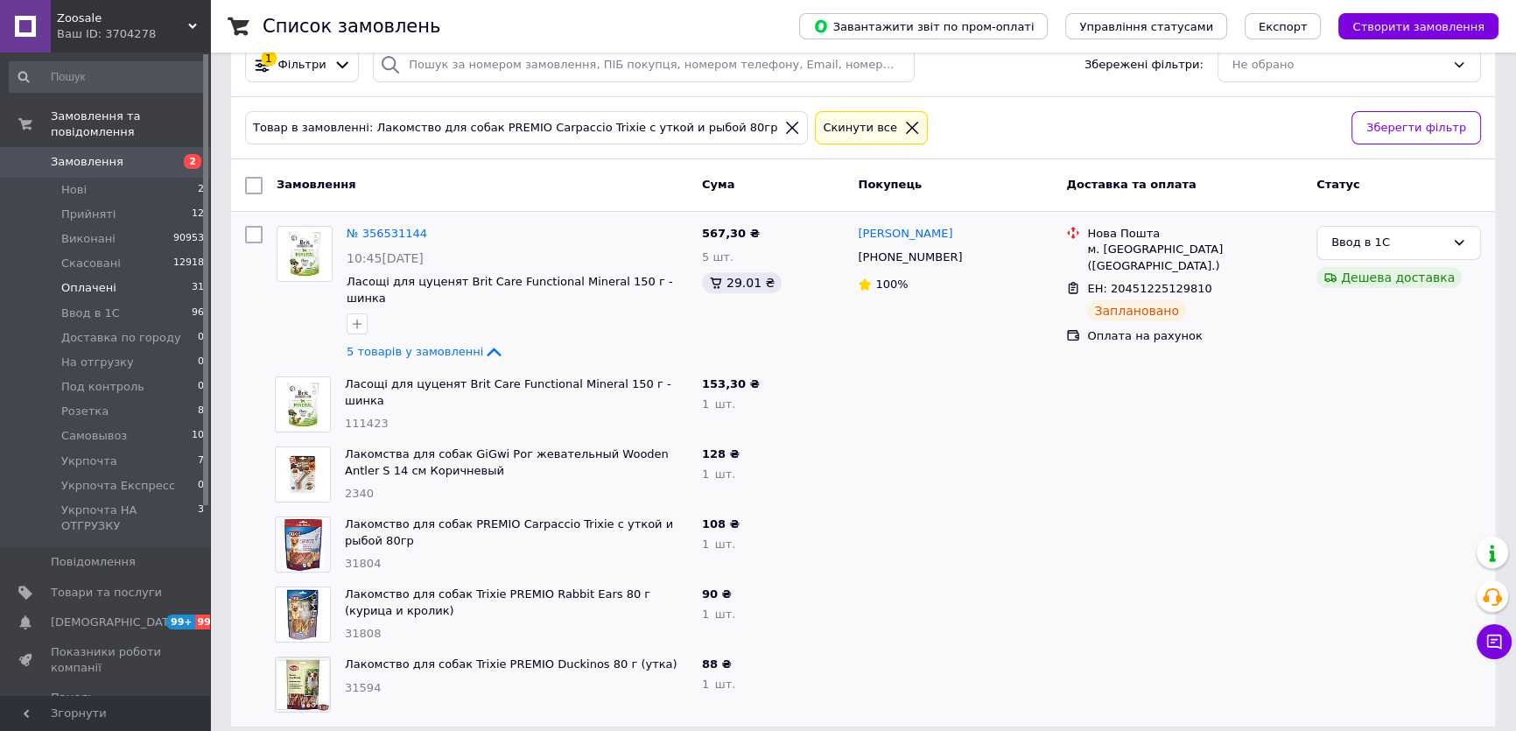
click at [123, 276] on li "Оплачені 31" at bounding box center [107, 288] width 214 height 25
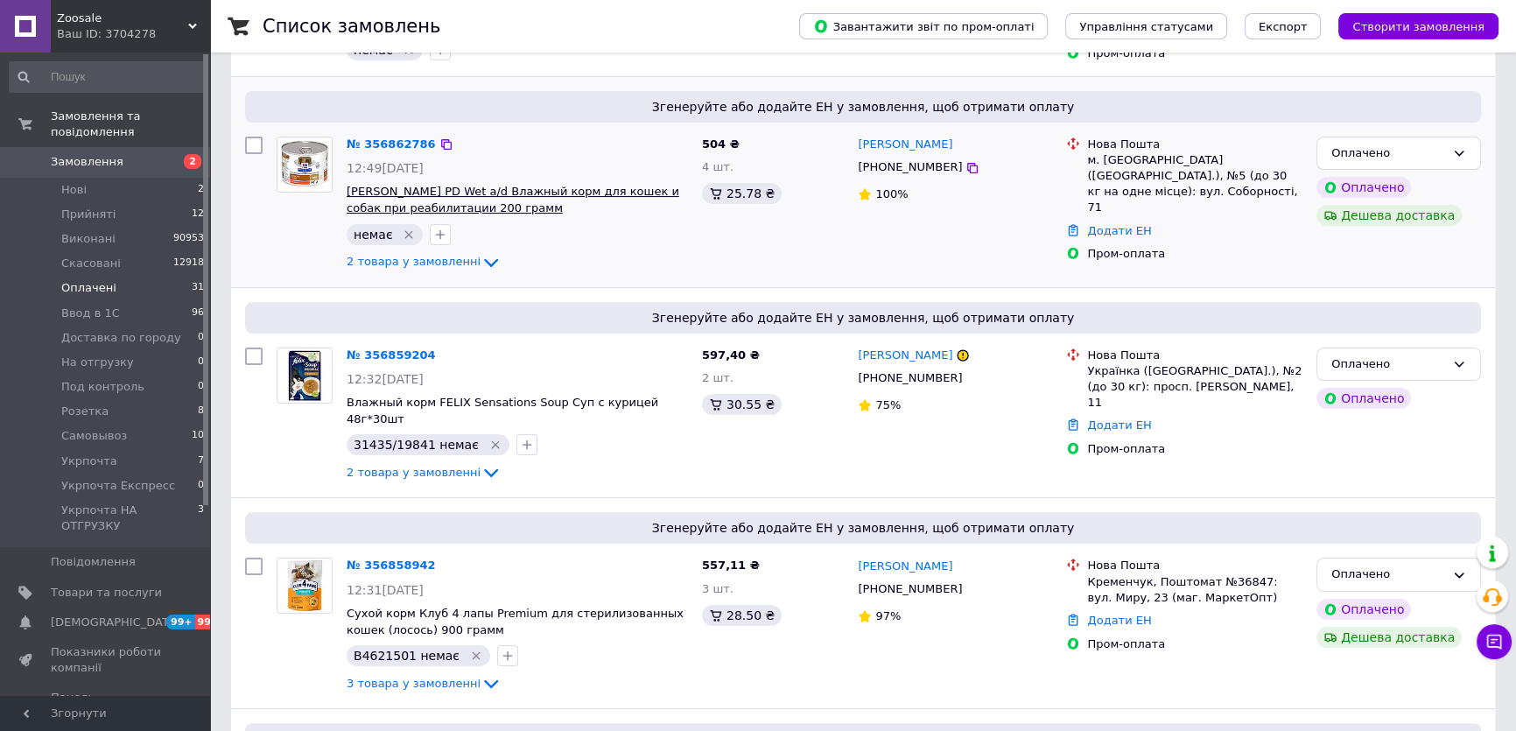
scroll to position [397, 0]
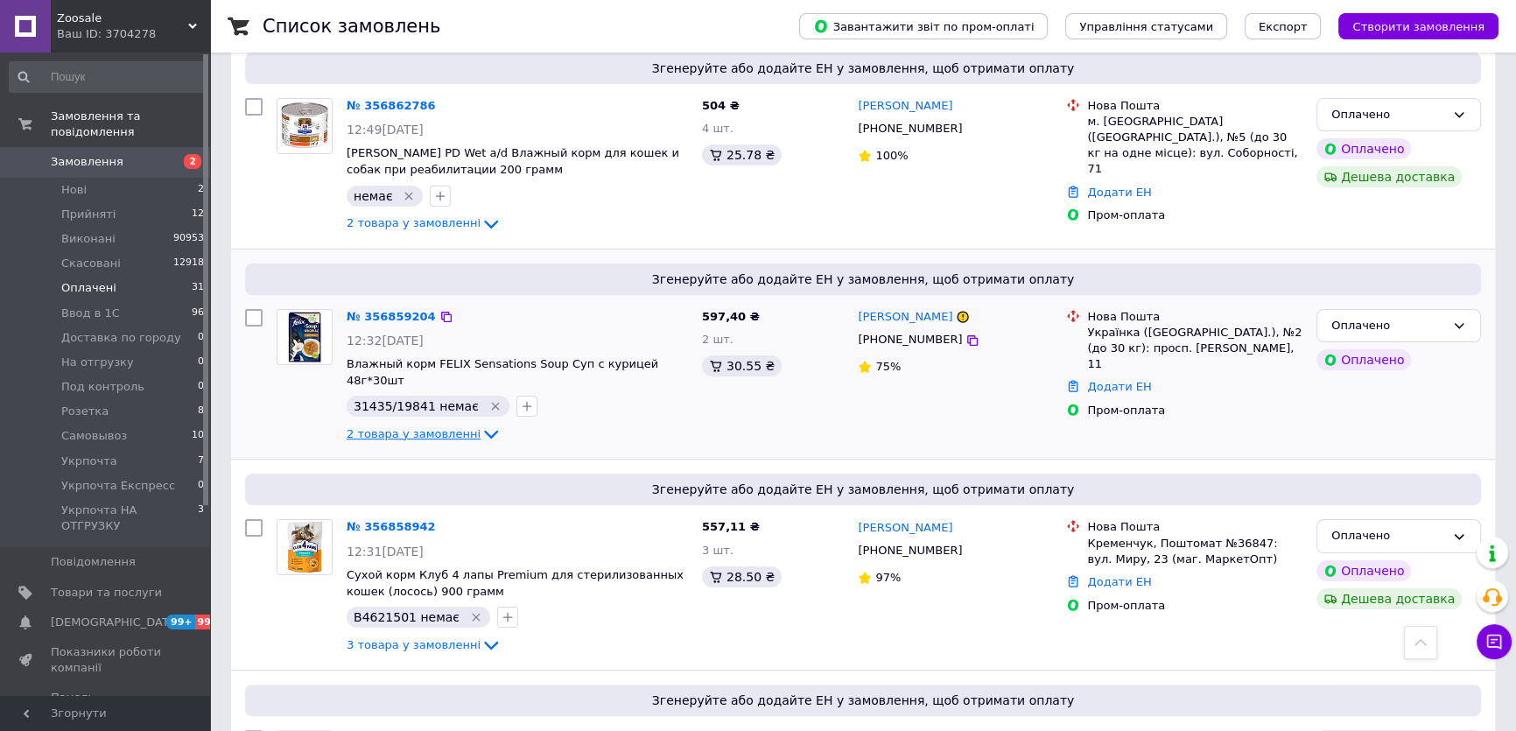
click at [452, 427] on span "2 товара у замовленні" at bounding box center [414, 433] width 134 height 13
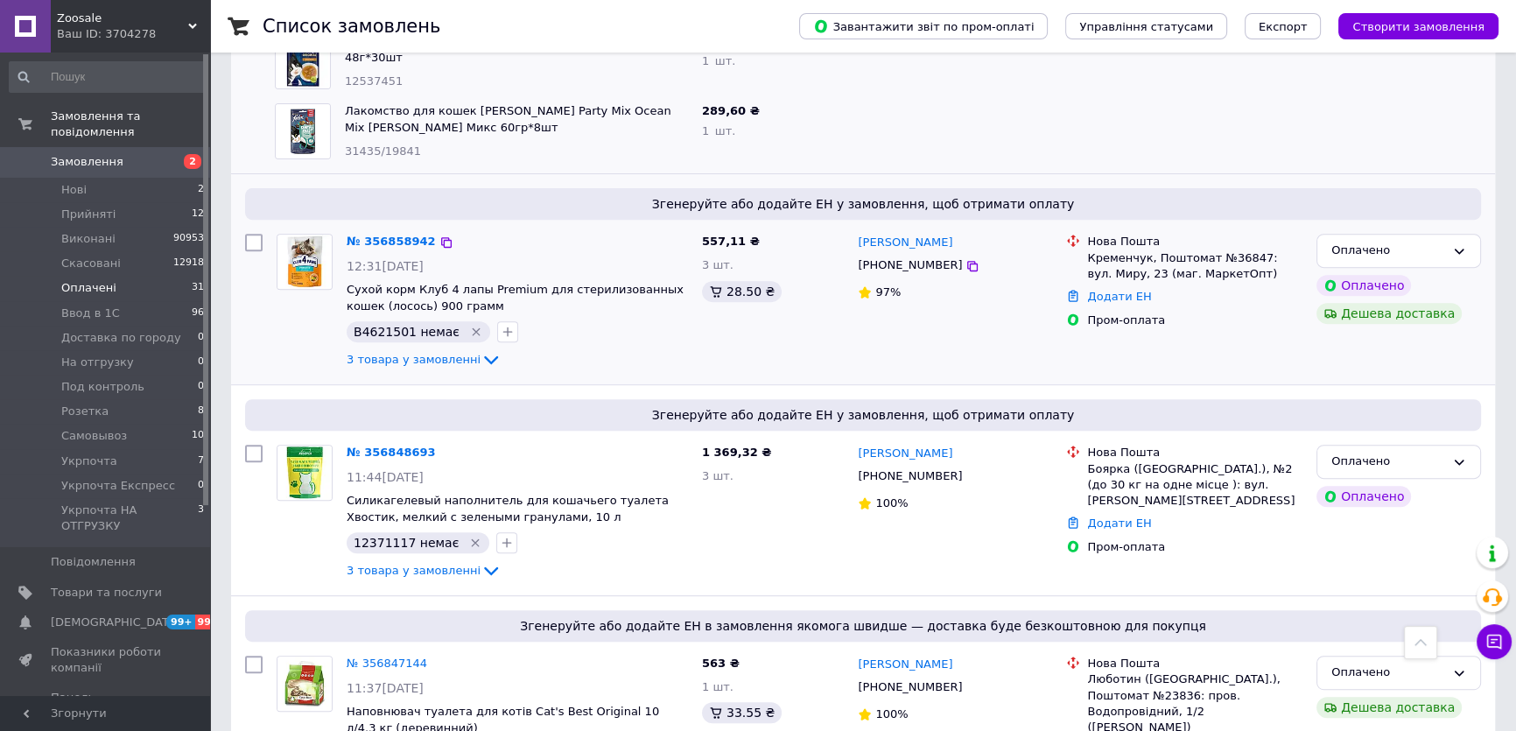
scroll to position [796, 0]
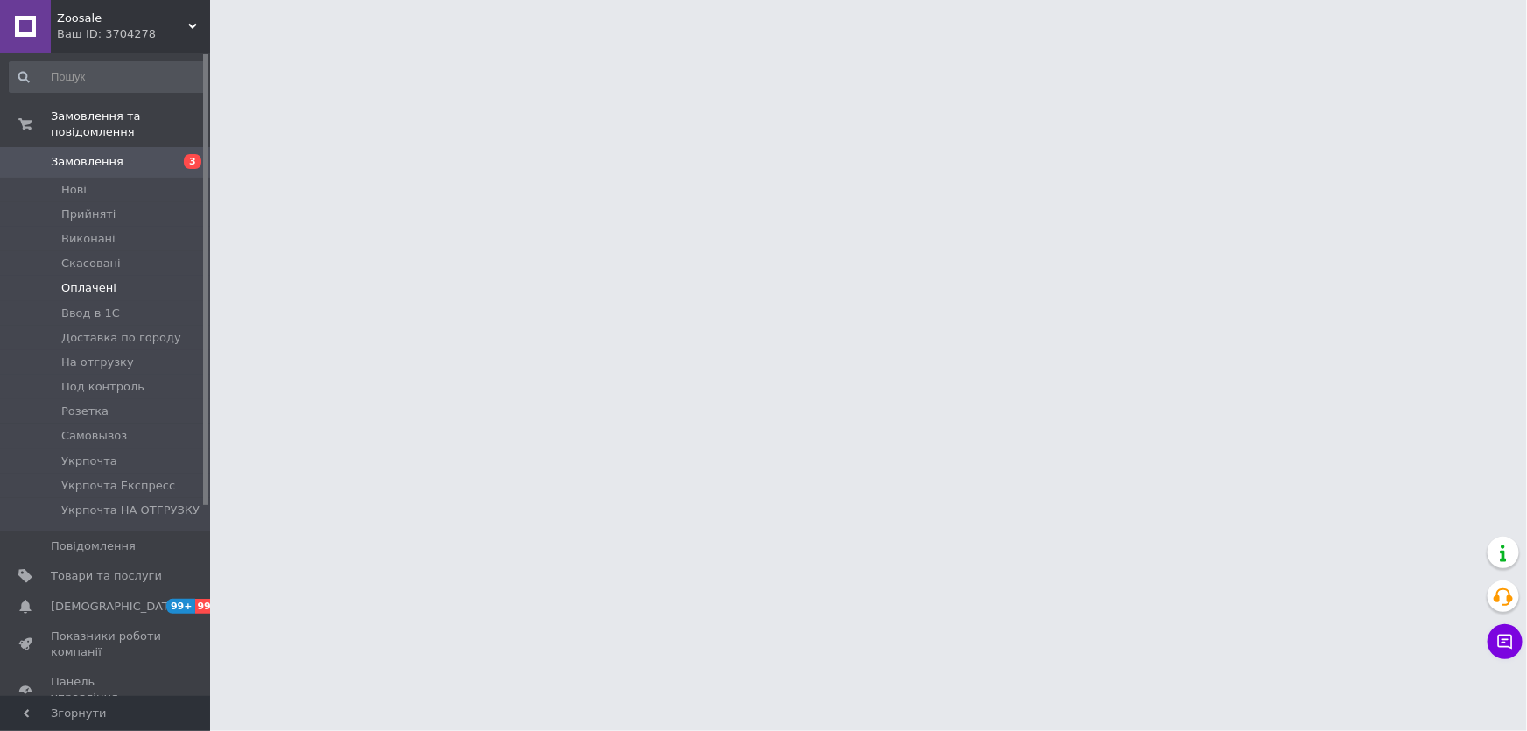
click at [95, 280] on li "Оплачені" at bounding box center [107, 288] width 214 height 25
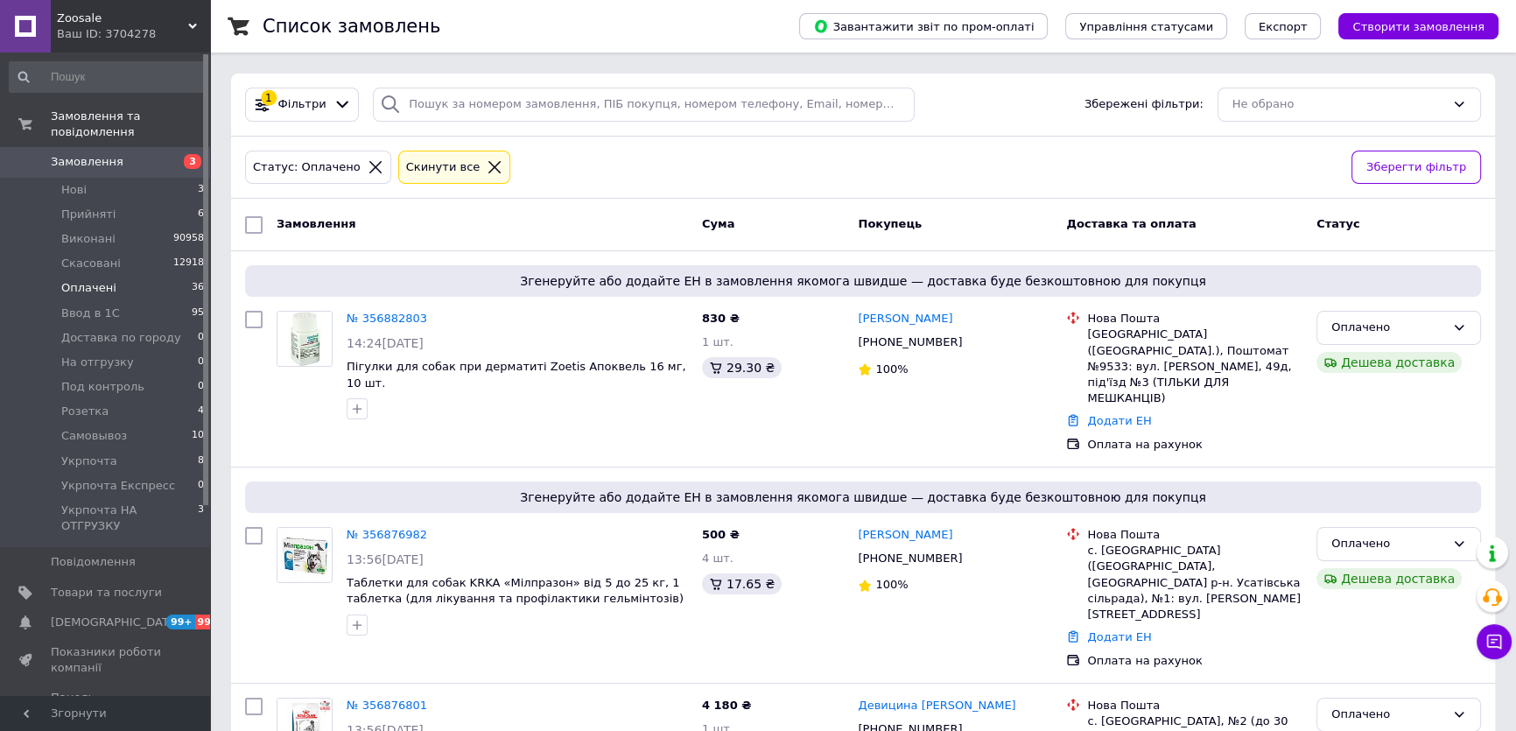
click at [95, 280] on li "Оплачені 36" at bounding box center [107, 288] width 214 height 25
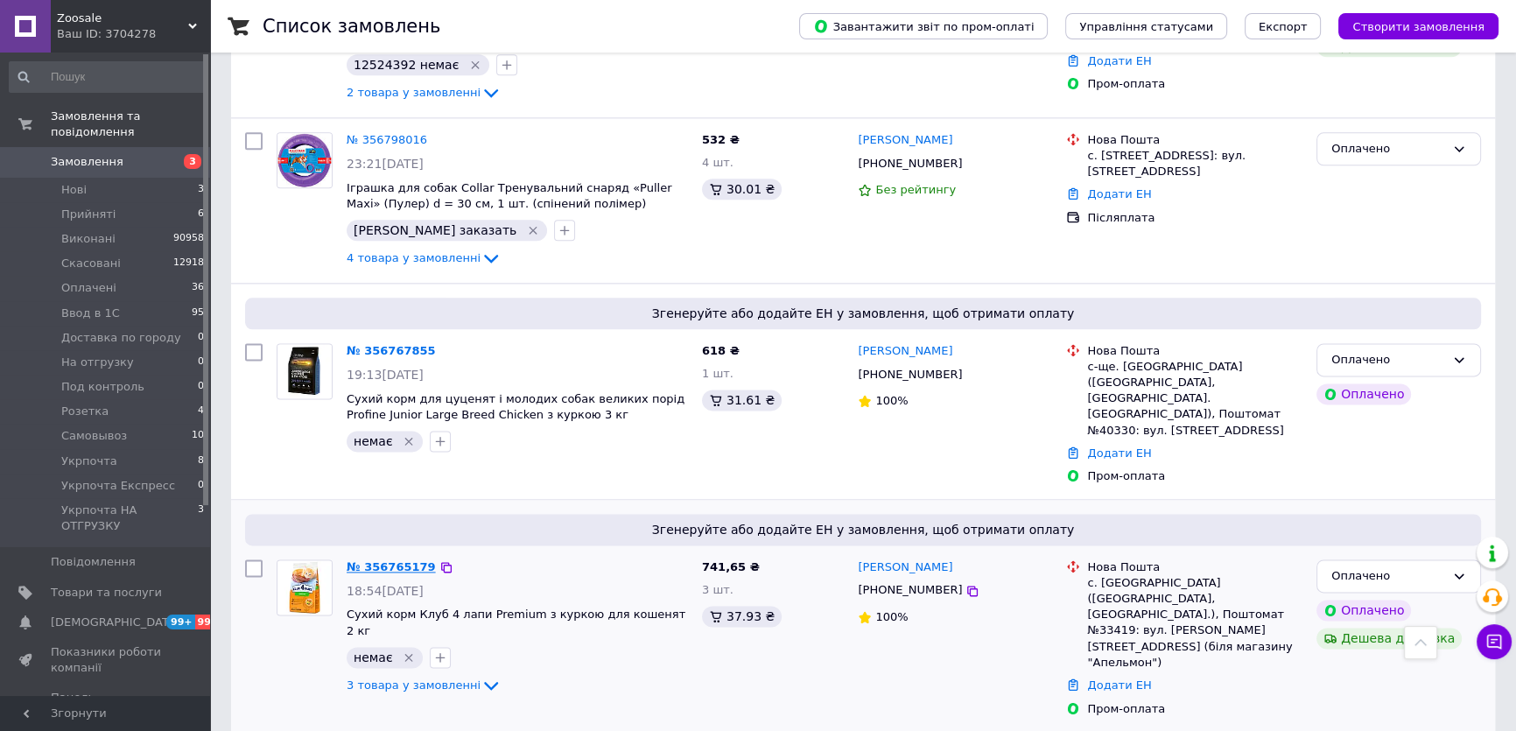
scroll to position [2784, 0]
click at [428, 677] on span "3 товара у замовленні" at bounding box center [414, 683] width 134 height 13
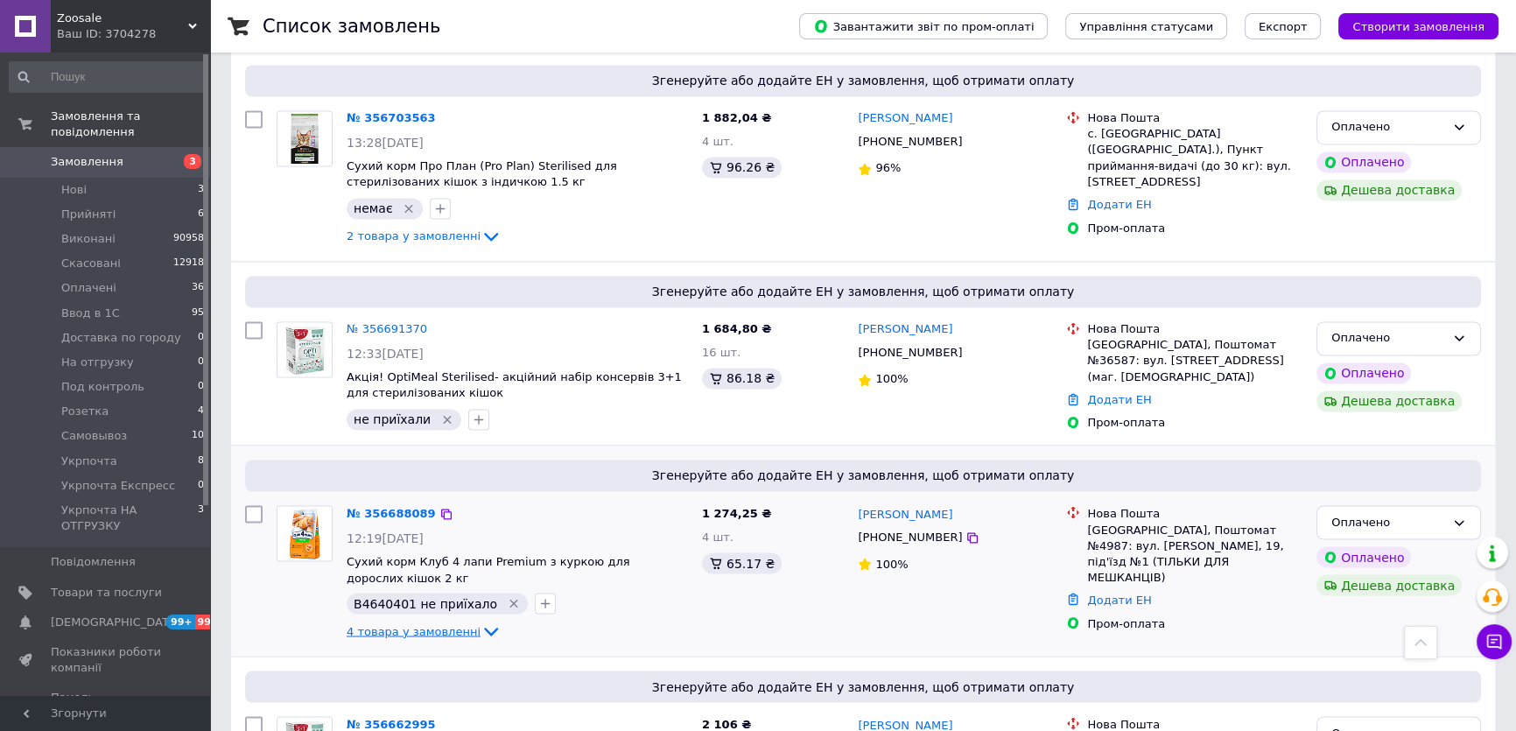
scroll to position [3660, 0]
click at [402, 623] on span "4 товара у замовленні" at bounding box center [414, 629] width 134 height 13
click at [397, 623] on span "4 товара у замовленні" at bounding box center [414, 629] width 134 height 13
click at [481, 620] on icon at bounding box center [491, 630] width 21 height 21
click at [430, 623] on span "4 товара у замовленні" at bounding box center [414, 629] width 134 height 13
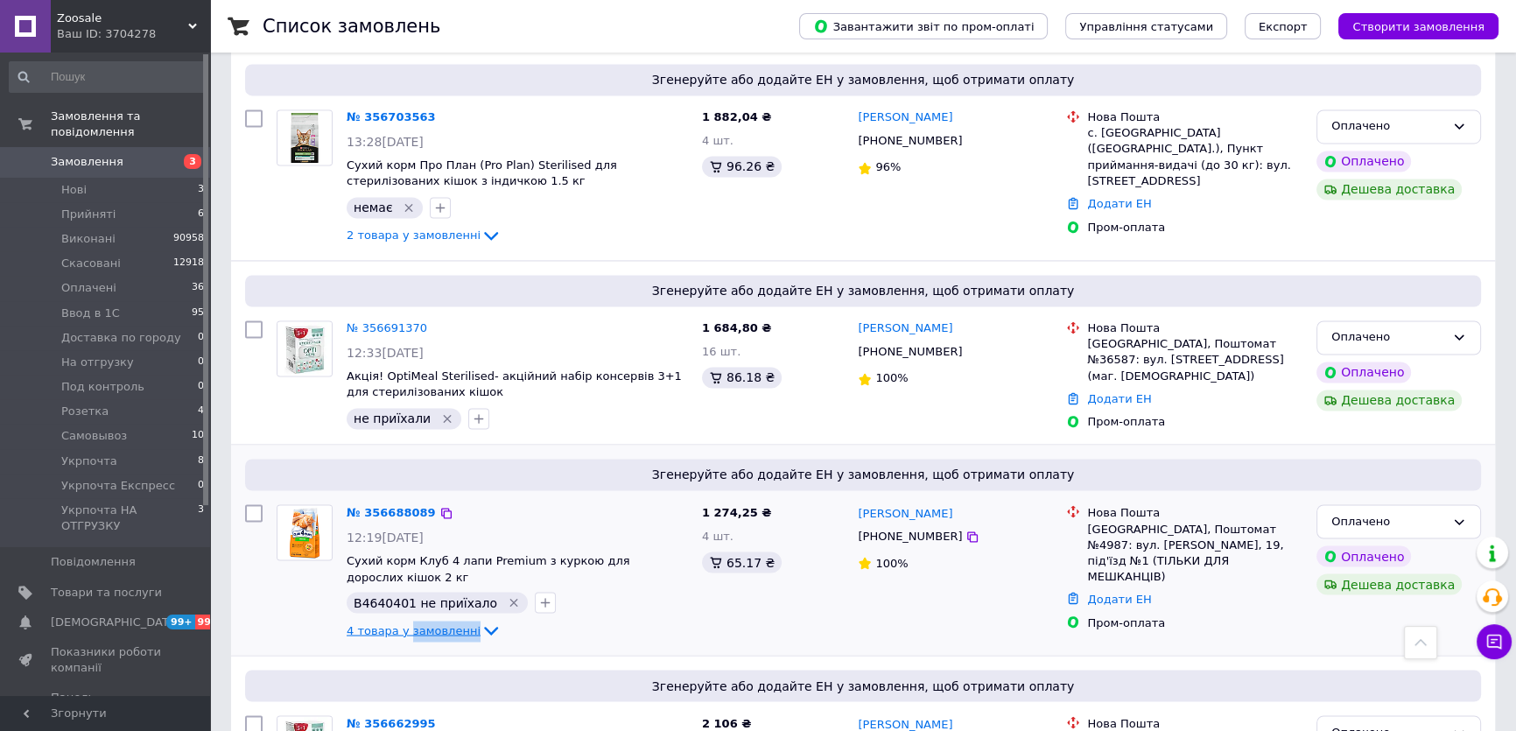
click at [430, 623] on span "4 товара у замовленні" at bounding box center [414, 629] width 134 height 13
click at [601, 553] on span "Сухий корм Клуб 4 лапи Premium з куркою для дорослих кішок 2 кг" at bounding box center [488, 568] width 283 height 30
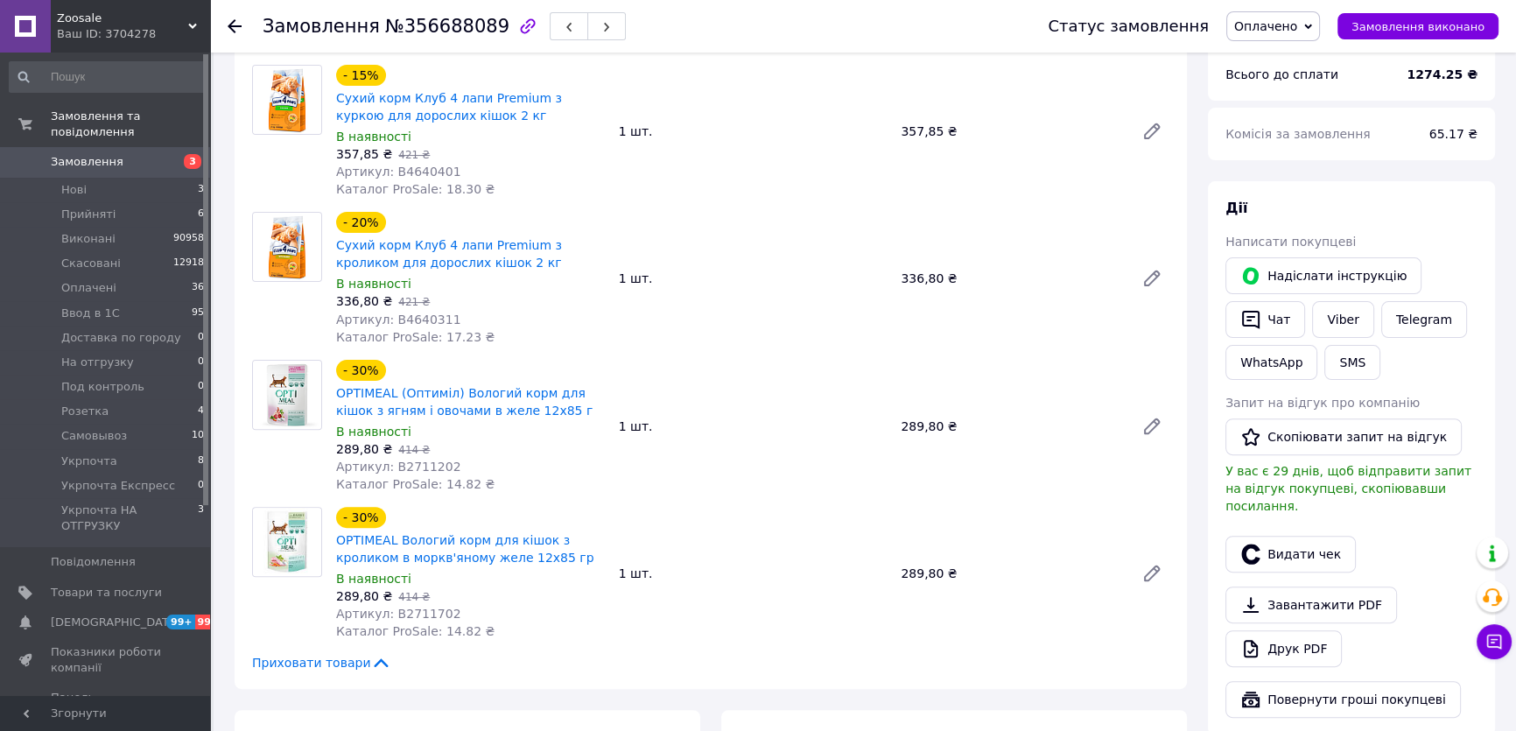
scroll to position [545, 0]
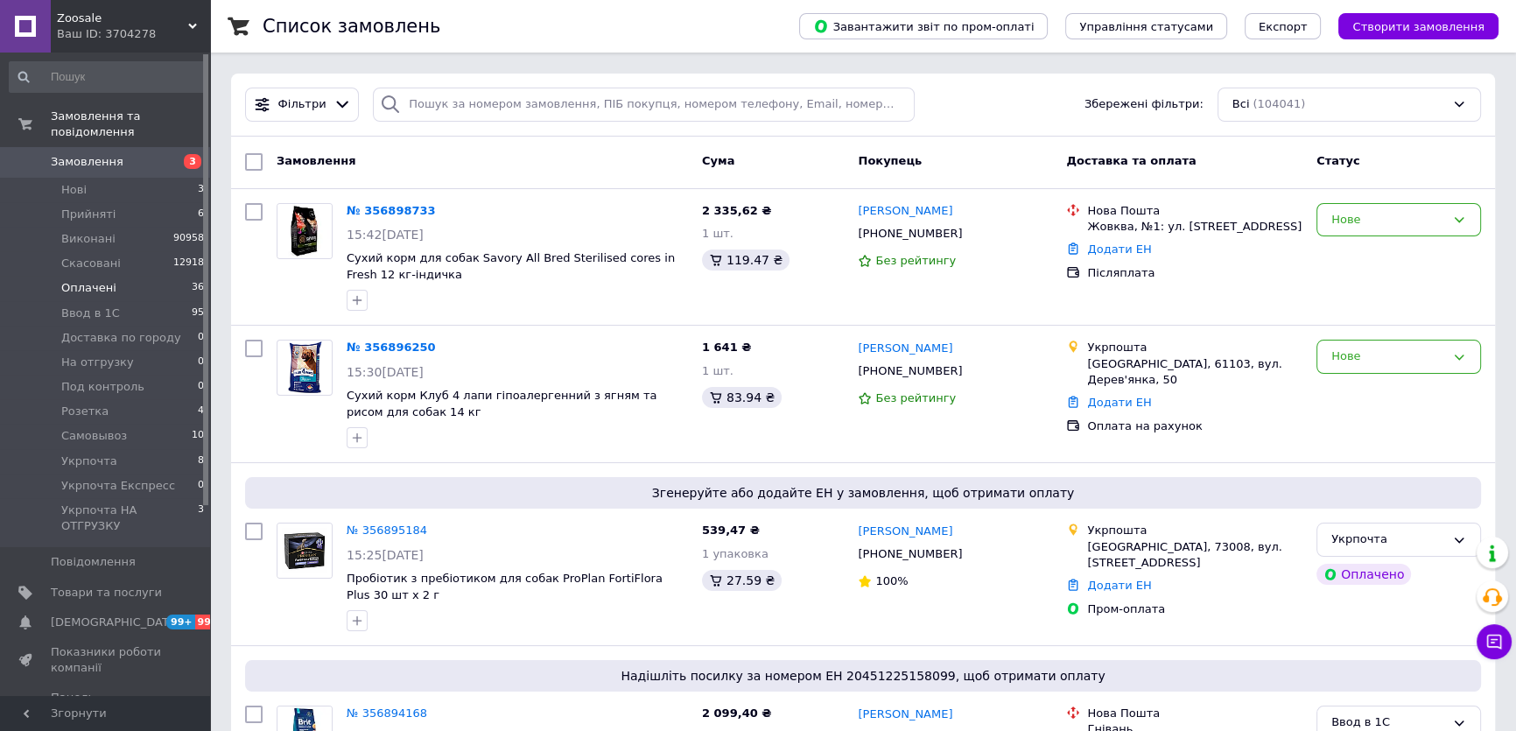
click at [123, 276] on li "Оплачені 36" at bounding box center [107, 288] width 214 height 25
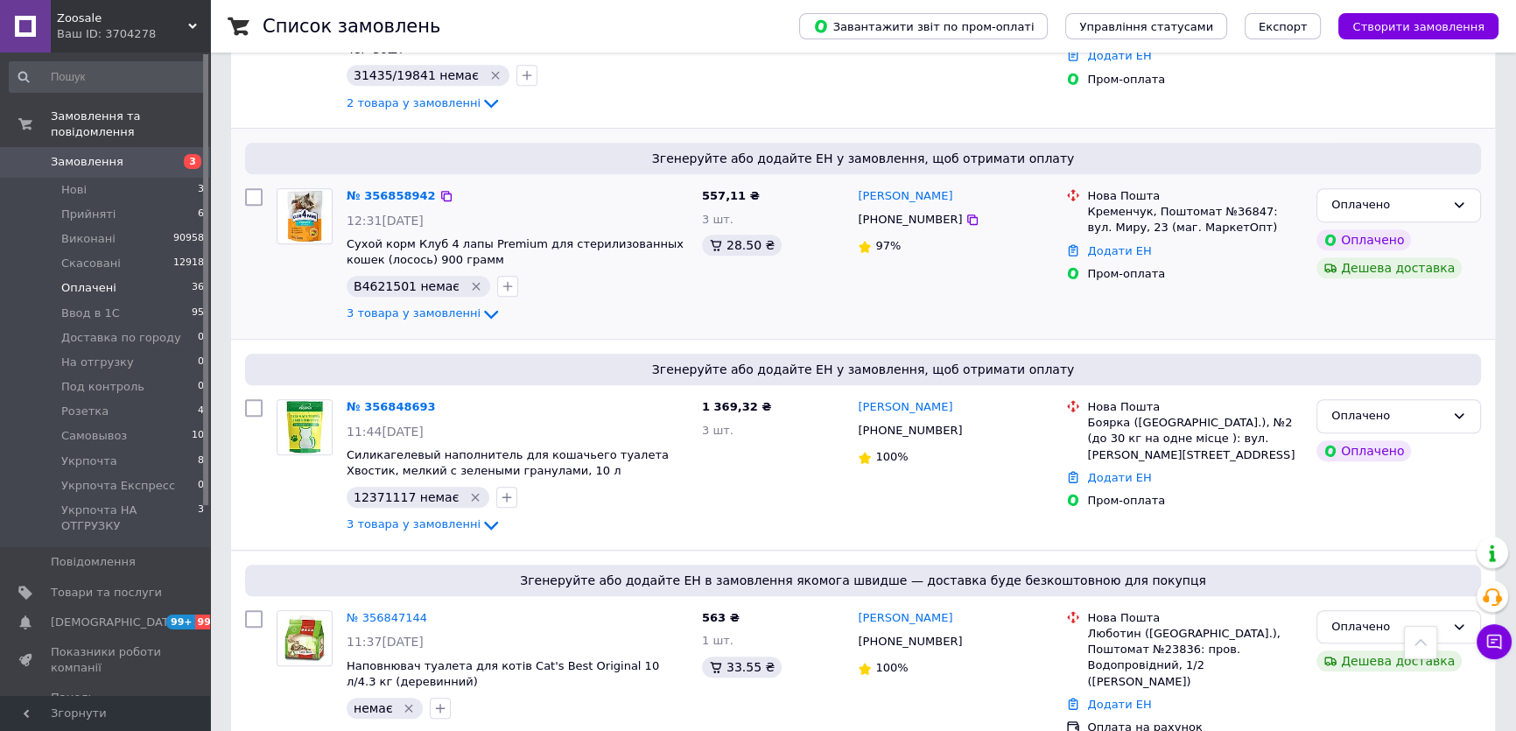
scroll to position [1432, 0]
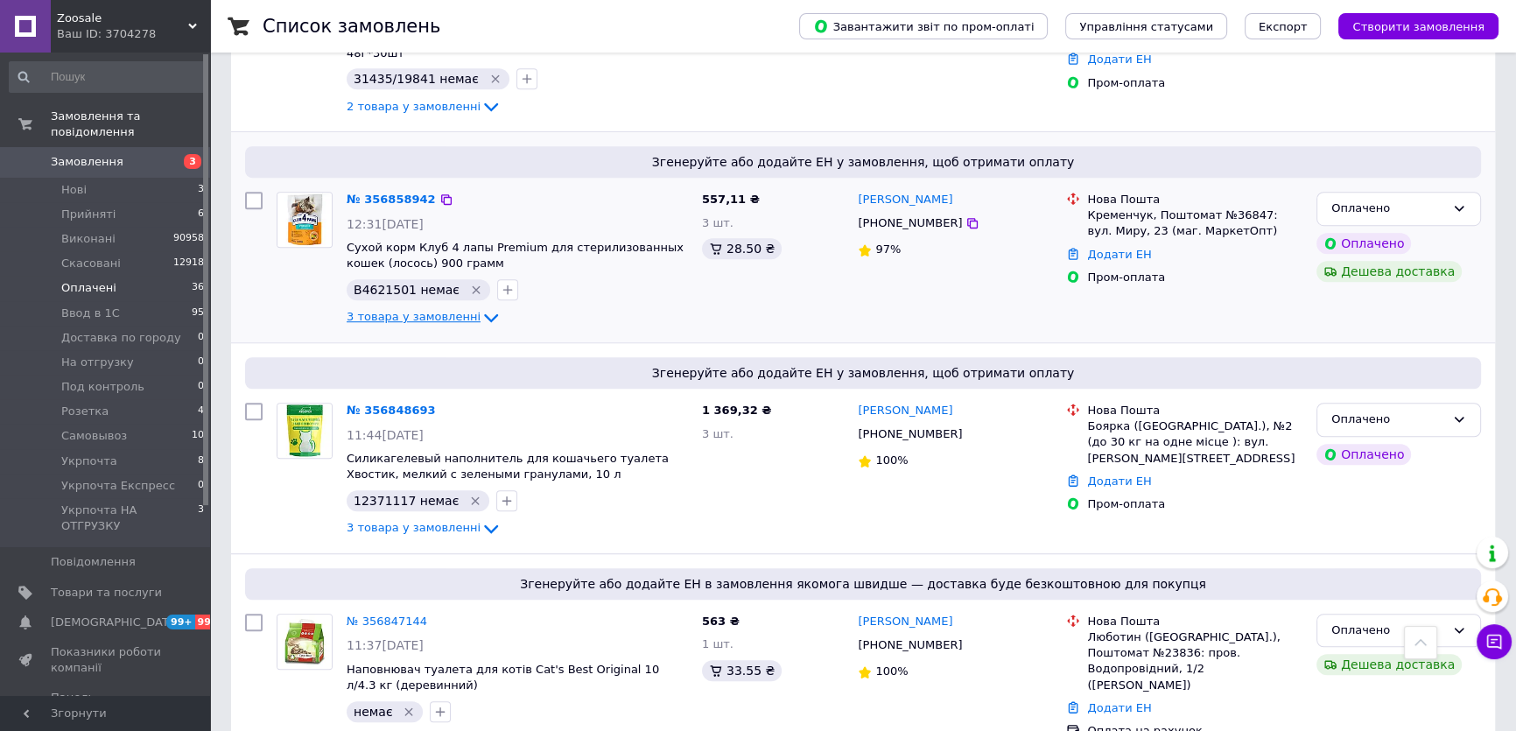
click at [444, 311] on span "3 товара у замовленні" at bounding box center [414, 317] width 134 height 13
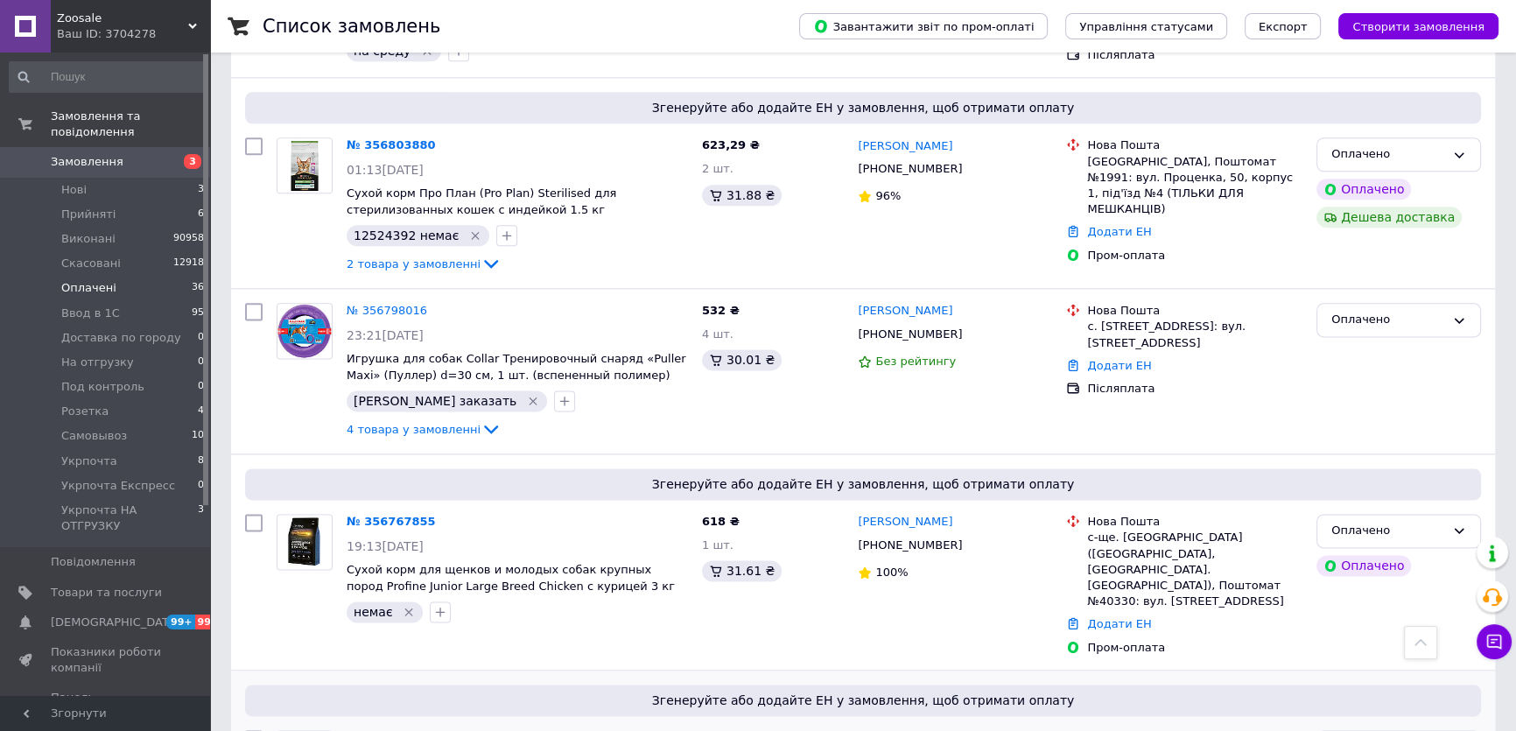
scroll to position [2944, 0]
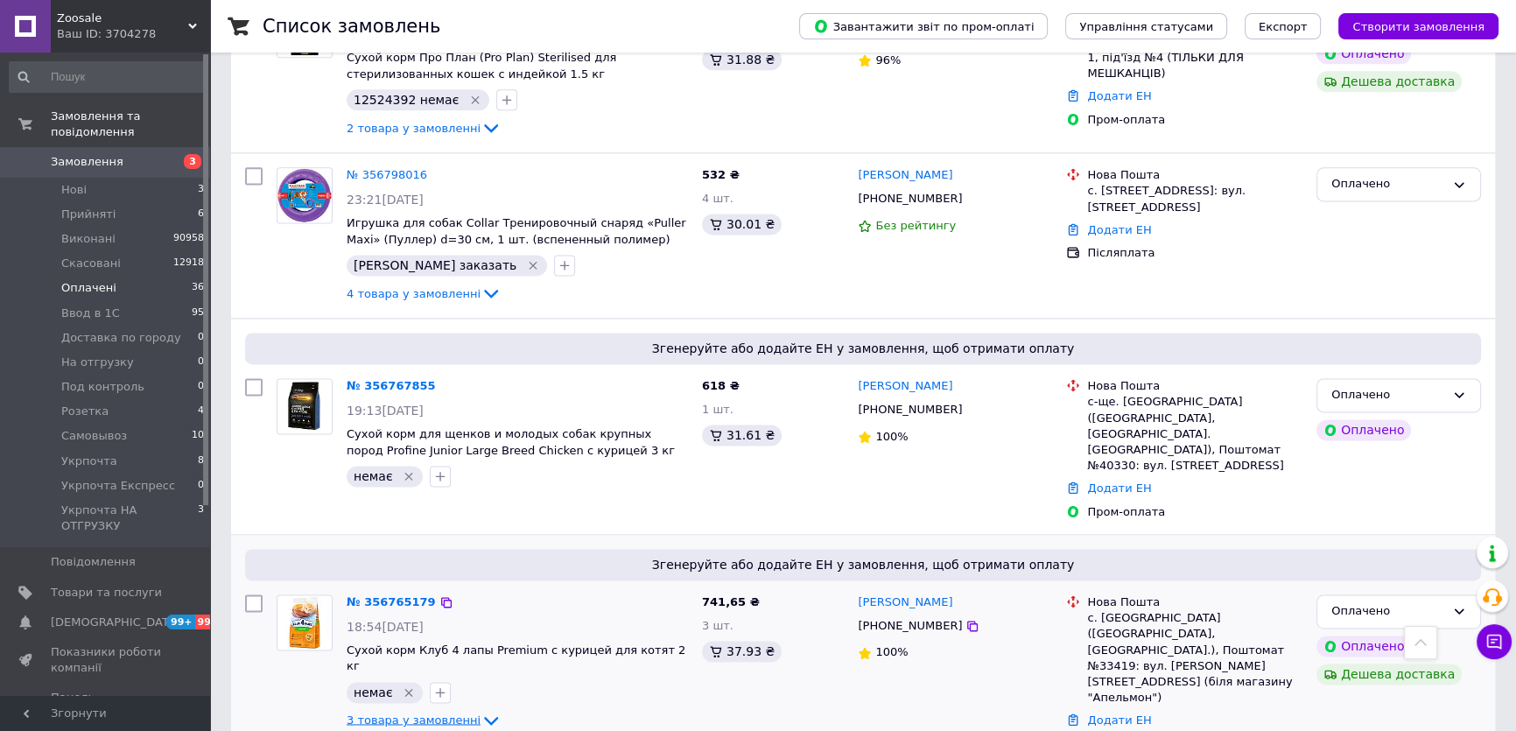
click at [426, 713] on span "3 товара у замовленні" at bounding box center [414, 719] width 134 height 13
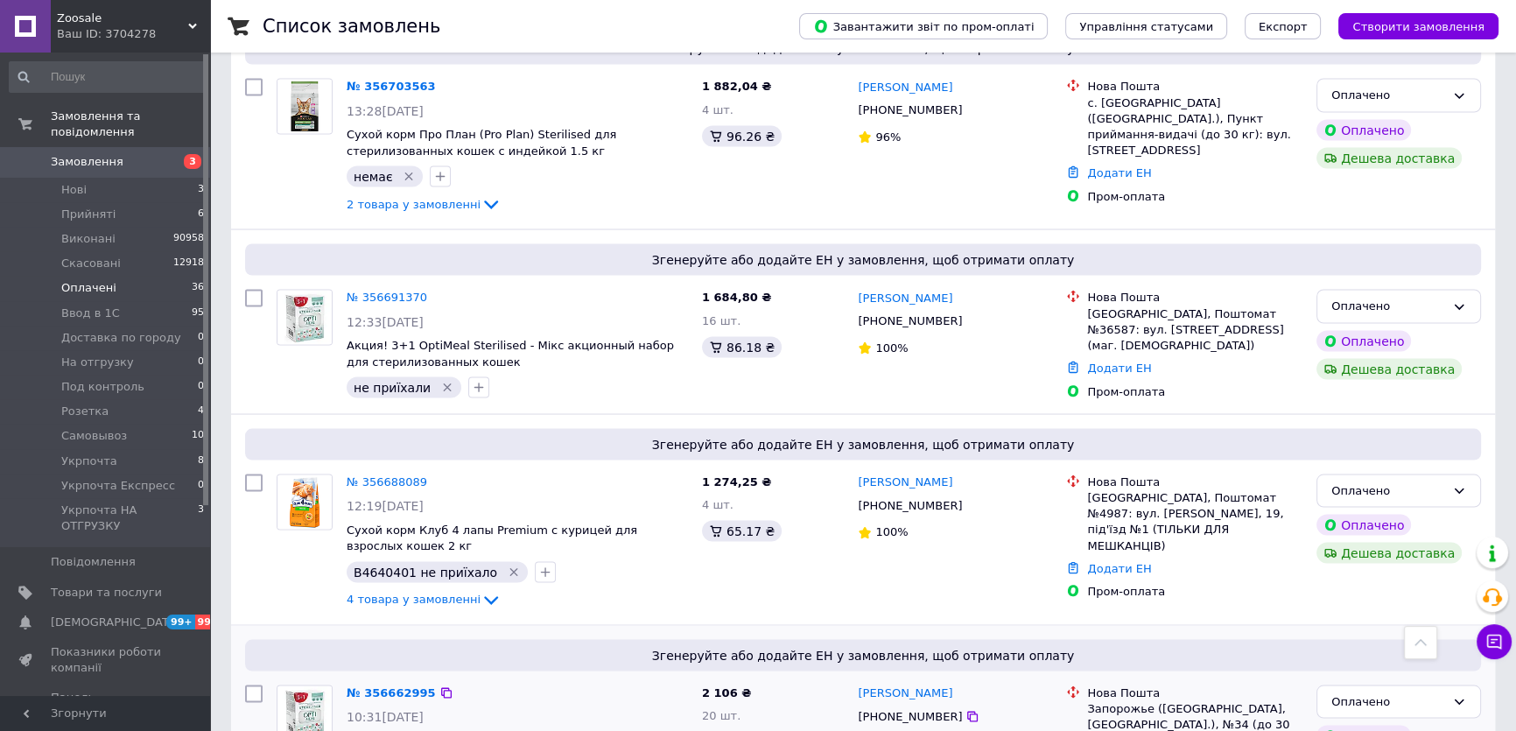
scroll to position [4217, 0]
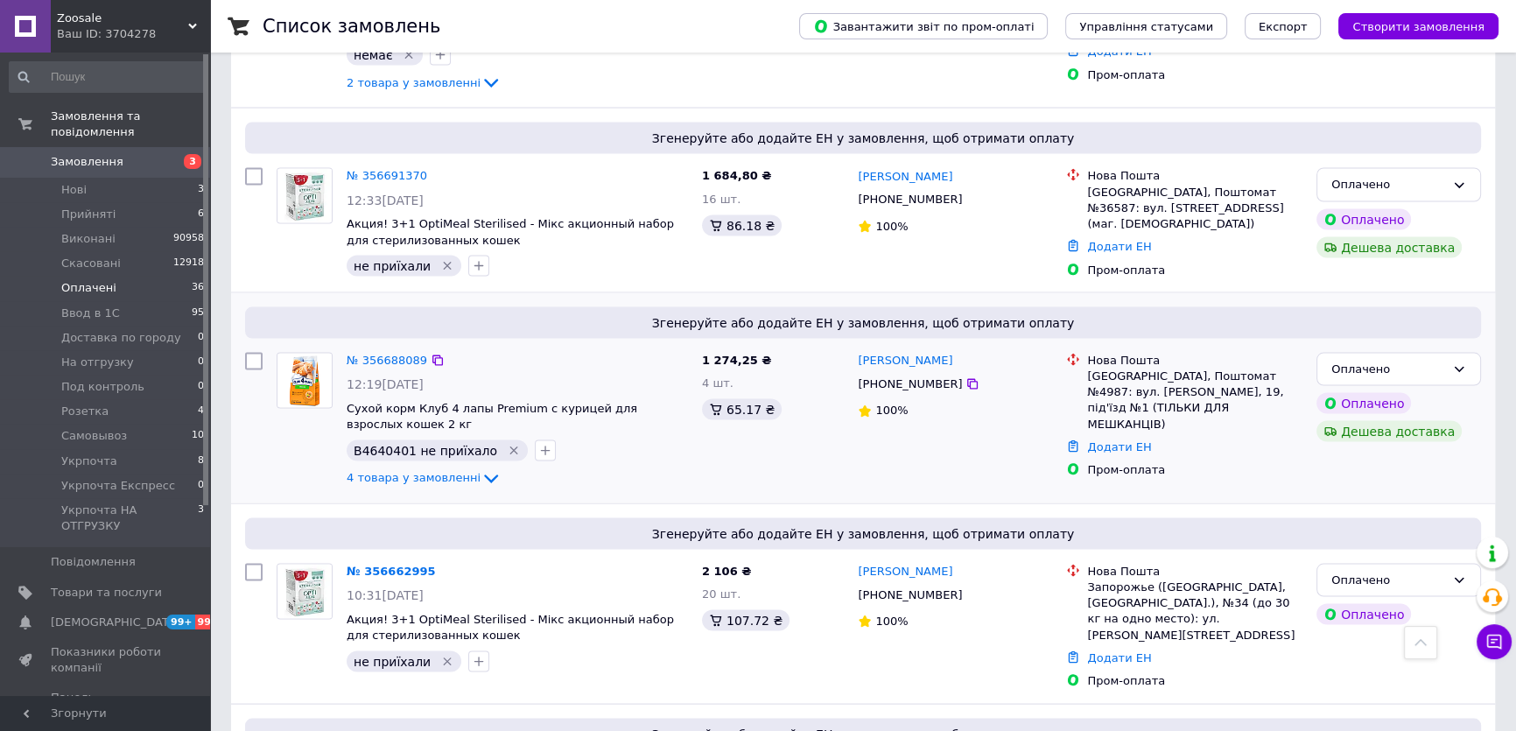
click at [452, 346] on div "№ 356688089 12:19[DATE] Сухой корм Клуб 4 лапы Premium с курицей для взрослых к…" at bounding box center [517, 421] width 355 height 151
click at [453, 472] on span "4 товара у замовленні" at bounding box center [414, 478] width 134 height 13
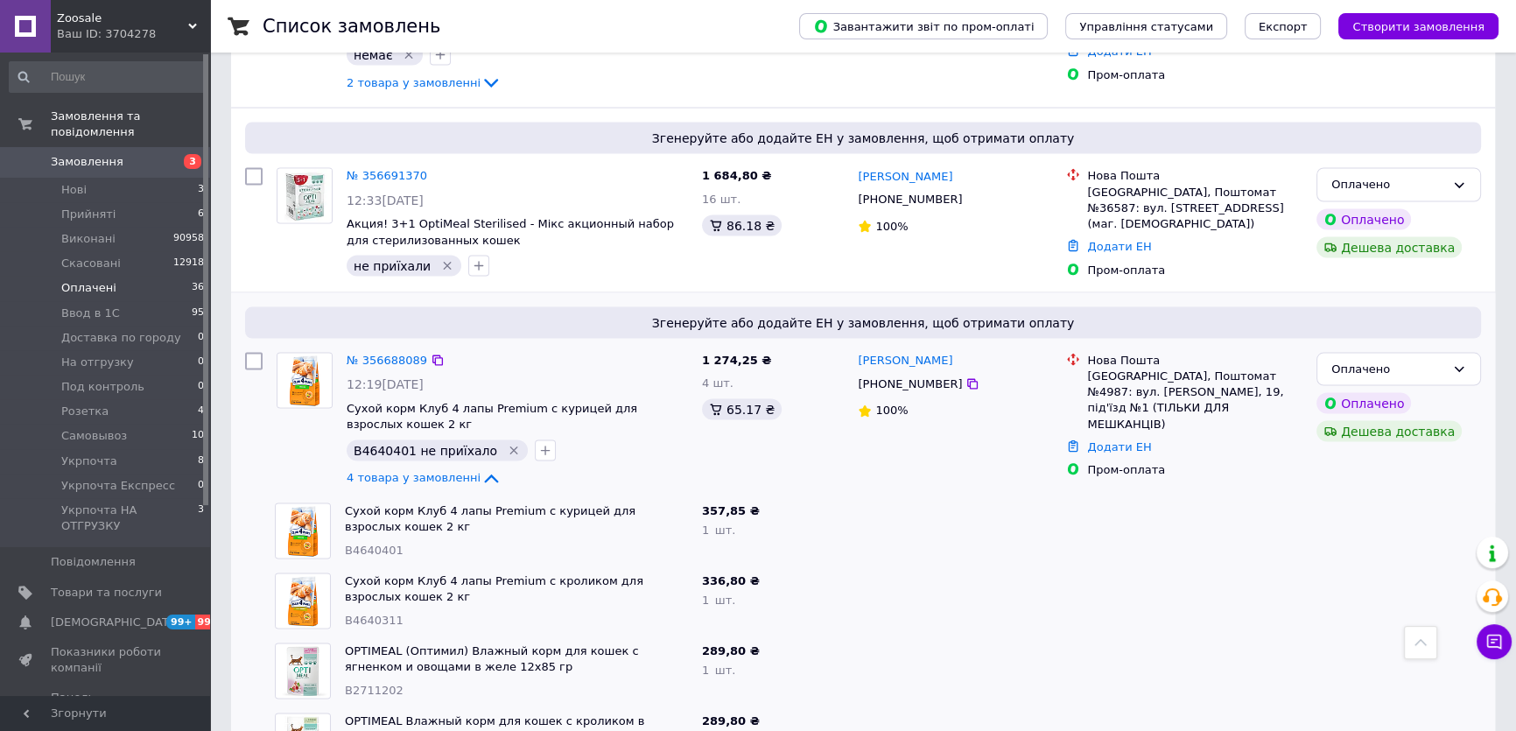
click at [507, 444] on icon "Видалити мітку" at bounding box center [514, 451] width 14 height 14
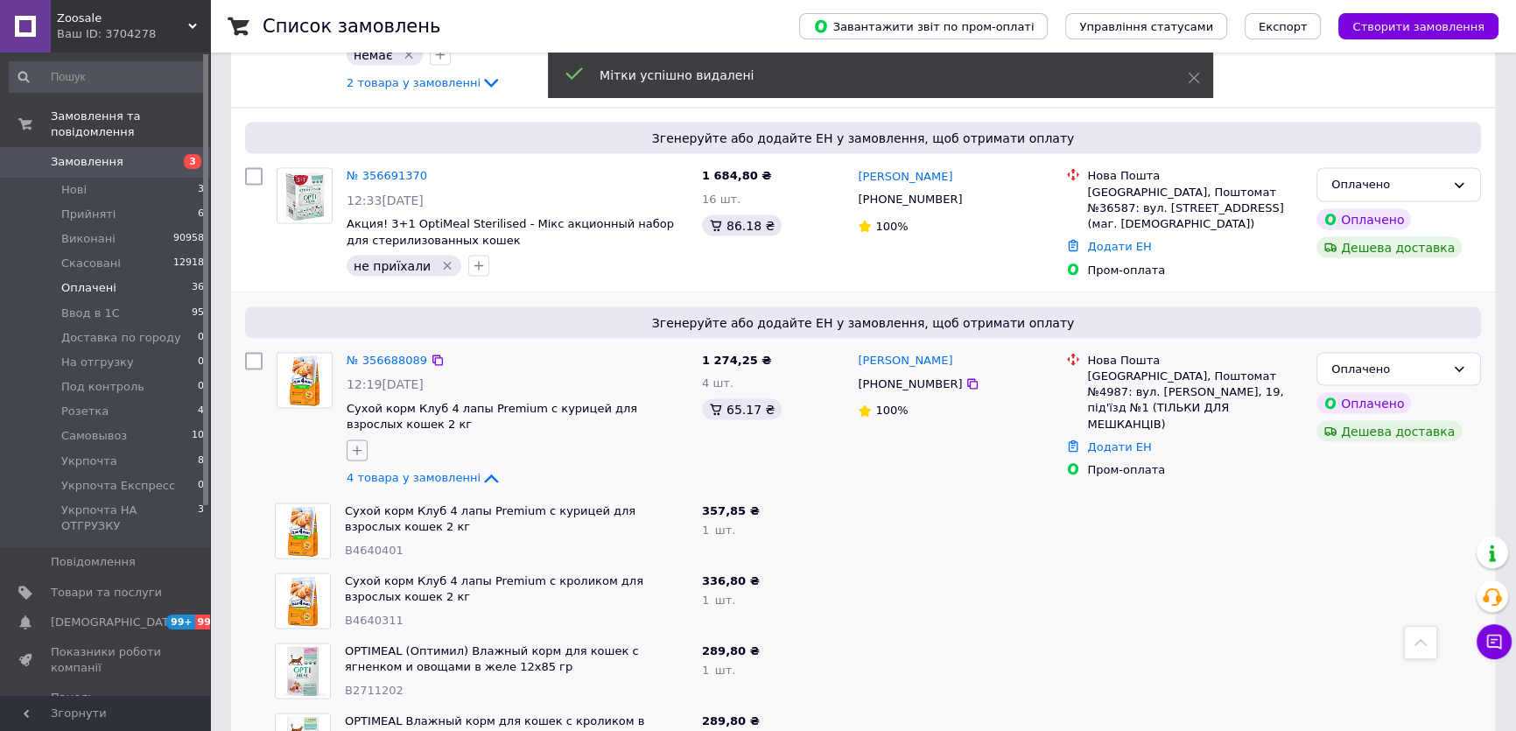
click at [359, 444] on icon "button" at bounding box center [357, 451] width 14 height 14
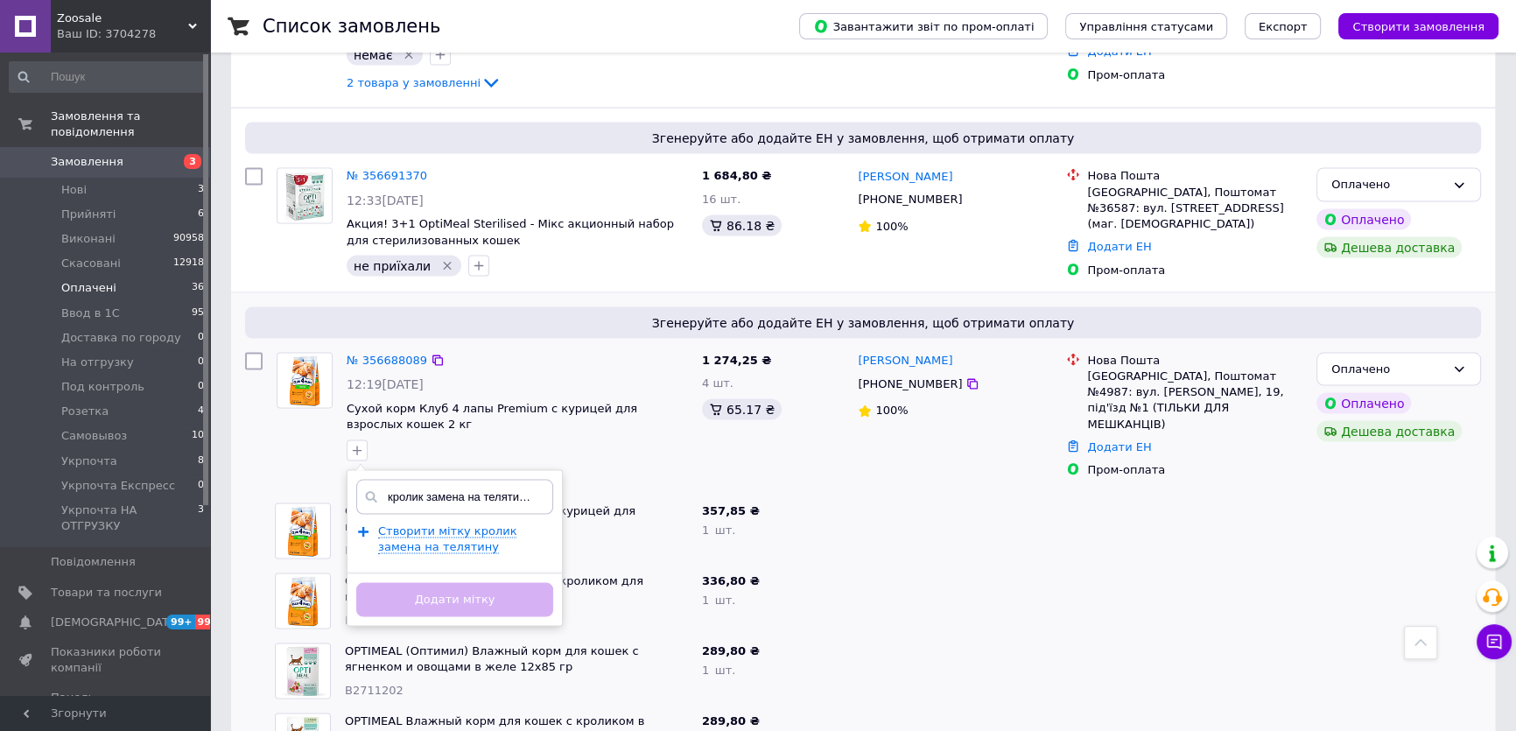
type input "кролик замена на телятину"
click at [394, 470] on div "кролик замена на телятину Створити мітку кролик замена на телятину Додати мітку" at bounding box center [455, 548] width 216 height 157
click at [395, 524] on span "Створити мітку кролик замена на телятину" at bounding box center [447, 539] width 138 height 30
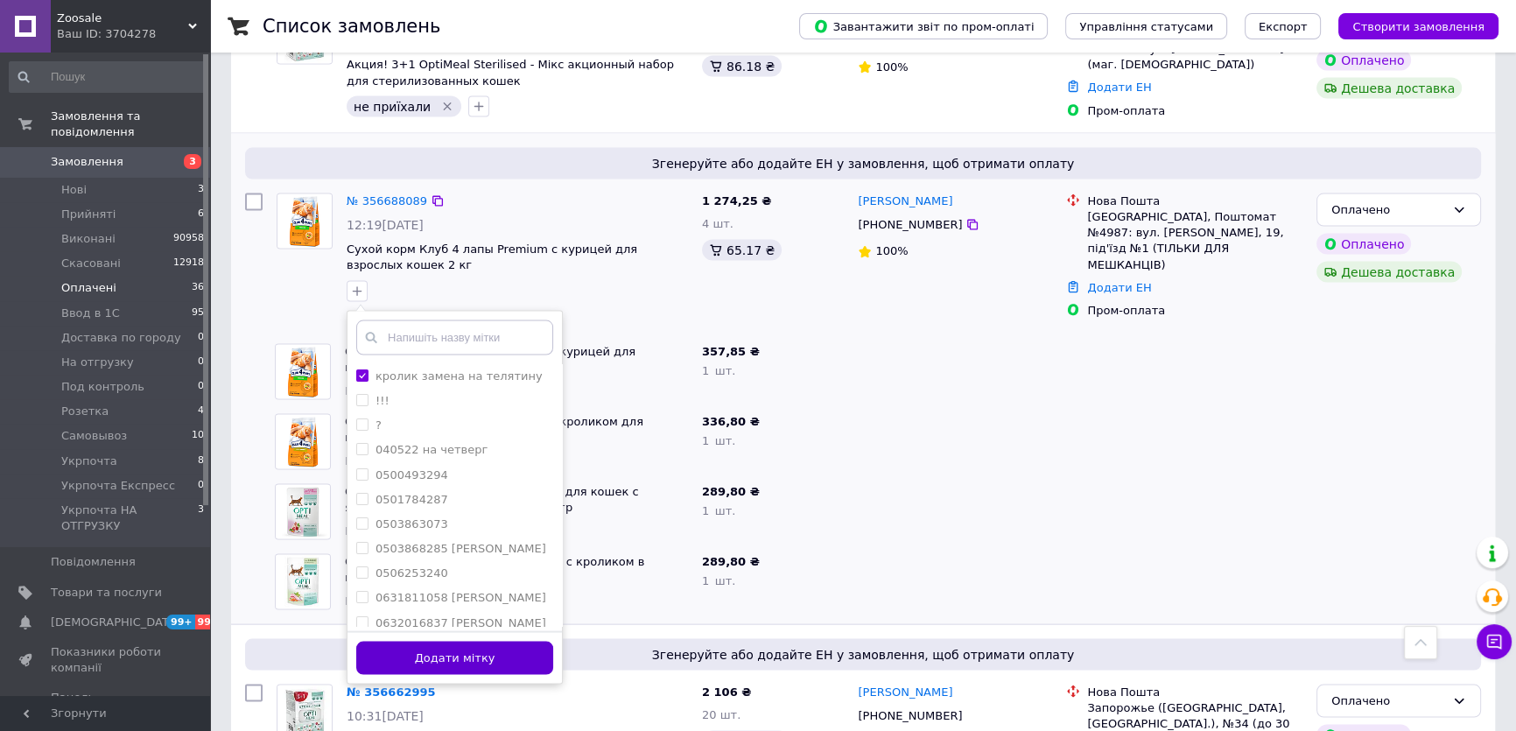
click at [535, 642] on button "Додати мітку" at bounding box center [454, 659] width 197 height 34
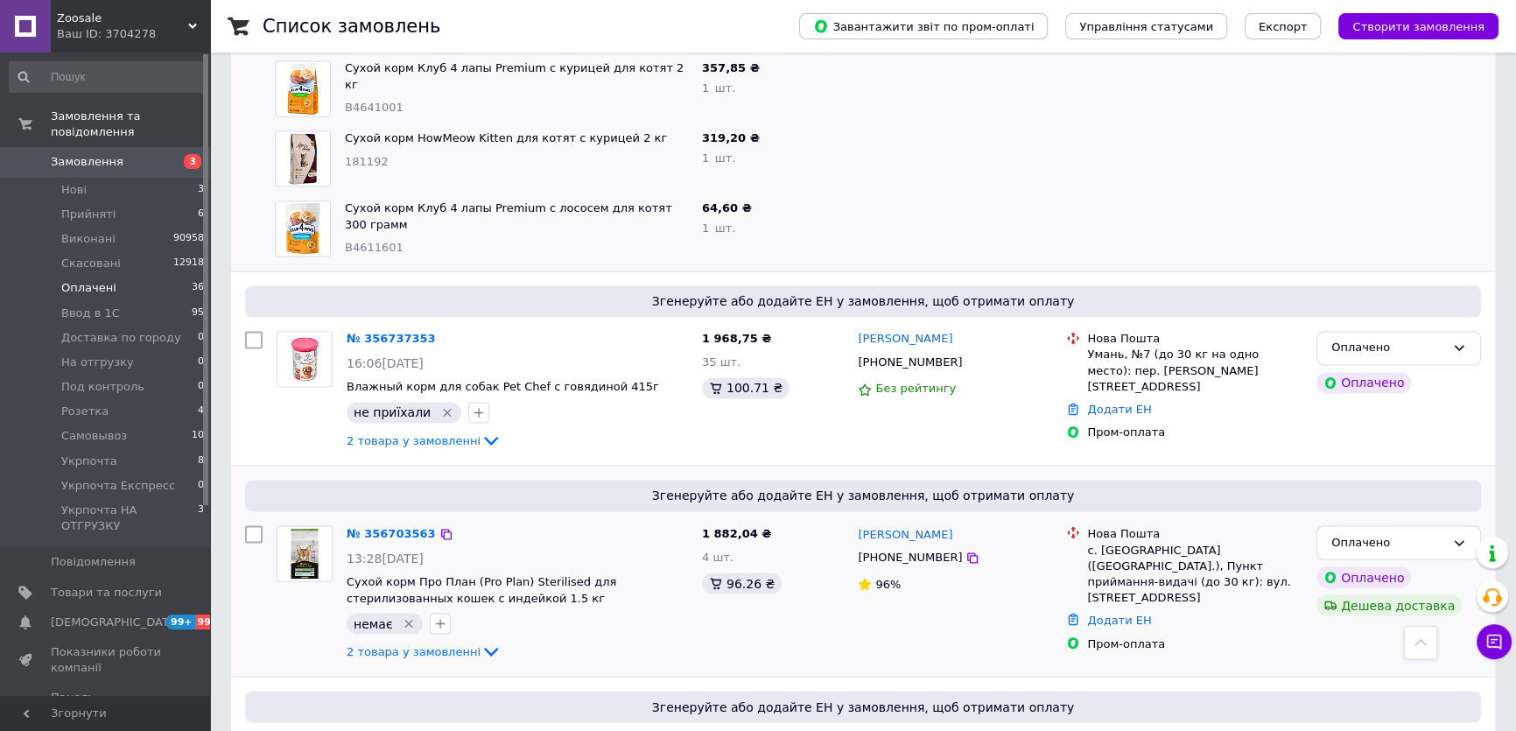
scroll to position [3580, 0]
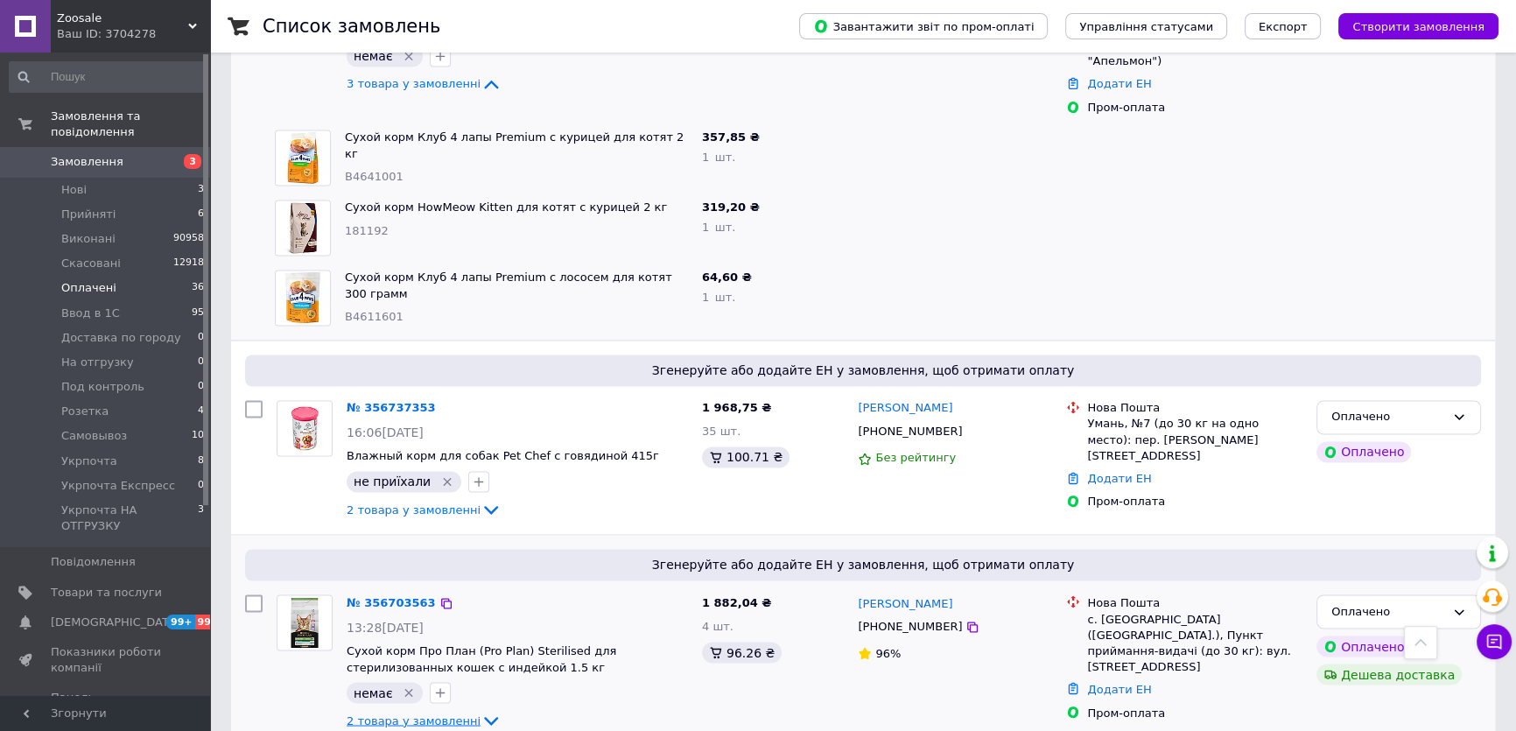
click at [378, 713] on span "2 товара у замовленні" at bounding box center [414, 719] width 134 height 13
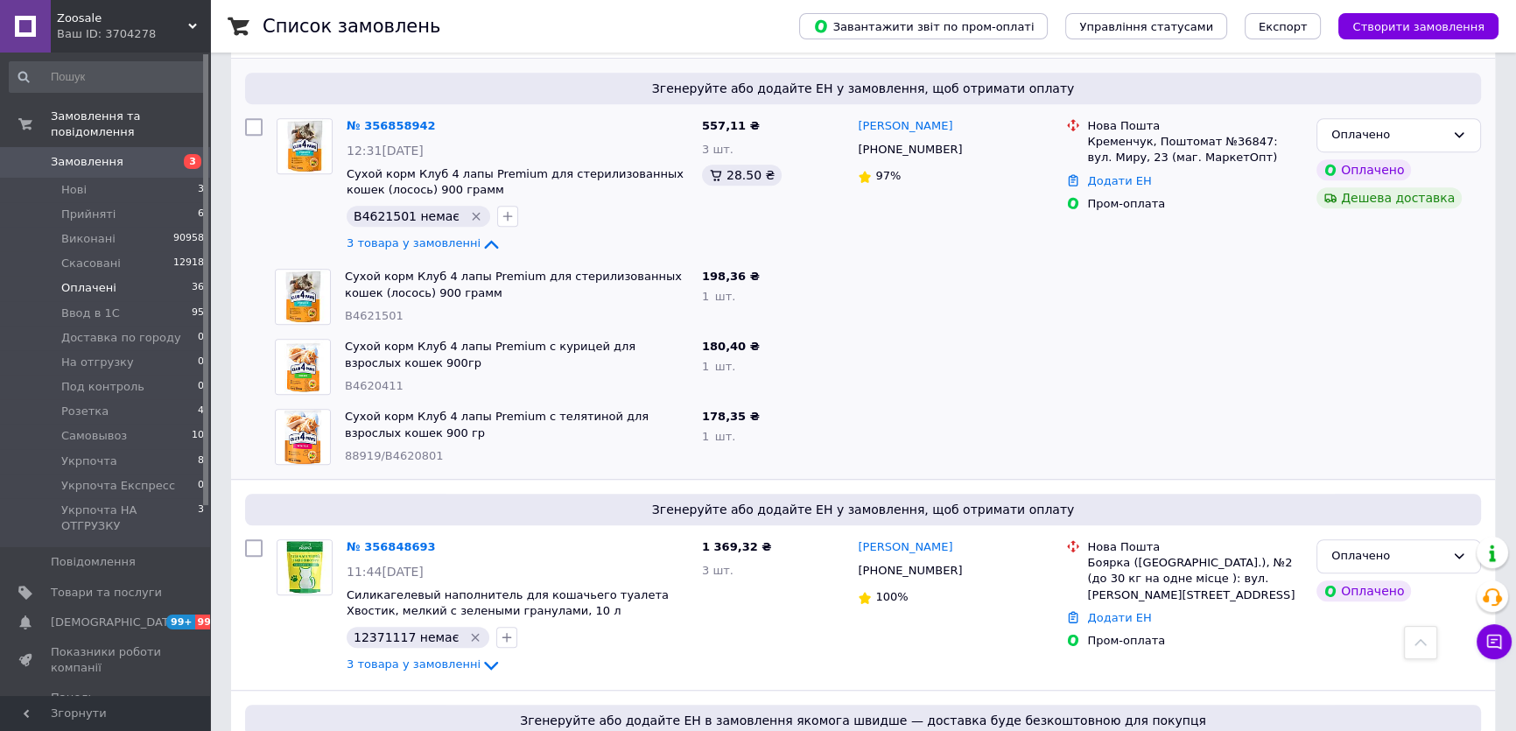
scroll to position [1352, 0]
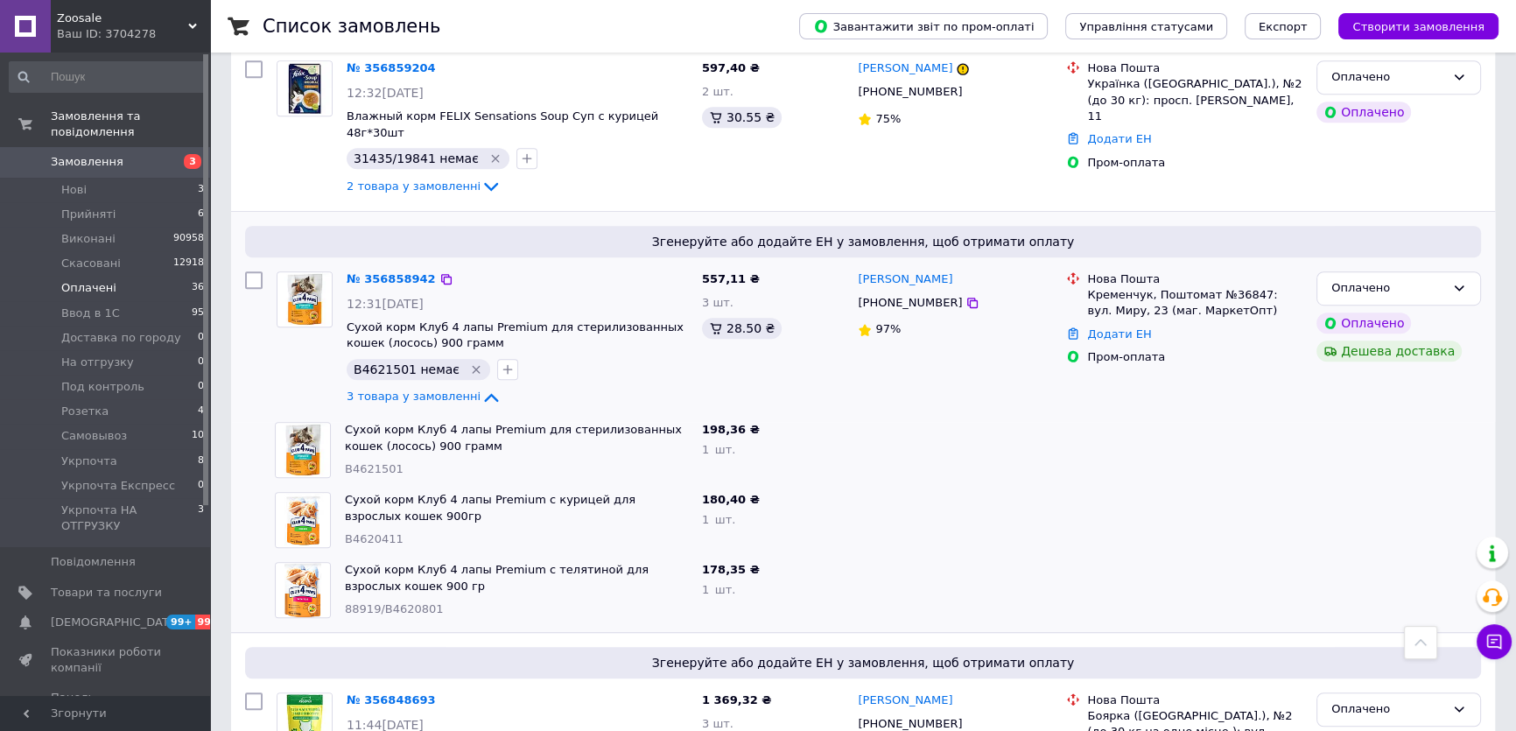
click at [472, 366] on icon "Видалити мітку" at bounding box center [476, 370] width 8 height 8
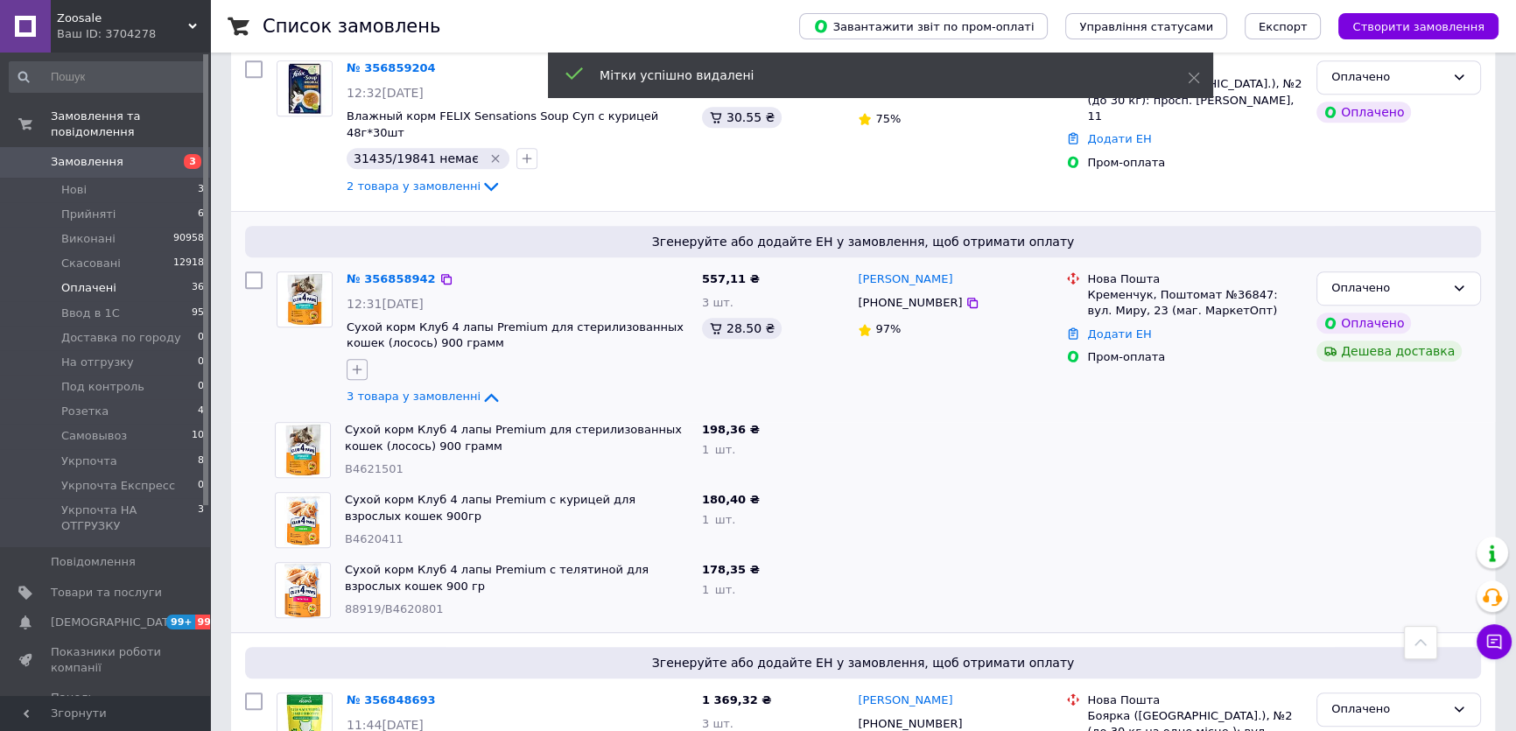
click at [364, 359] on button "button" at bounding box center [357, 369] width 21 height 21
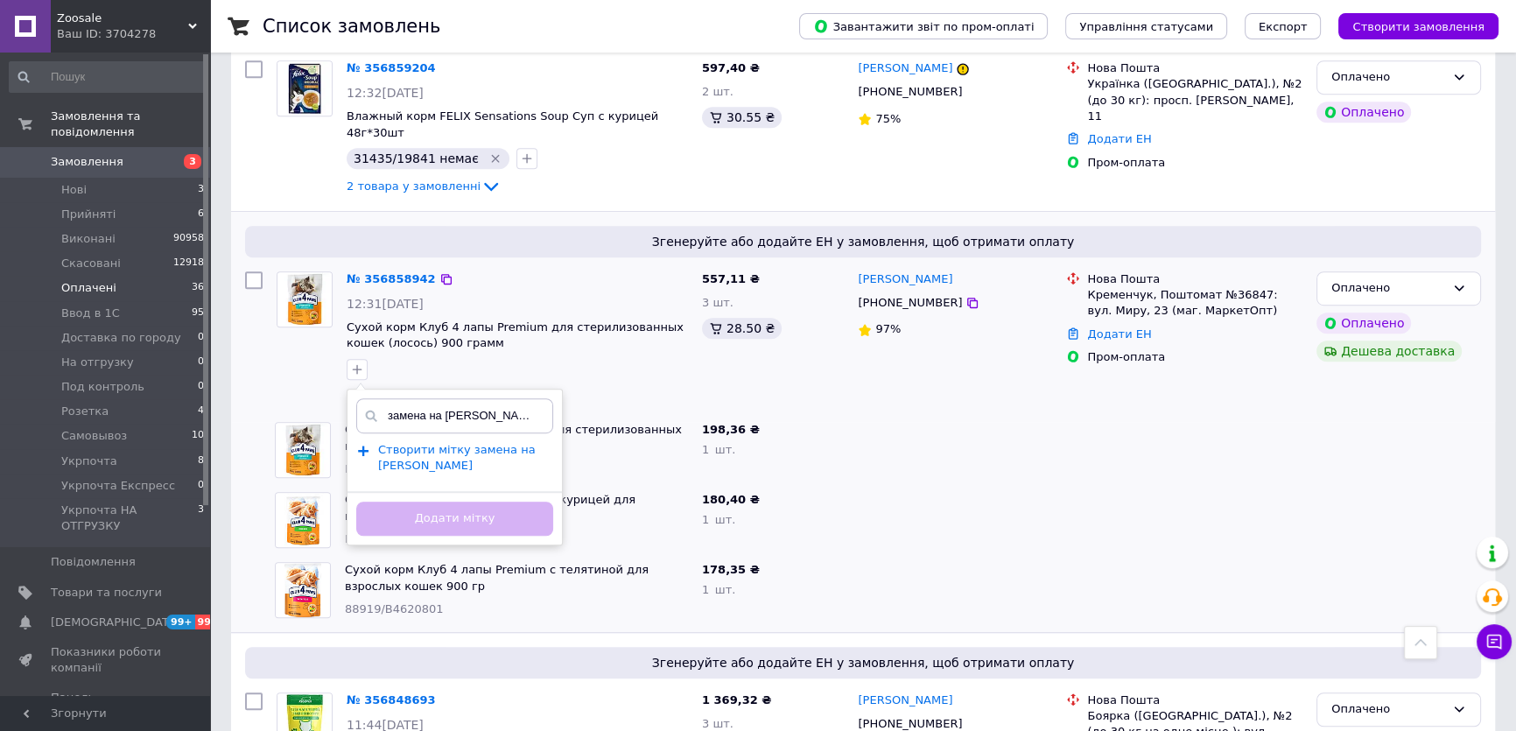
type input "замена на [PERSON_NAME]"
click at [431, 443] on span "Створити мітку замена на стерил курку" at bounding box center [457, 458] width 158 height 30
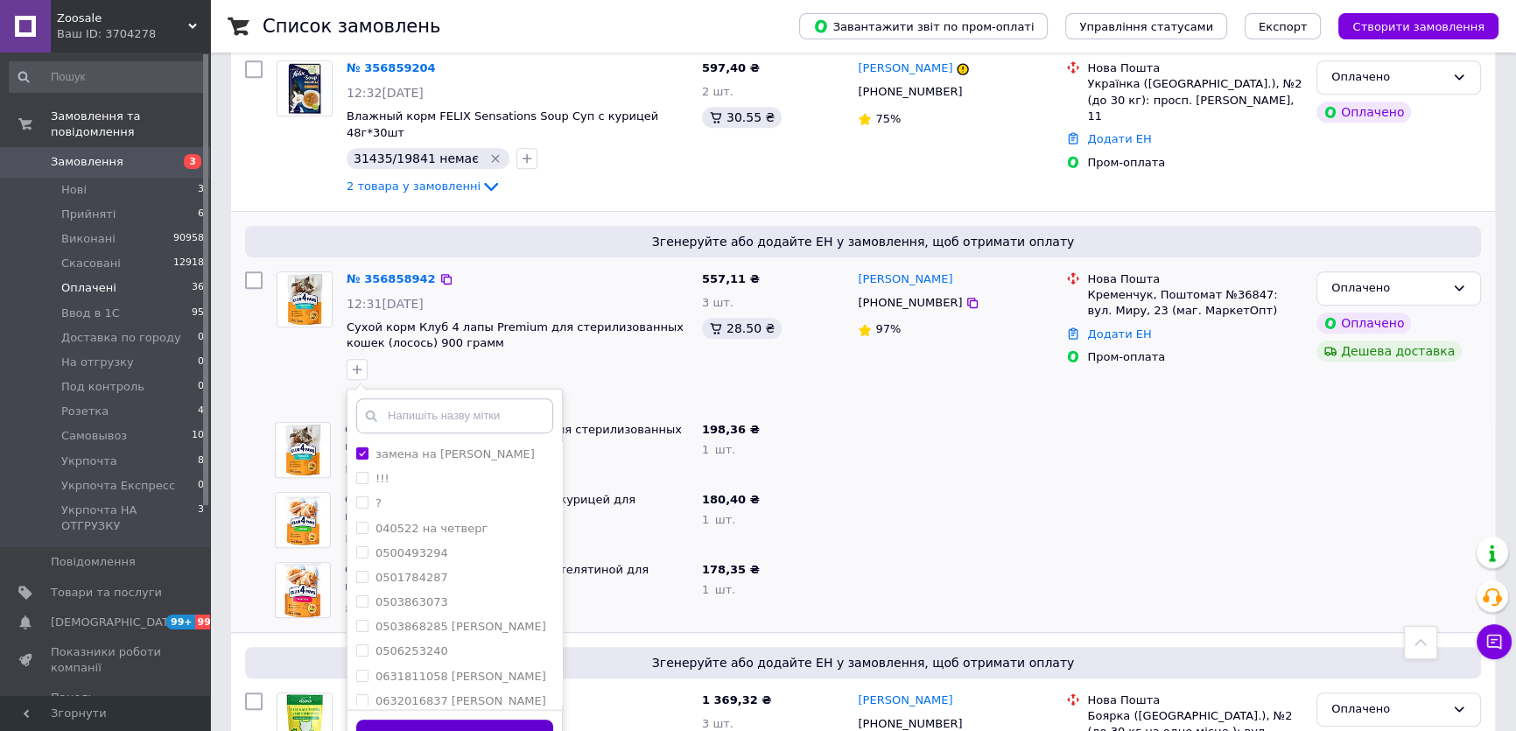
click at [501, 720] on button "Додати мітку" at bounding box center [454, 737] width 197 height 34
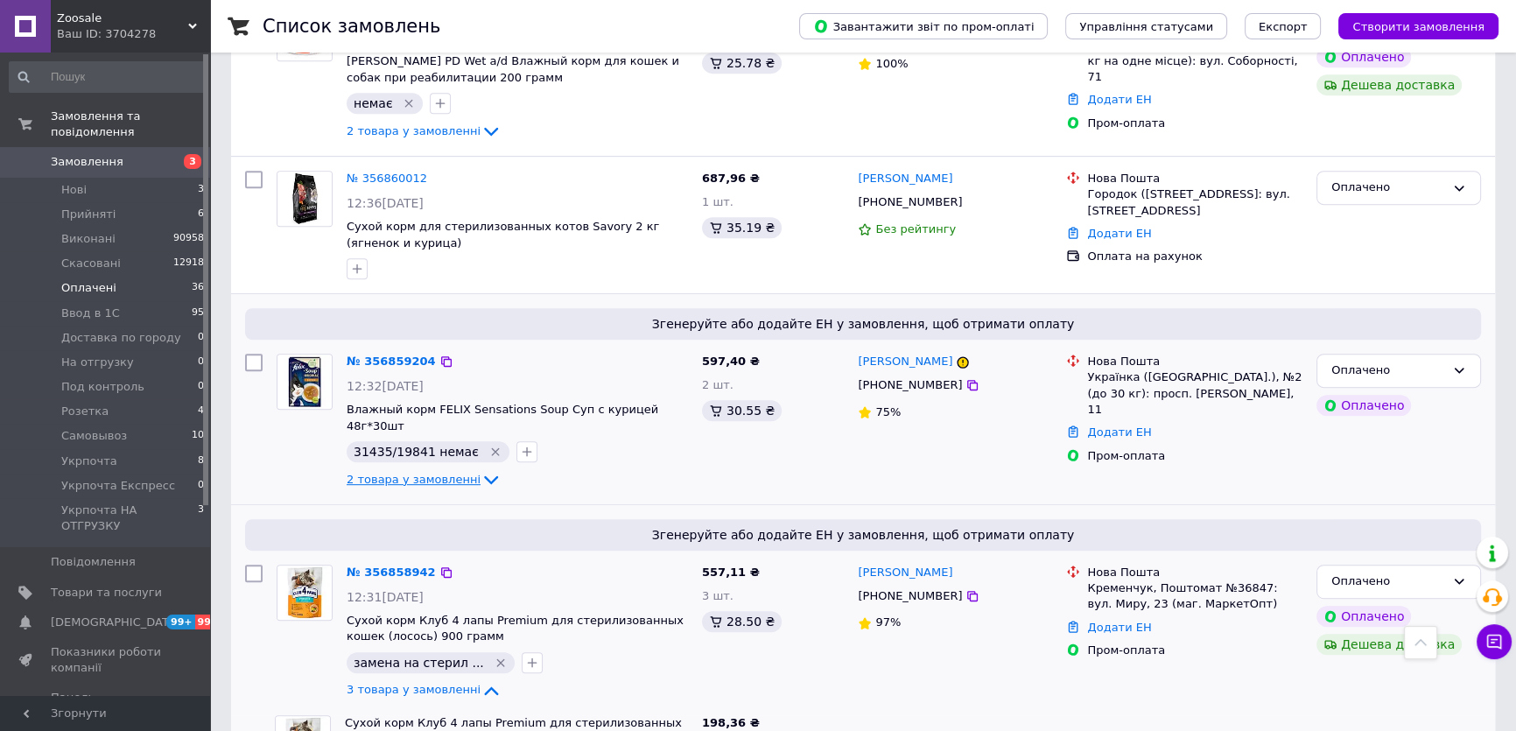
scroll to position [1034, 0]
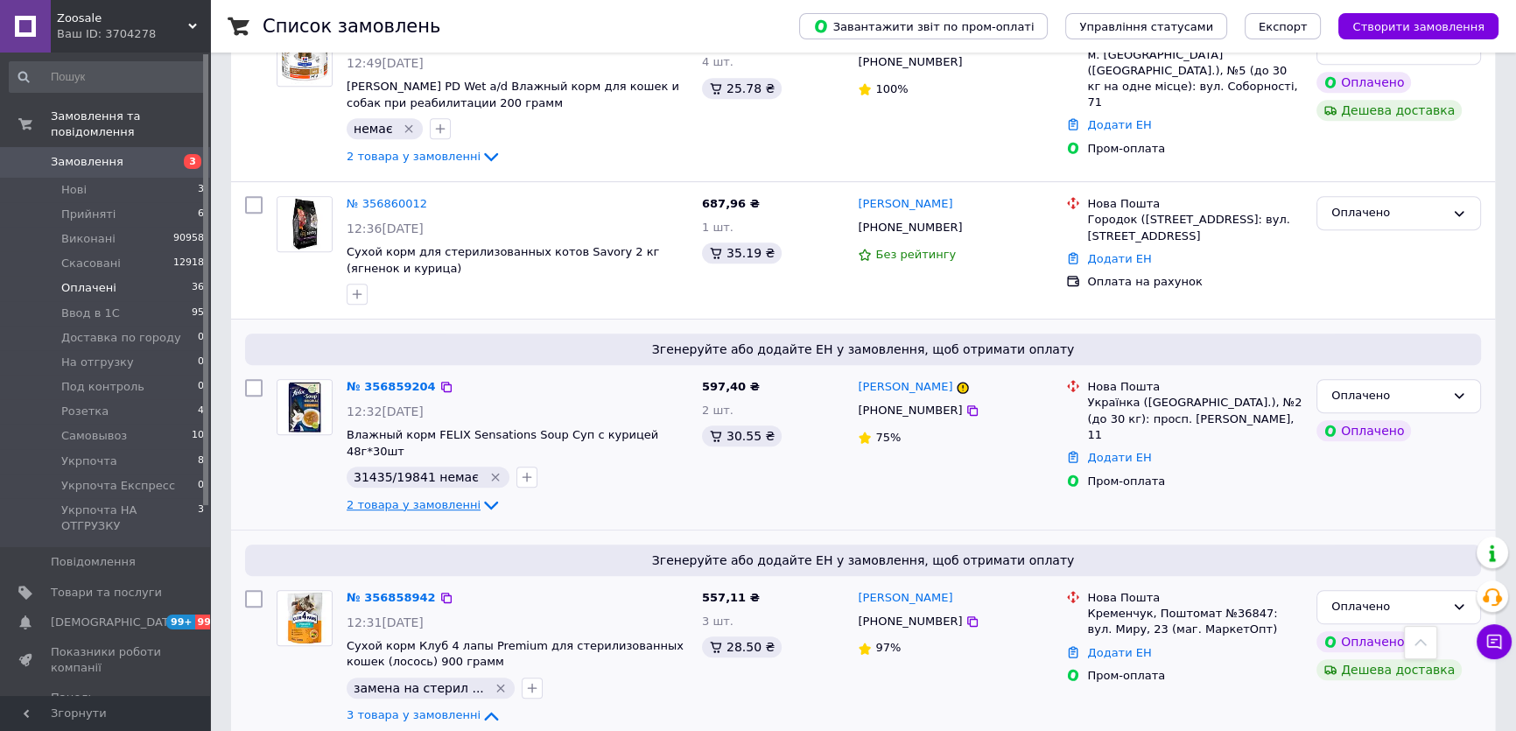
click at [388, 498] on span "2 товара у замовленні" at bounding box center [414, 504] width 134 height 13
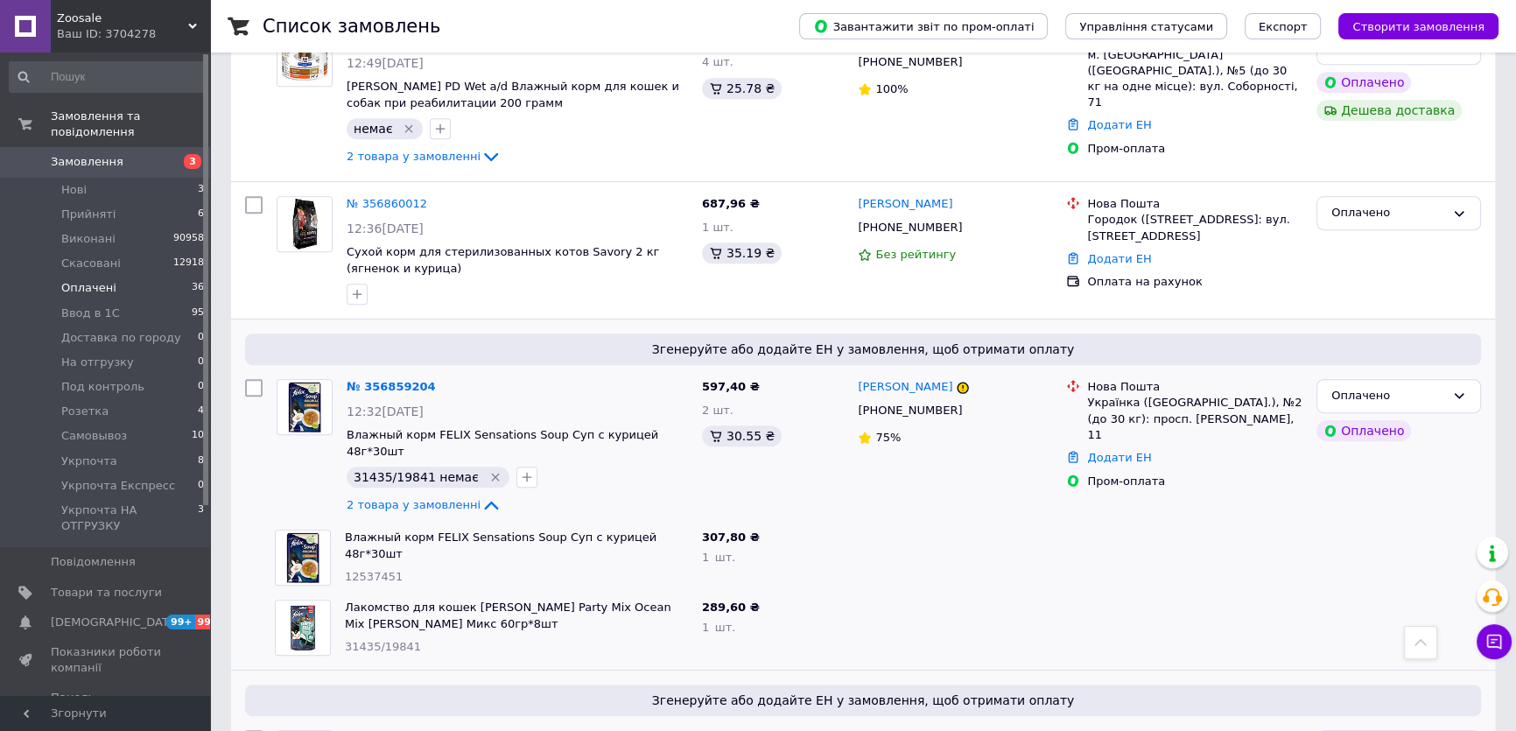
click at [360, 640] on span "31435/19841" at bounding box center [383, 646] width 76 height 13
click at [488, 470] on icon "Видалити мітку" at bounding box center [495, 477] width 14 height 14
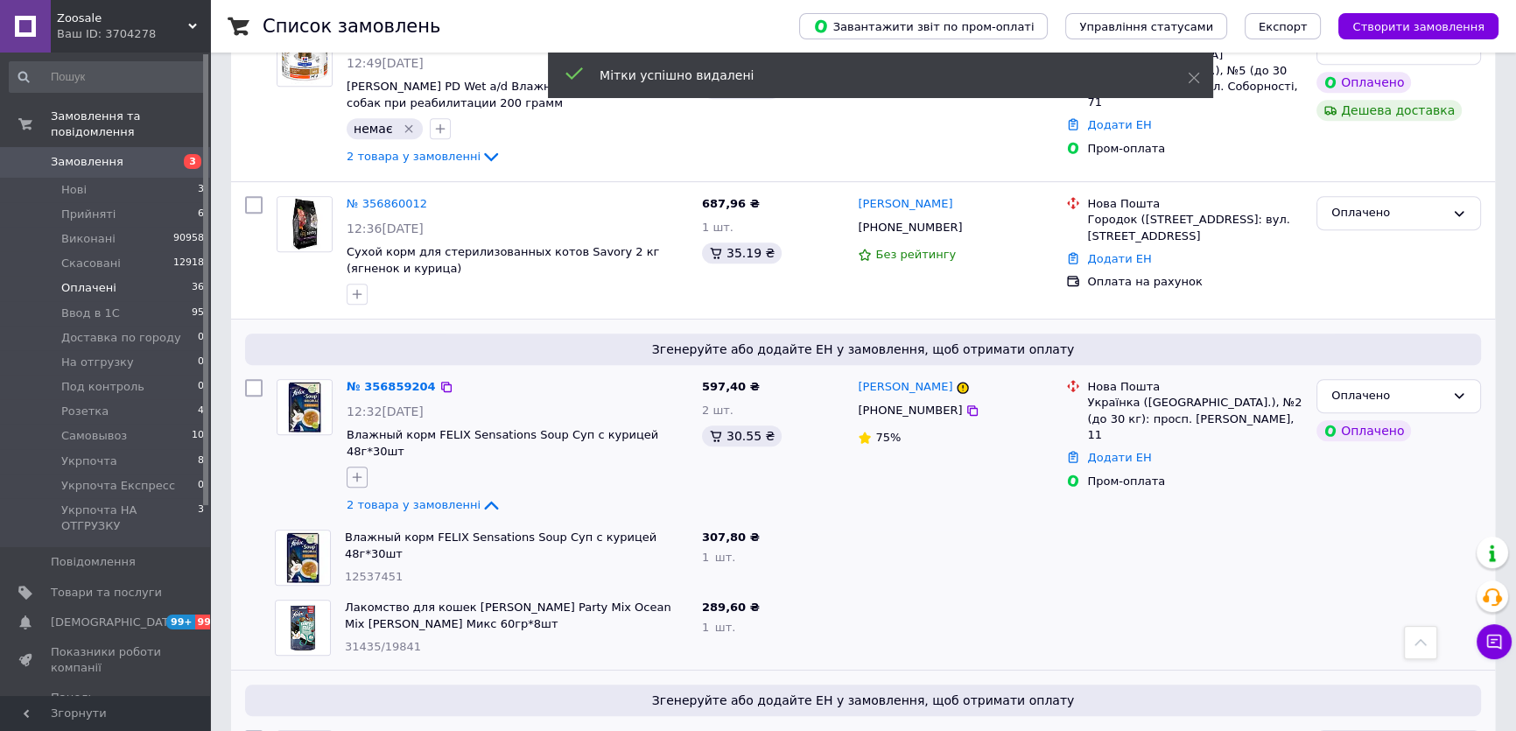
click at [362, 467] on button "button" at bounding box center [357, 477] width 21 height 21
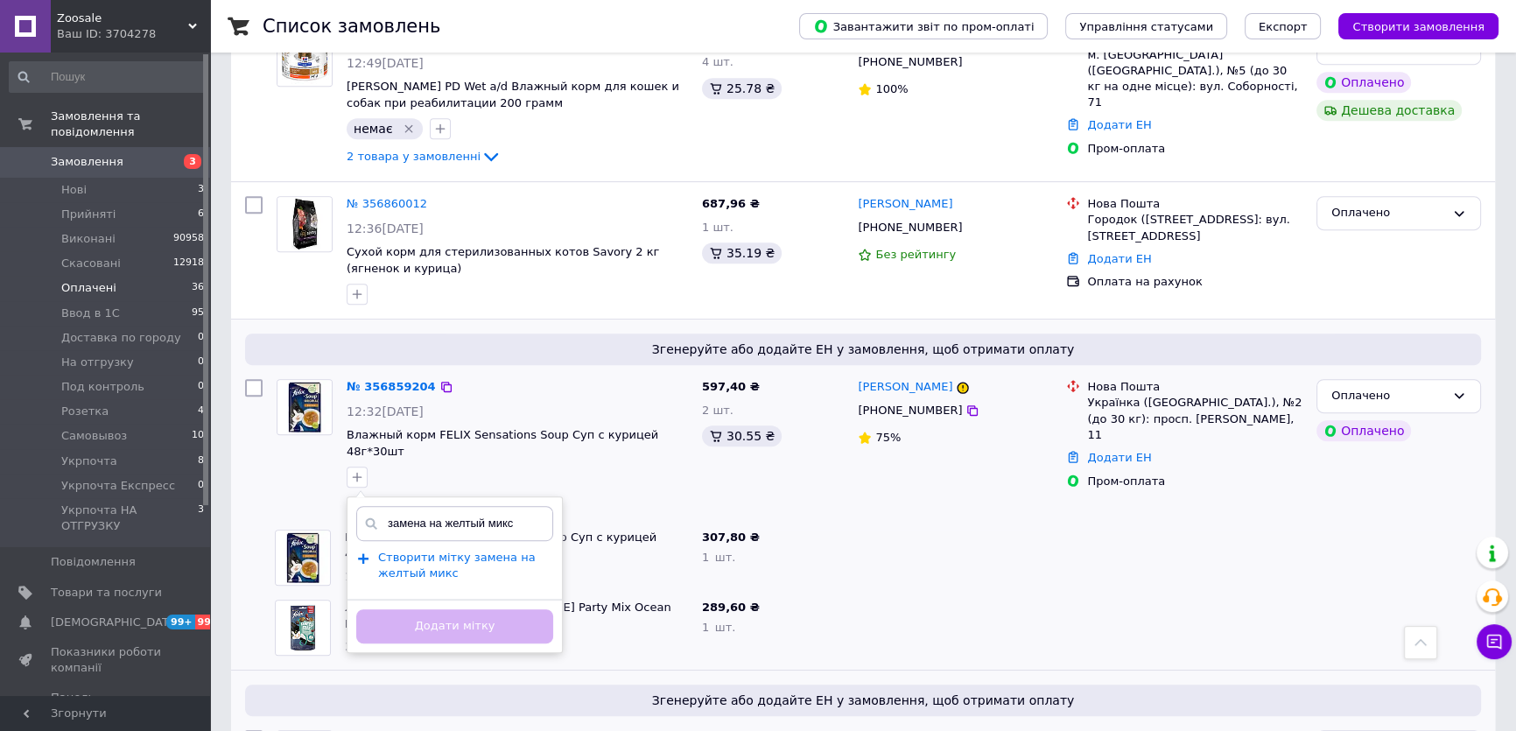
type input "замена на желтый микс"
click at [403, 551] on span "Створити мітку замена на желтый микс" at bounding box center [457, 566] width 158 height 30
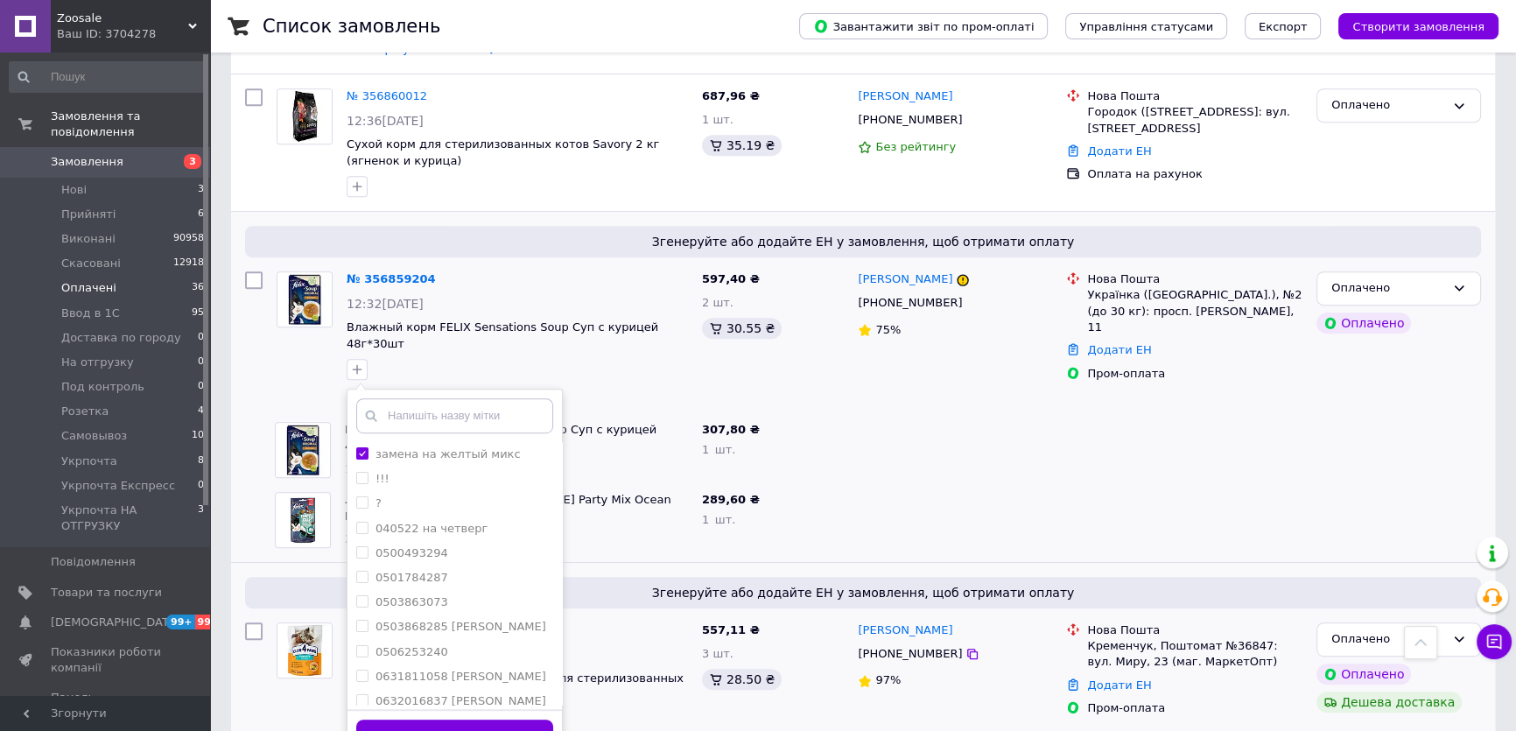
scroll to position [1273, 0]
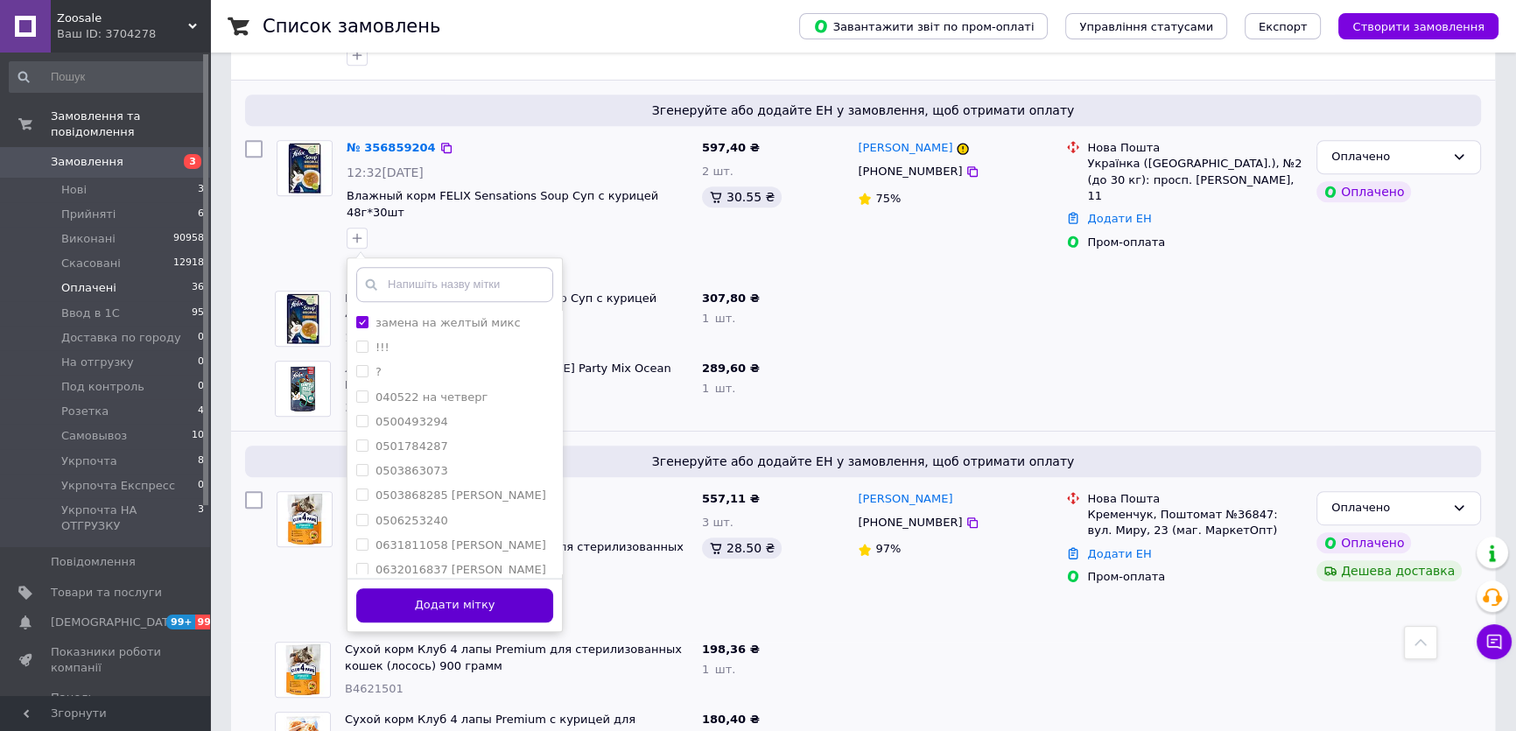
click at [533, 588] on button "Додати мітку" at bounding box center [454, 605] width 197 height 34
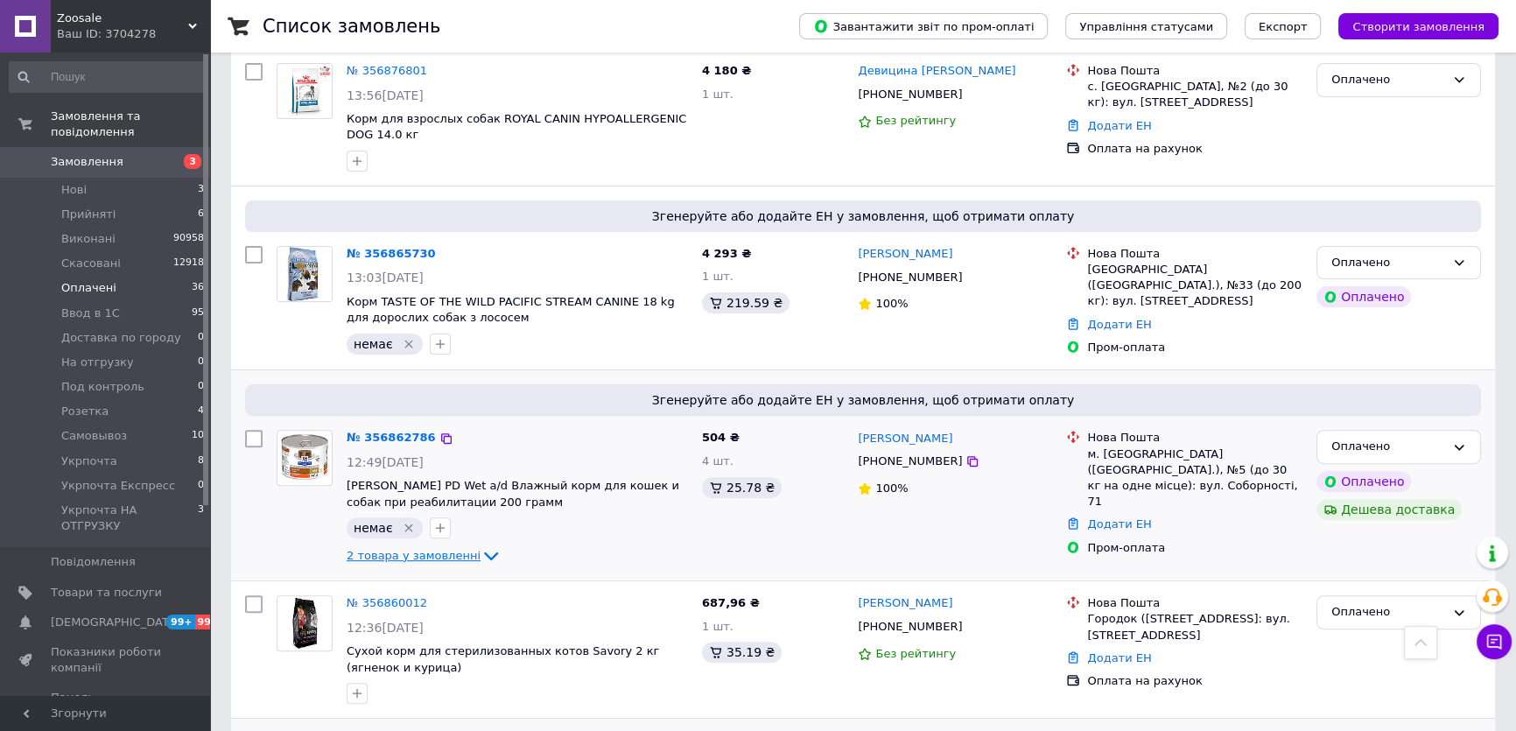
scroll to position [636, 0]
click at [402, 519] on icon "Видалити мітку" at bounding box center [409, 526] width 14 height 14
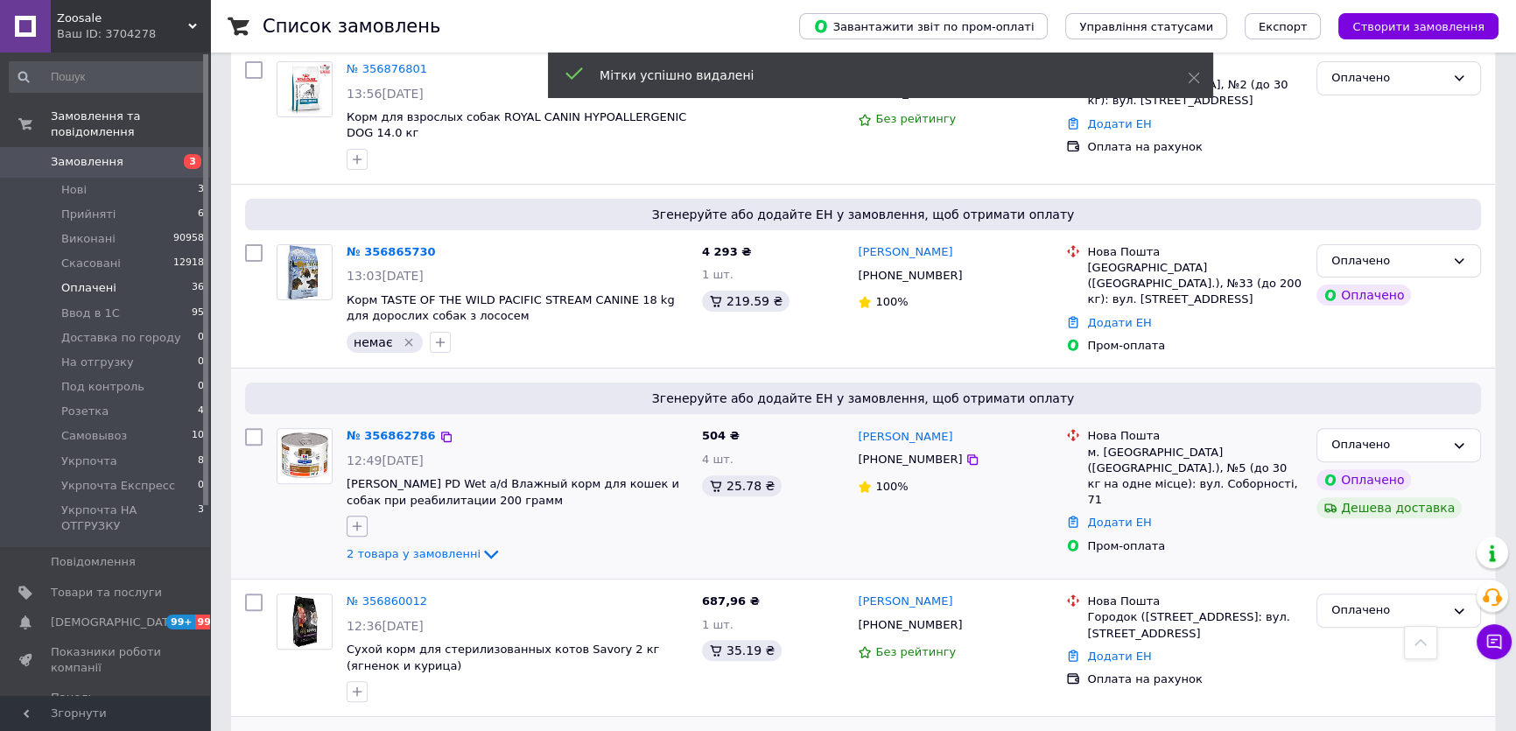
click at [362, 519] on icon "button" at bounding box center [357, 526] width 14 height 14
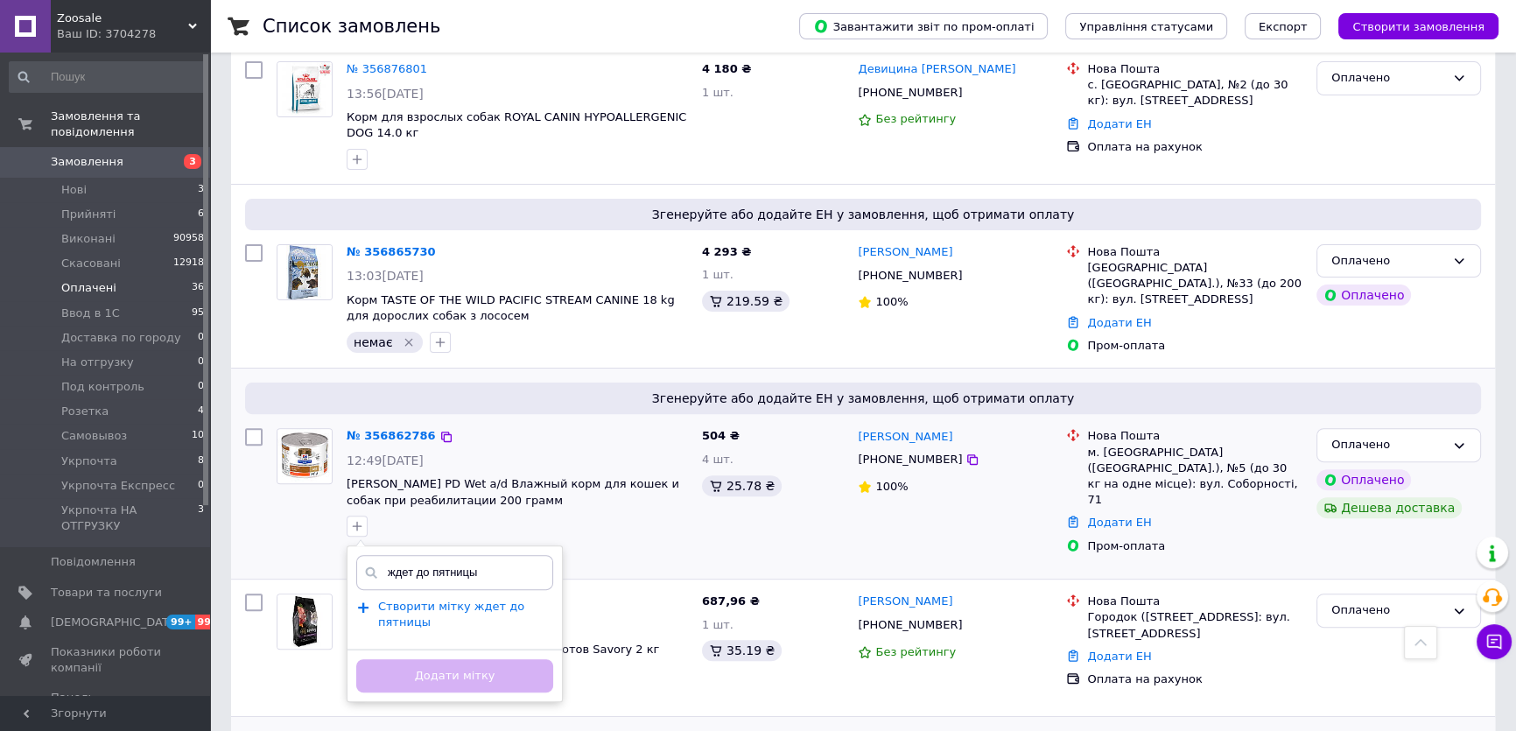
type input "ждет до пятницы"
click at [392, 600] on span "Створити мітку ждет до пятницы" at bounding box center [451, 615] width 146 height 30
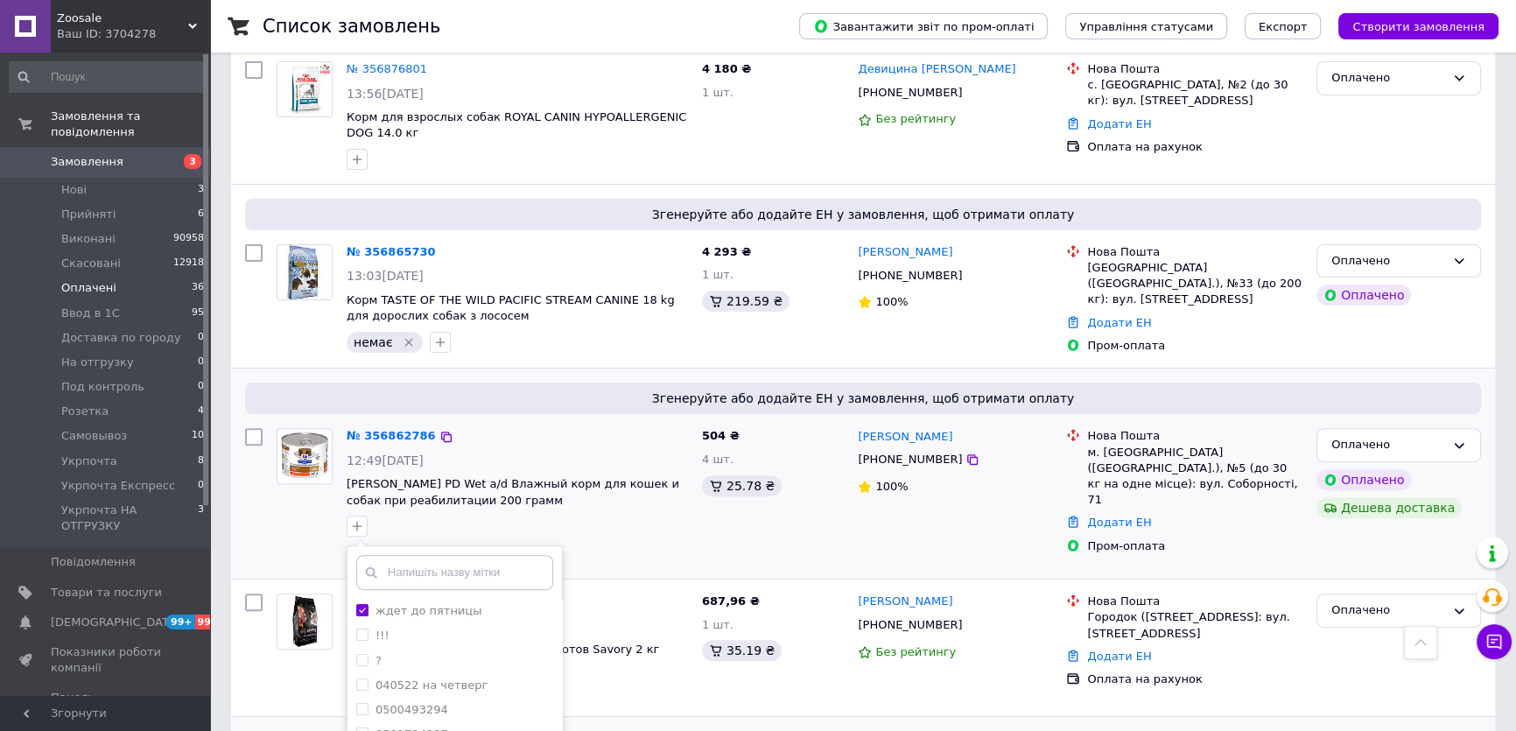
scroll to position [796, 0]
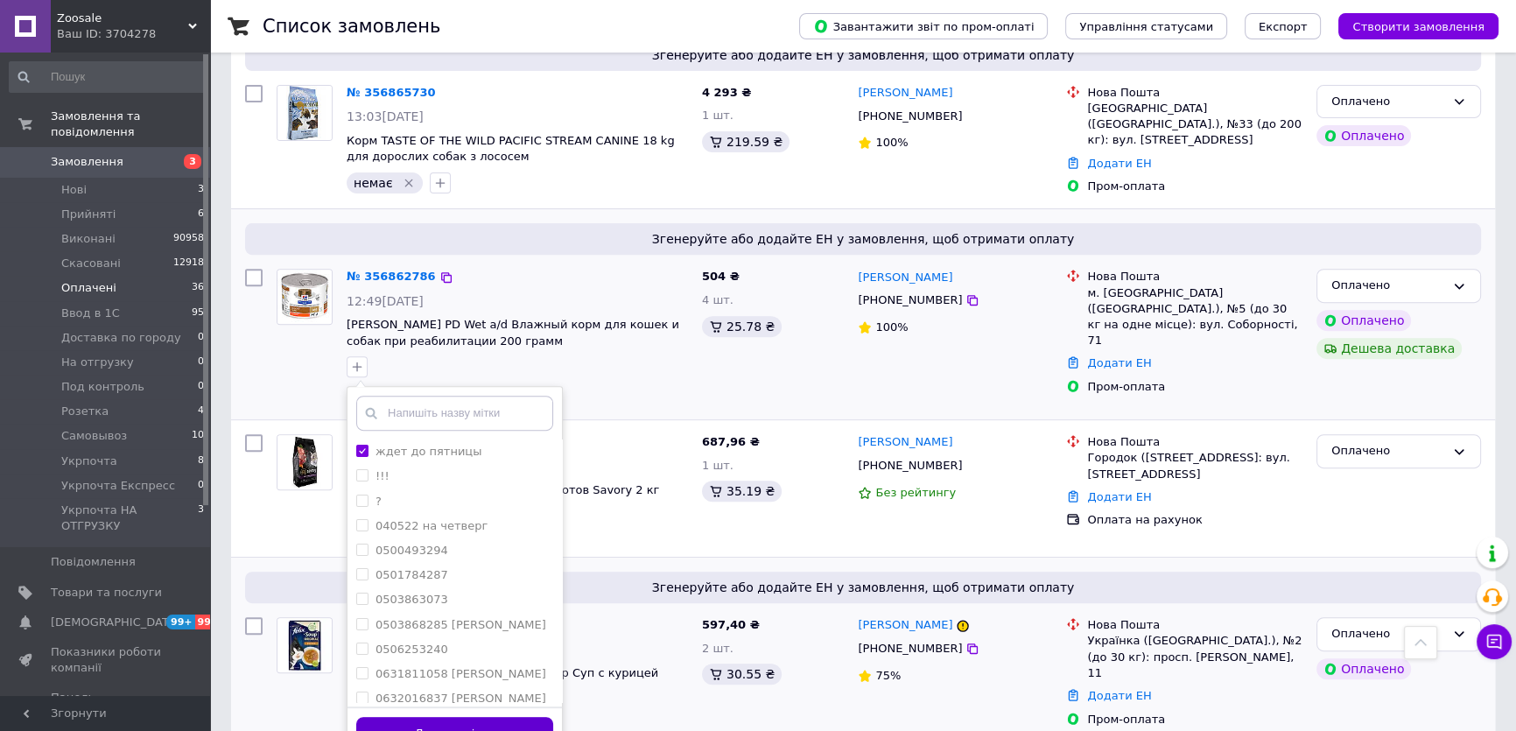
click at [498, 717] on button "Додати мітку" at bounding box center [454, 734] width 197 height 34
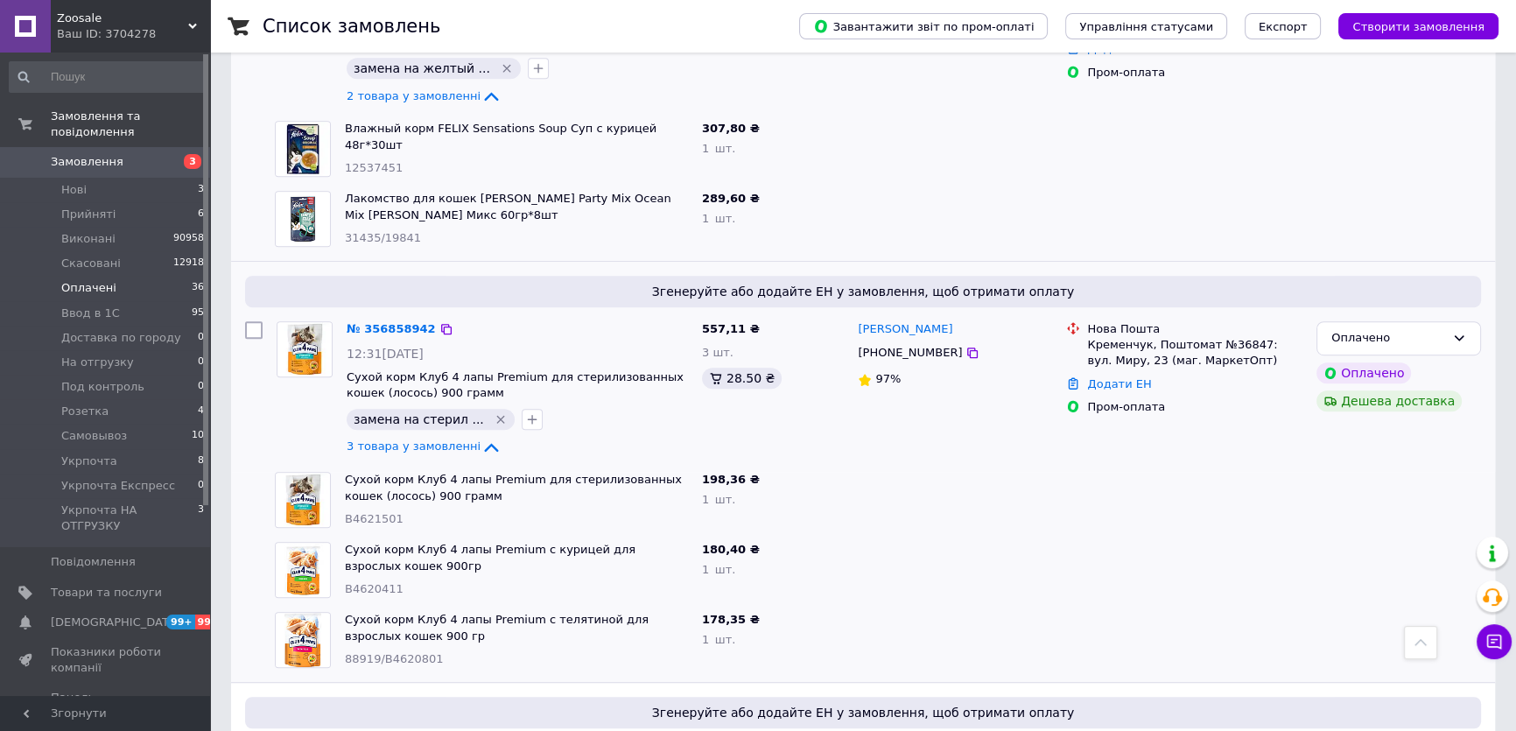
scroll to position [1591, 0]
